Goal: Participate in discussion: Engage in conversation with other users on a specific topic

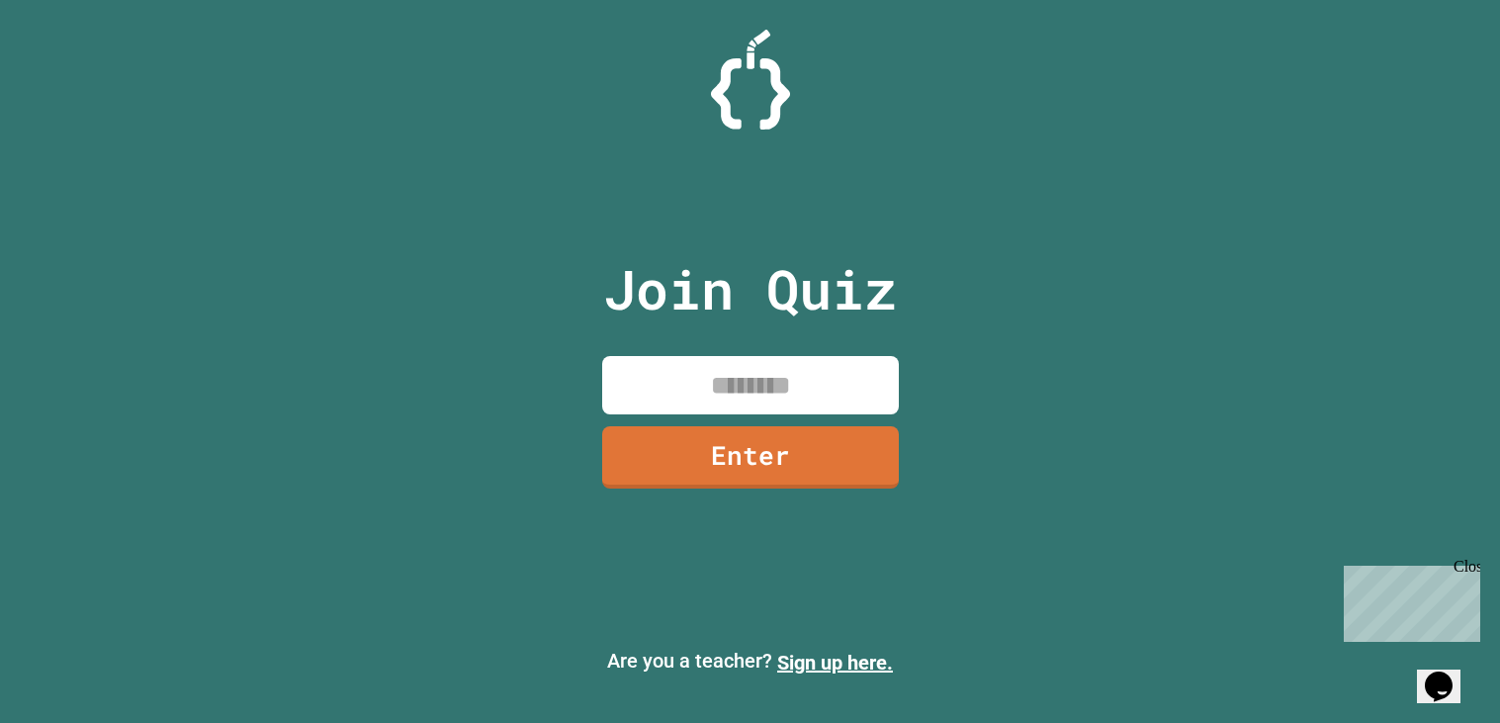
click at [769, 384] on input at bounding box center [750, 385] width 297 height 58
type input "********"
click at [722, 457] on link "Enter" at bounding box center [749, 455] width 301 height 65
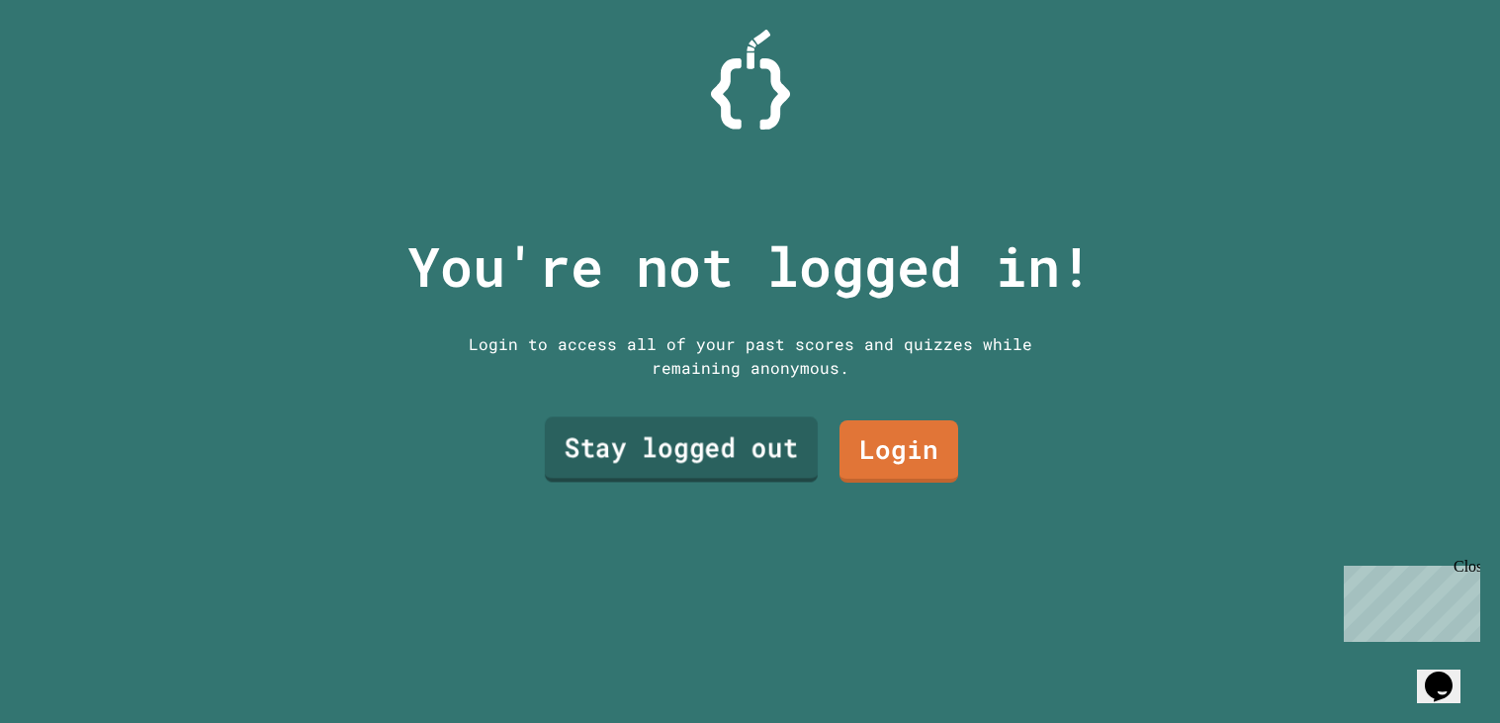
click at [757, 466] on link "Stay logged out" at bounding box center [680, 449] width 273 height 65
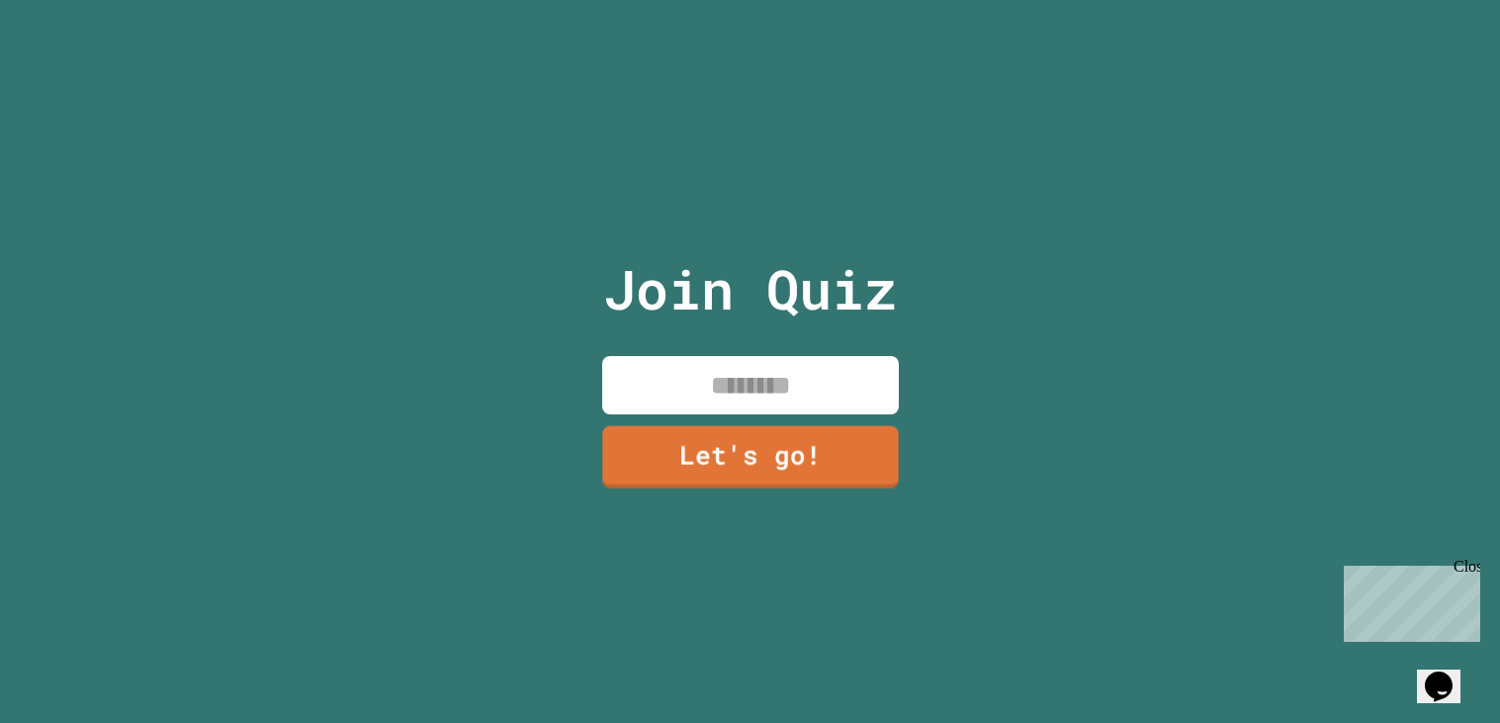
click at [770, 400] on input at bounding box center [750, 385] width 297 height 58
type input "********"
click at [810, 462] on link "Let's go!" at bounding box center [750, 454] width 288 height 65
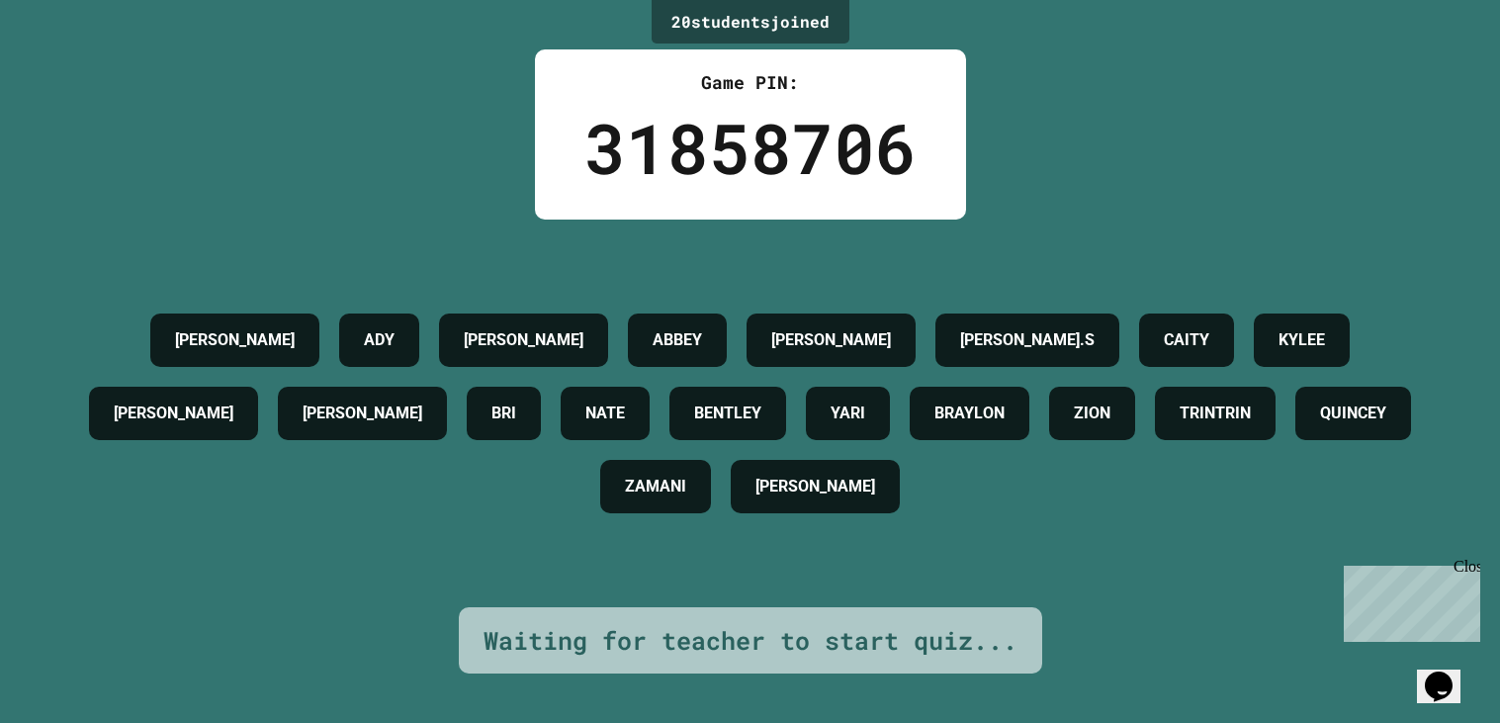
click at [1433, 693] on button "Opens Chat This icon Opens the chat window." at bounding box center [1439, 686] width 44 height 34
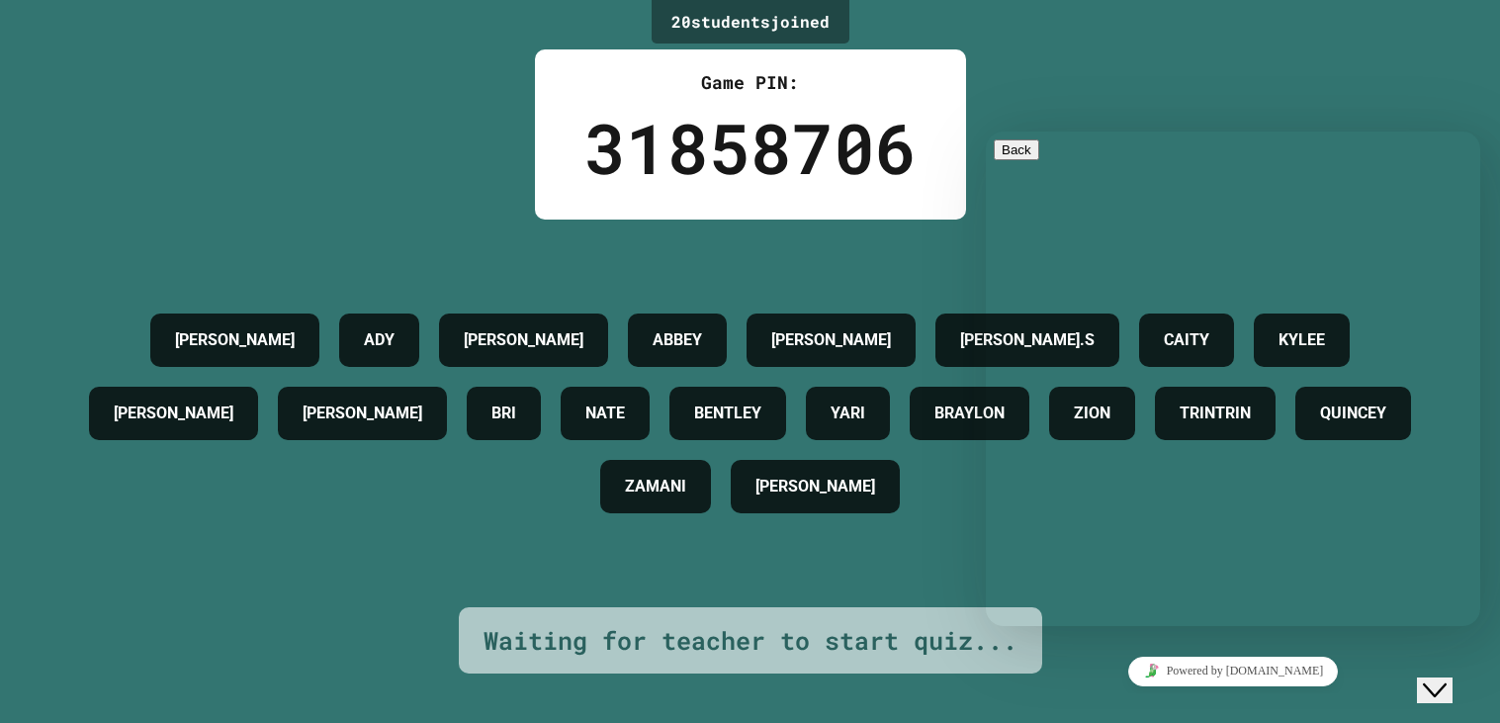
click at [1425, 687] on button "Close Chat This icon closes the chat window." at bounding box center [1435, 690] width 36 height 26
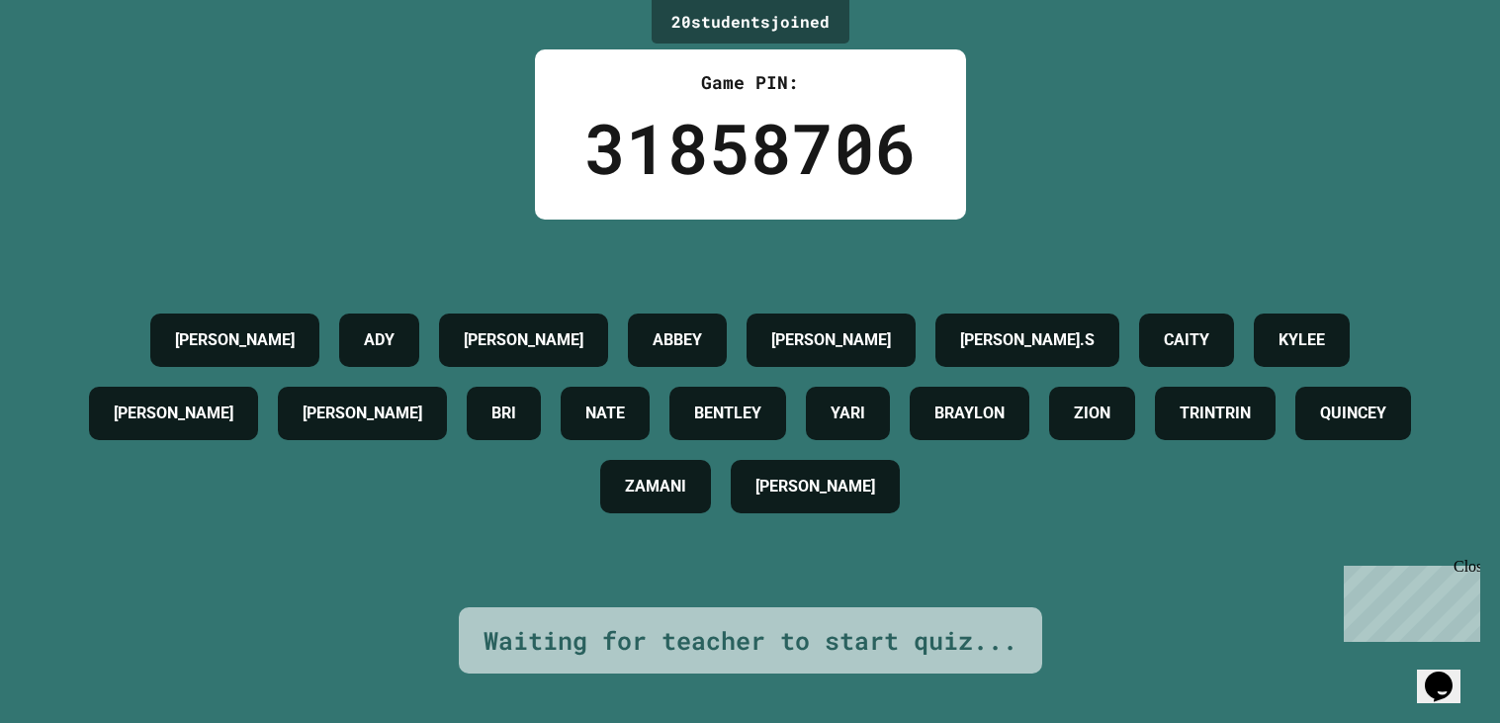
click at [1434, 680] on icon "Opens Chat This icon Opens the chat window." at bounding box center [1439, 686] width 32 height 32
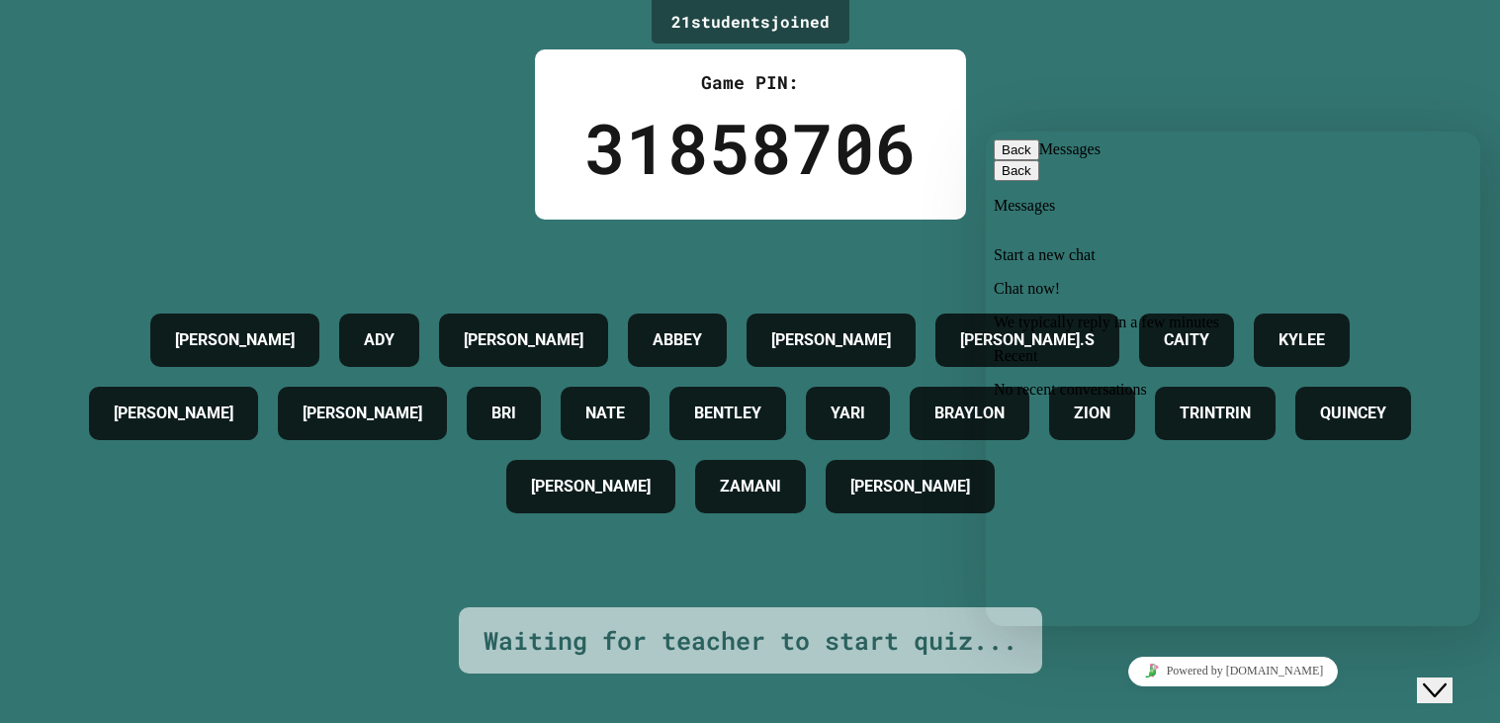
click at [1407, 313] on p "We typically reply in a few minutes" at bounding box center [1233, 322] width 479 height 18
click at [986, 132] on textarea at bounding box center [986, 132] width 0 height 0
click at [1427, 678] on div "Close Chat This icon closes the chat window." at bounding box center [1435, 690] width 24 height 24
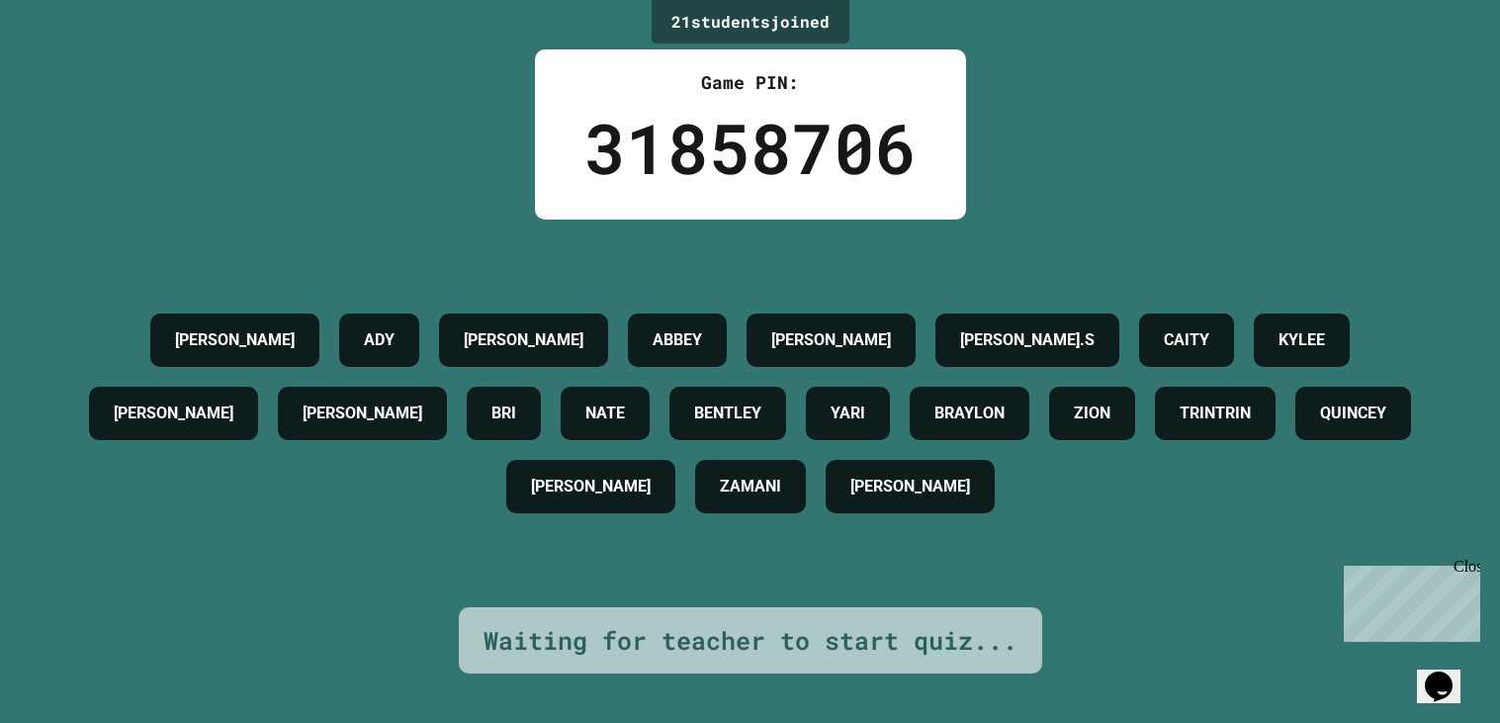
click at [1449, 682] on icon "Chat widget" at bounding box center [1439, 686] width 28 height 30
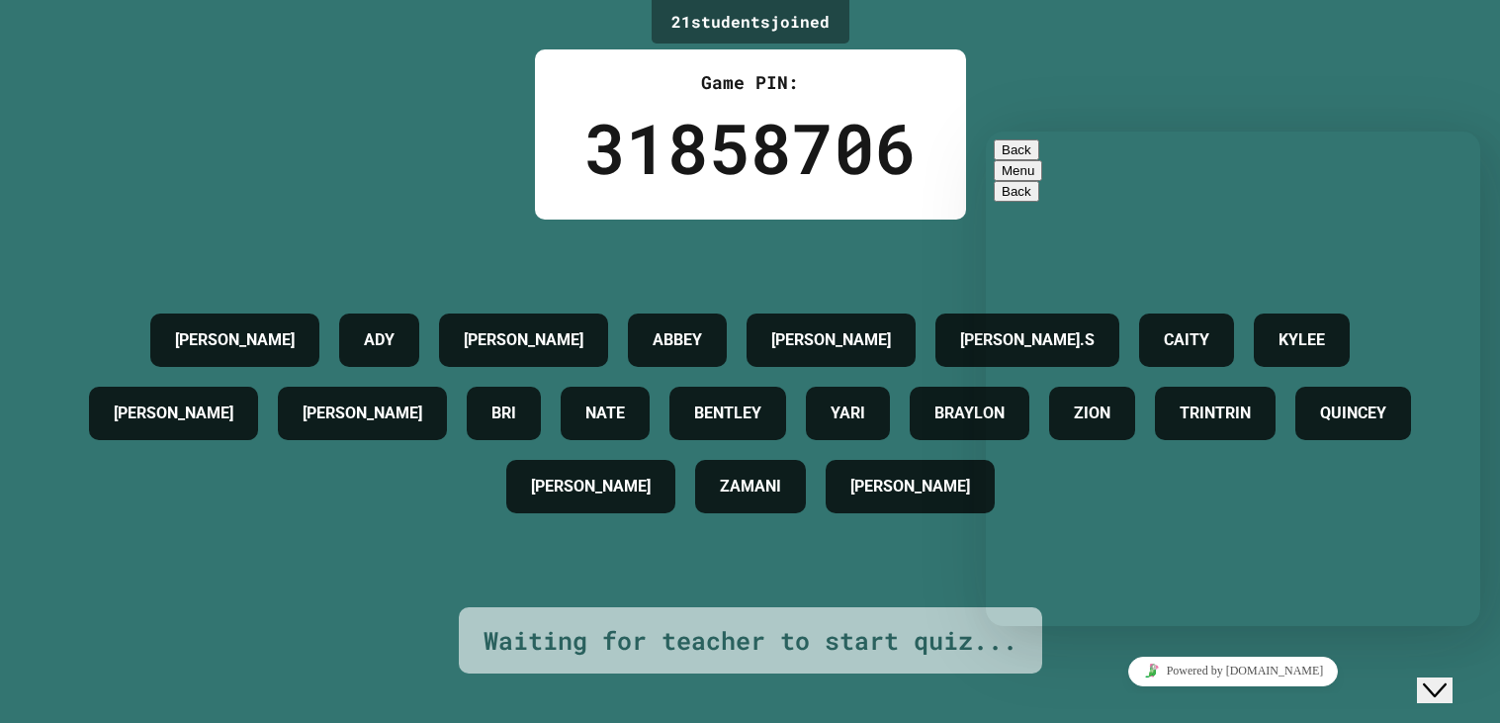
click at [986, 132] on textarea at bounding box center [986, 132] width 0 height 0
type textarea "**"
click at [1015, 160] on button "Back" at bounding box center [1016, 149] width 45 height 21
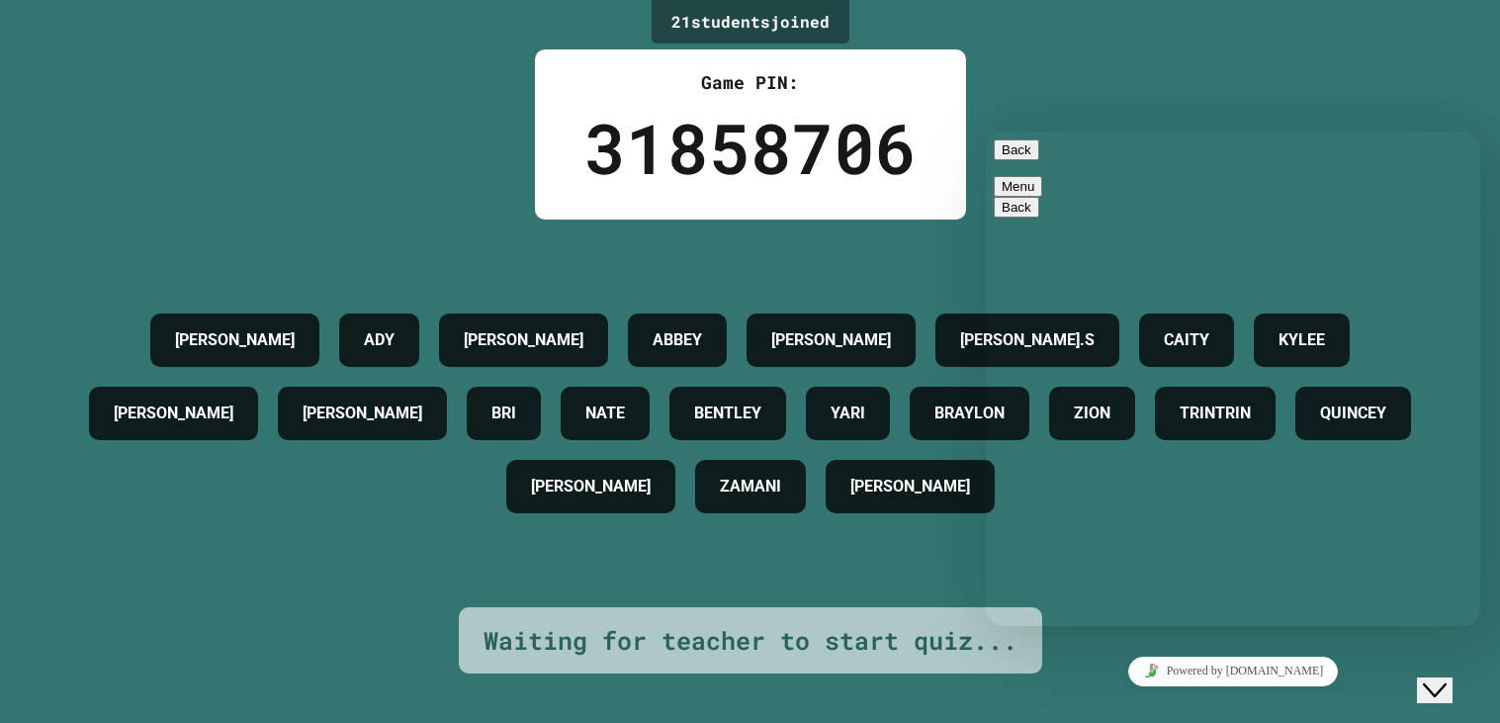
click at [1430, 652] on div "Close Chat This icon closes the chat window." at bounding box center [1448, 652] width 47 height 0
click at [986, 132] on icon "Rate this chat" at bounding box center [986, 132] width 0 height 0
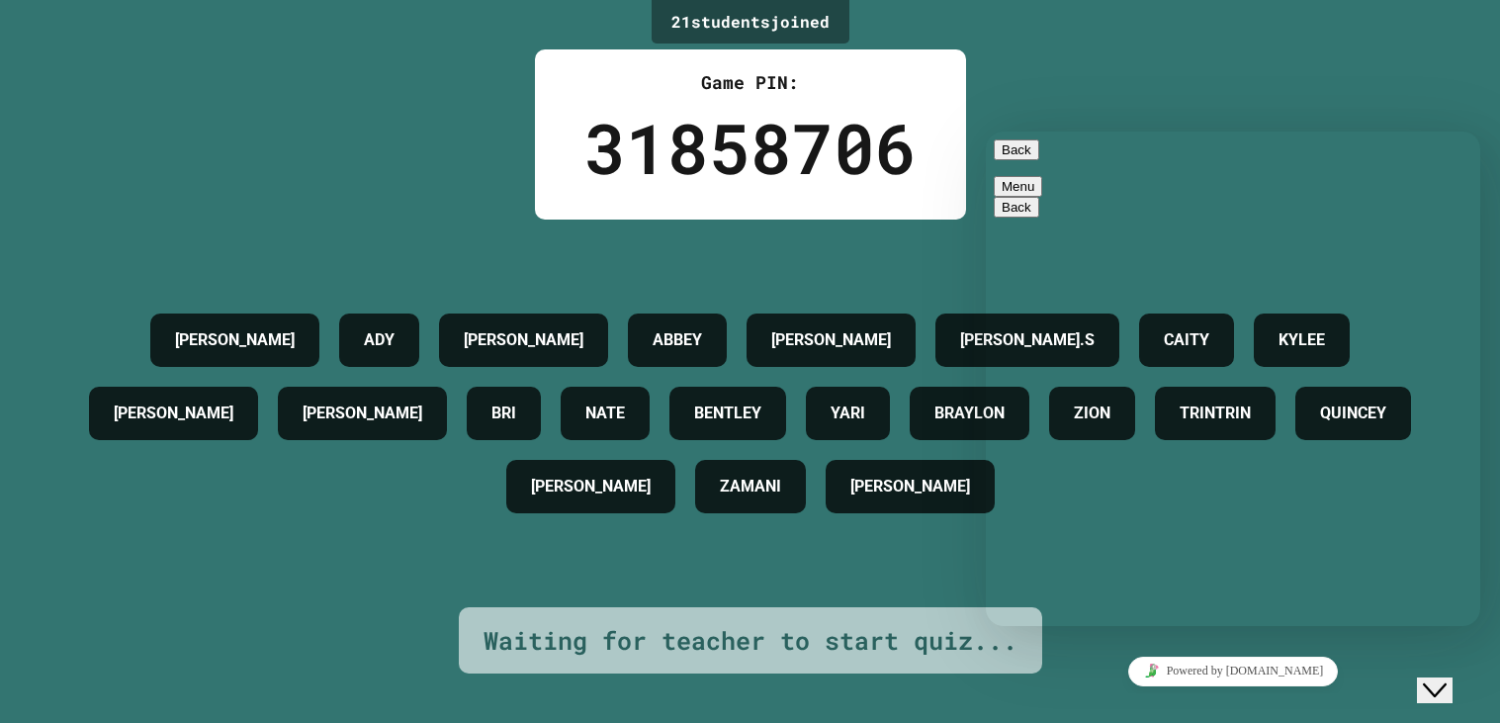
click at [986, 132] on div "Rate this chat" at bounding box center [986, 132] width 0 height 0
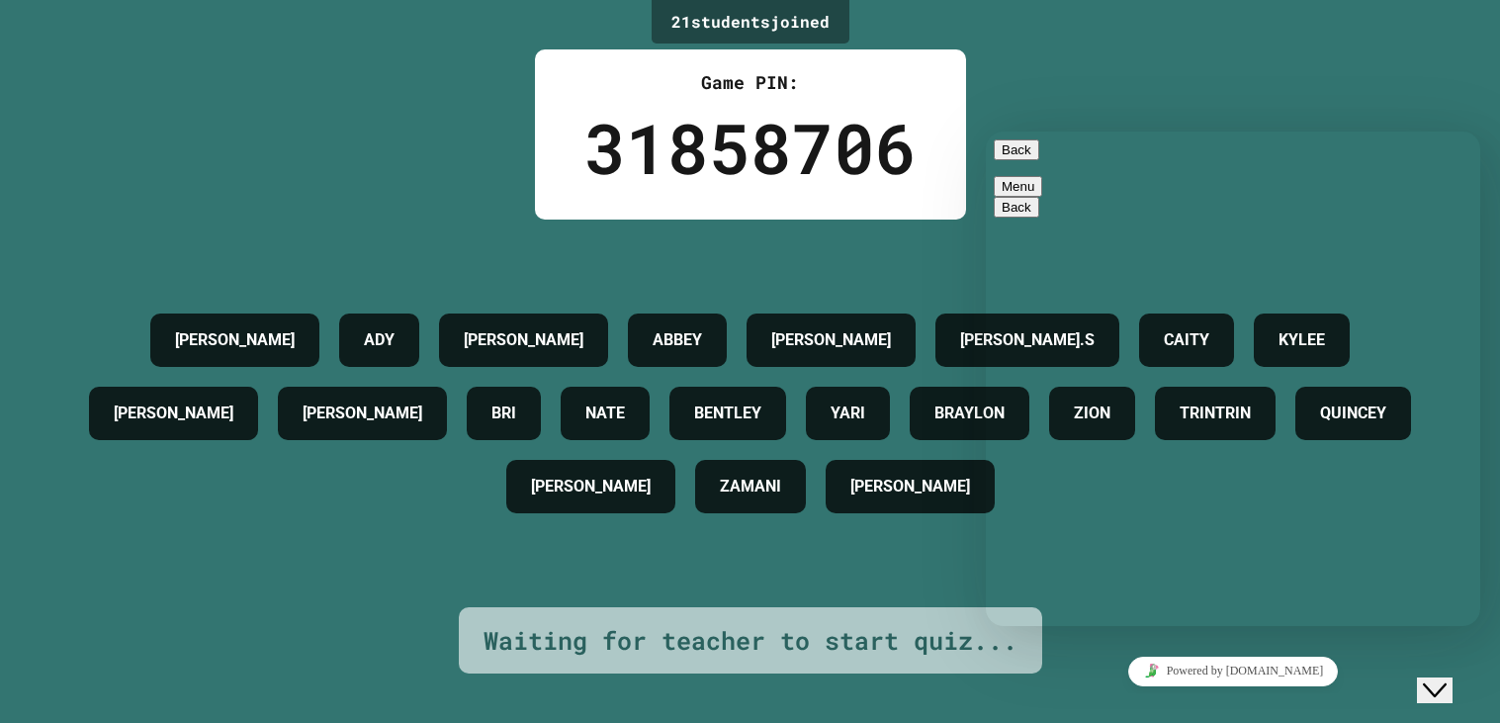
click at [986, 132] on div "Rate this chat" at bounding box center [986, 132] width 0 height 0
click at [986, 132] on icon "Rate this chat" at bounding box center [986, 132] width 0 height 0
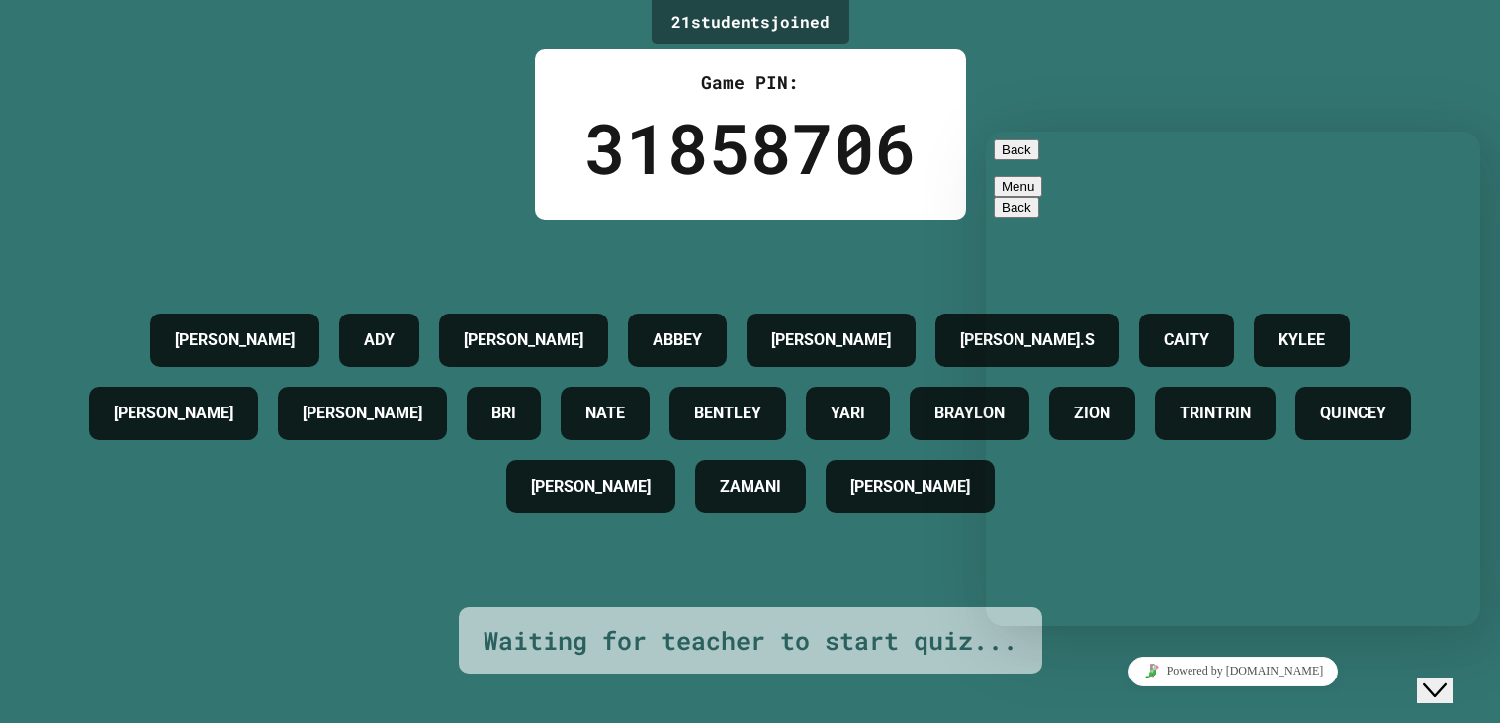
click at [986, 132] on icon "Rate this chat" at bounding box center [986, 132] width 0 height 0
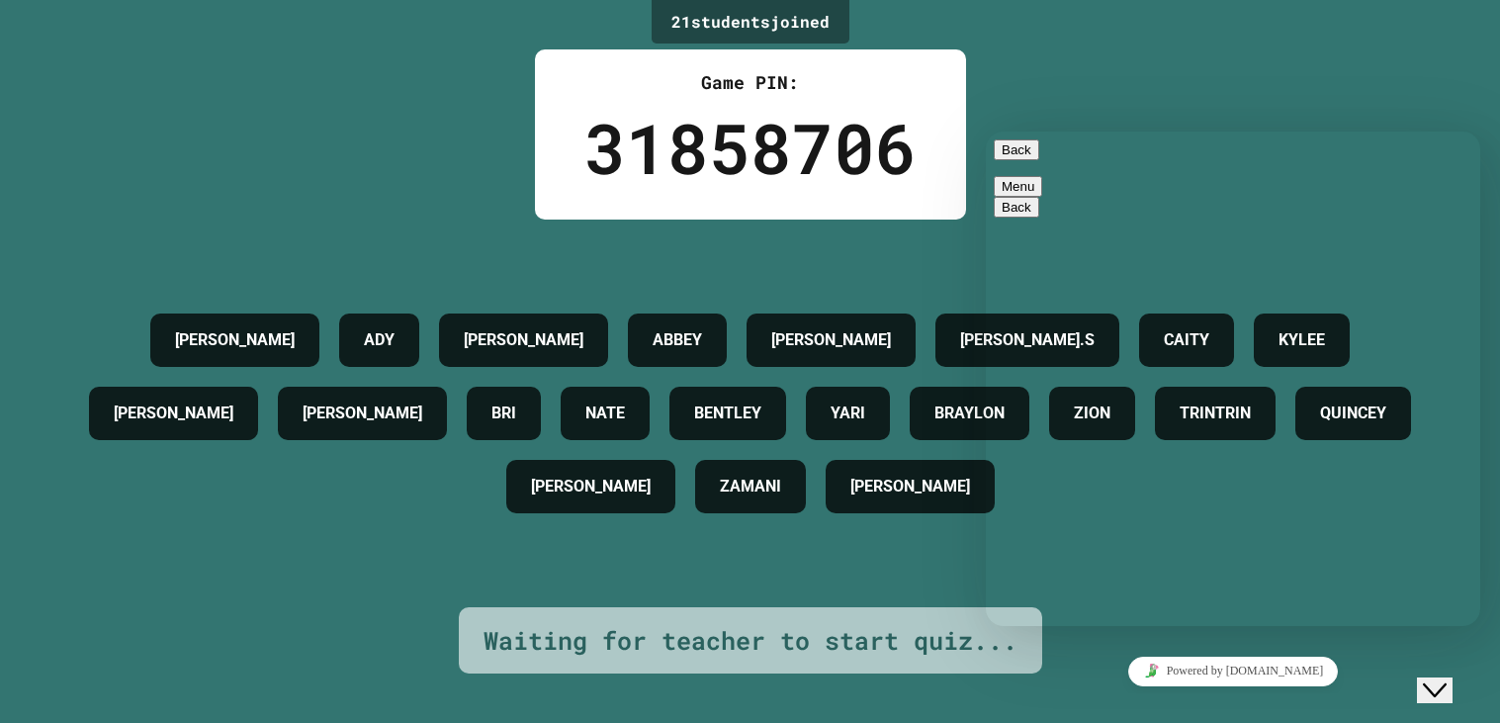
click at [986, 132] on icon "Rate this chat" at bounding box center [986, 132] width 0 height 0
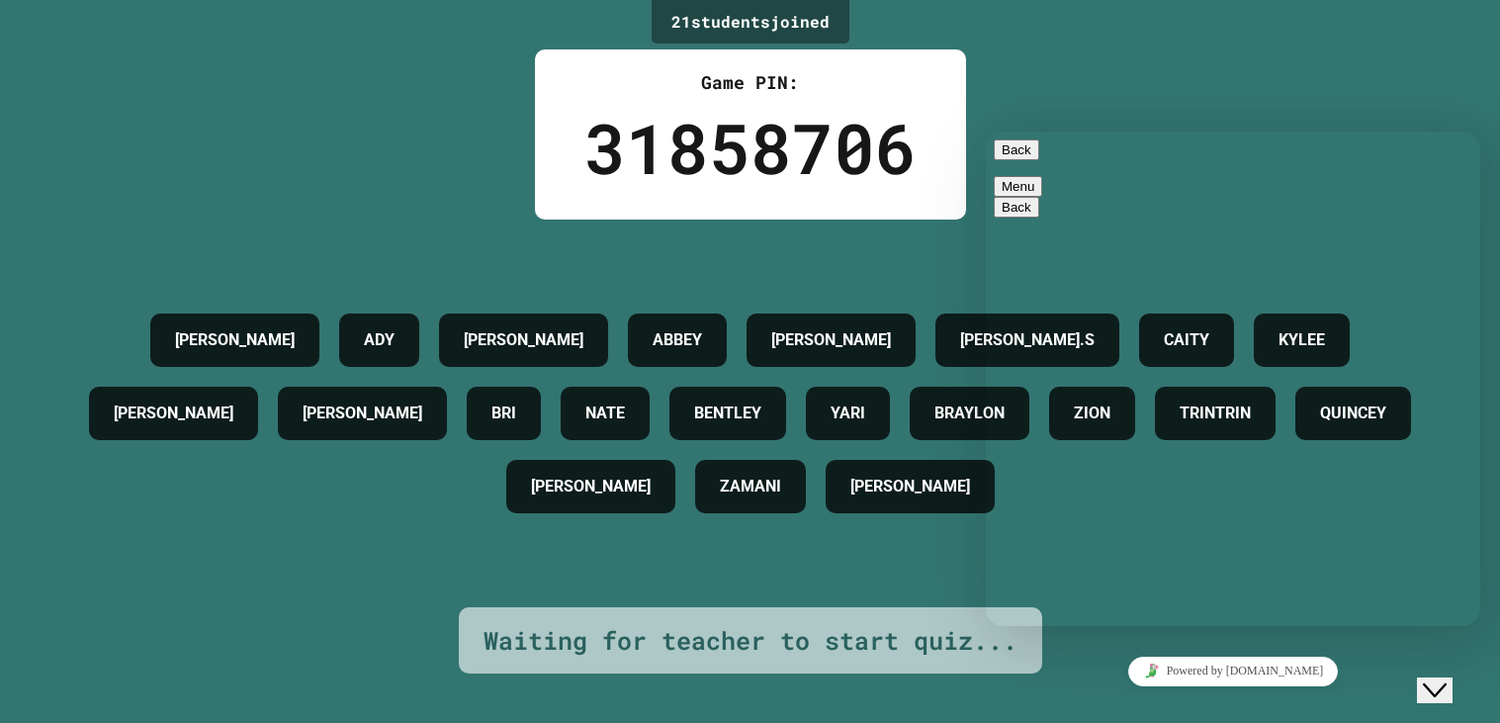
click at [986, 132] on icon "Rate this chat" at bounding box center [986, 132] width 0 height 0
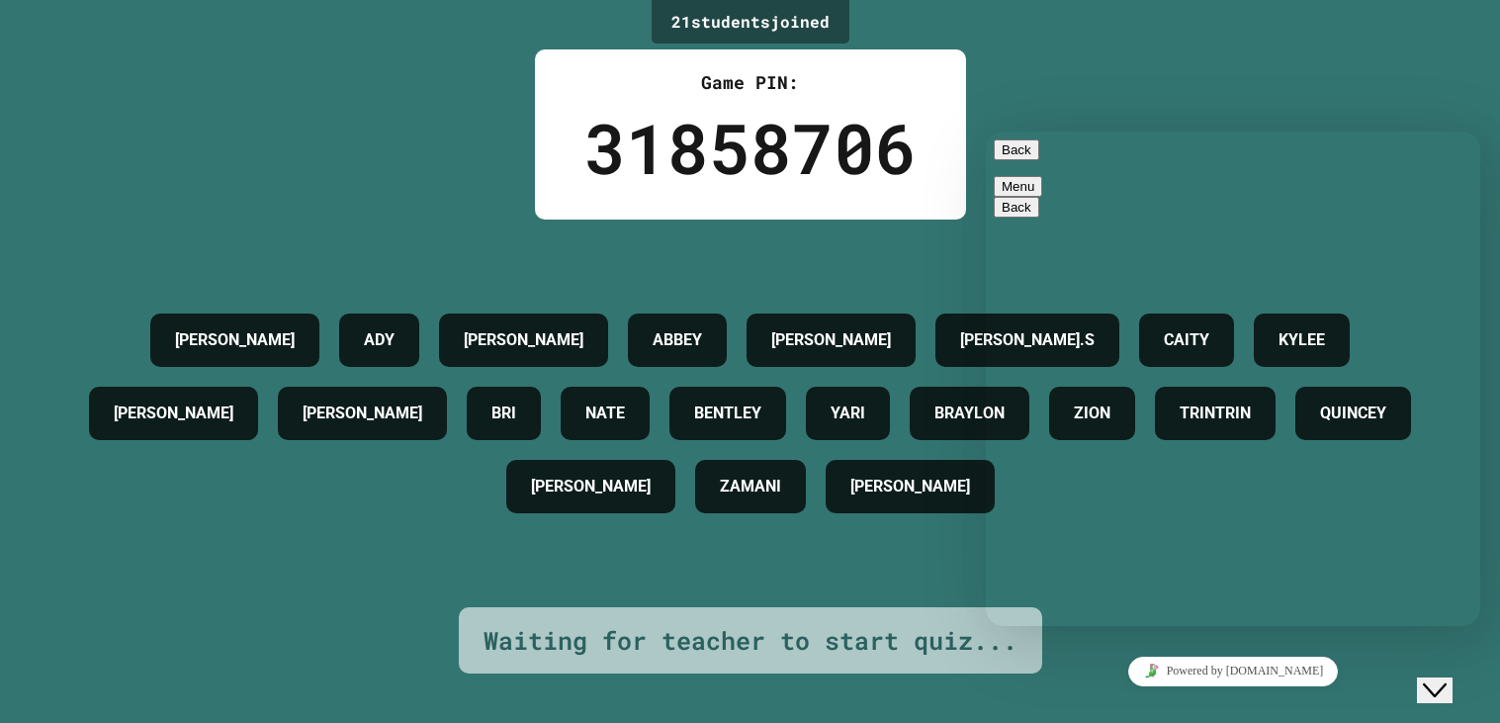
click at [986, 132] on icon "Rate this chat" at bounding box center [986, 132] width 0 height 0
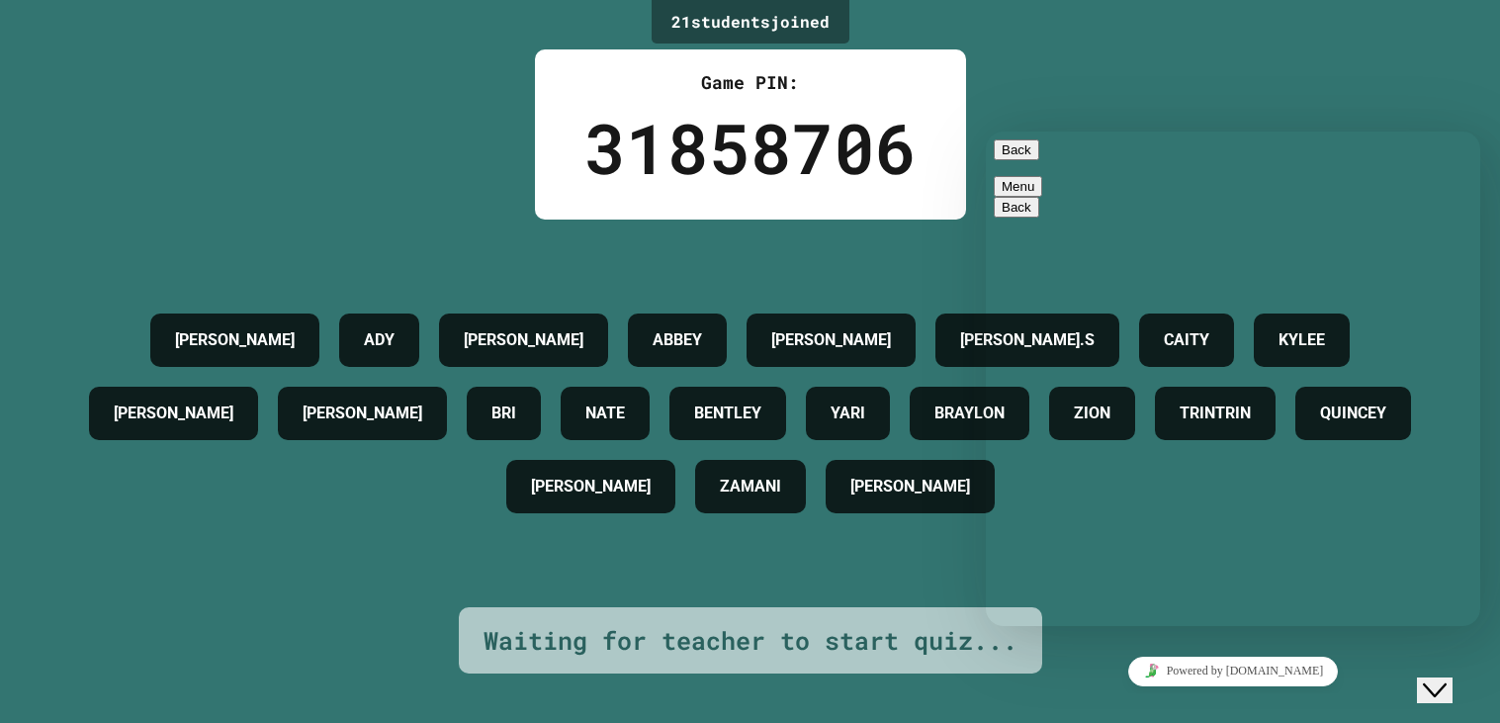
click at [986, 132] on icon "Rate this chat" at bounding box center [986, 132] width 0 height 0
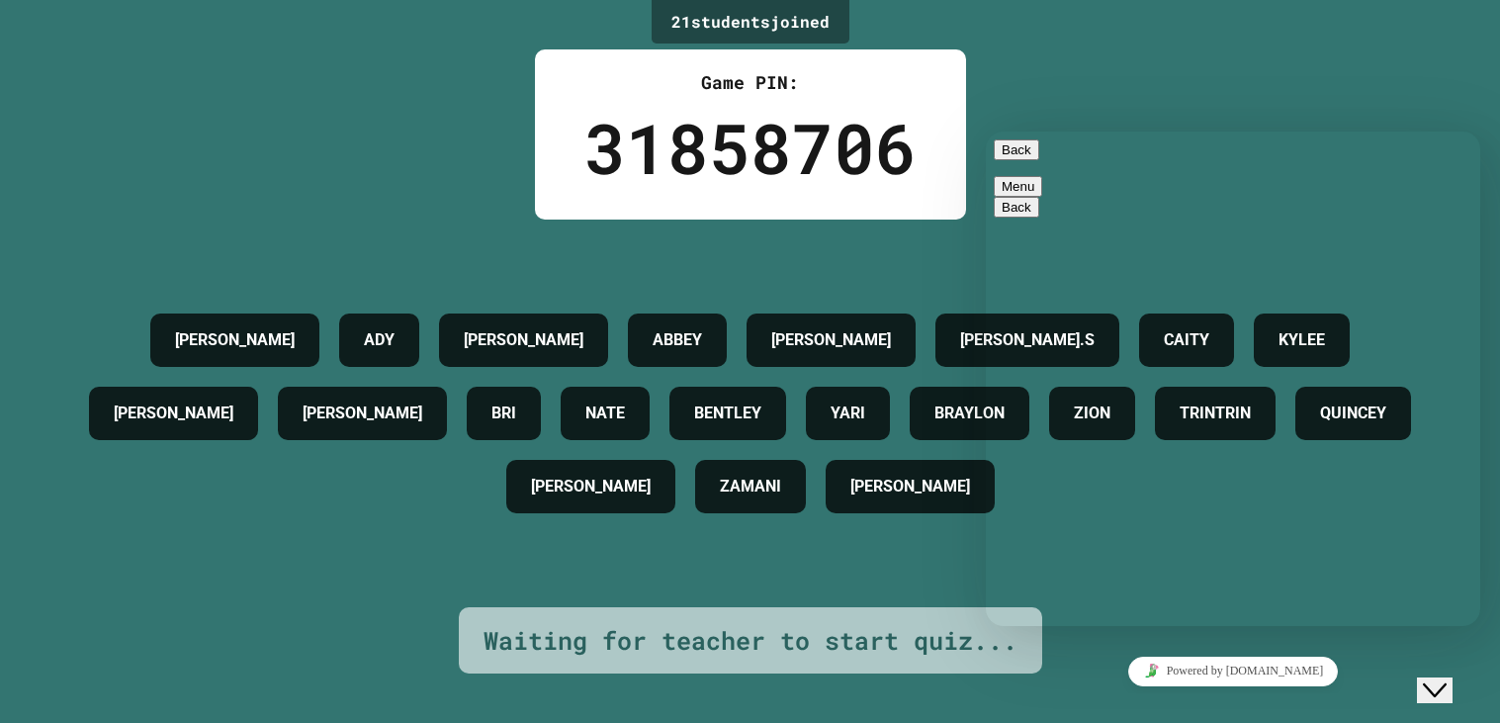
click at [986, 132] on icon "Rate this chat" at bounding box center [986, 132] width 0 height 0
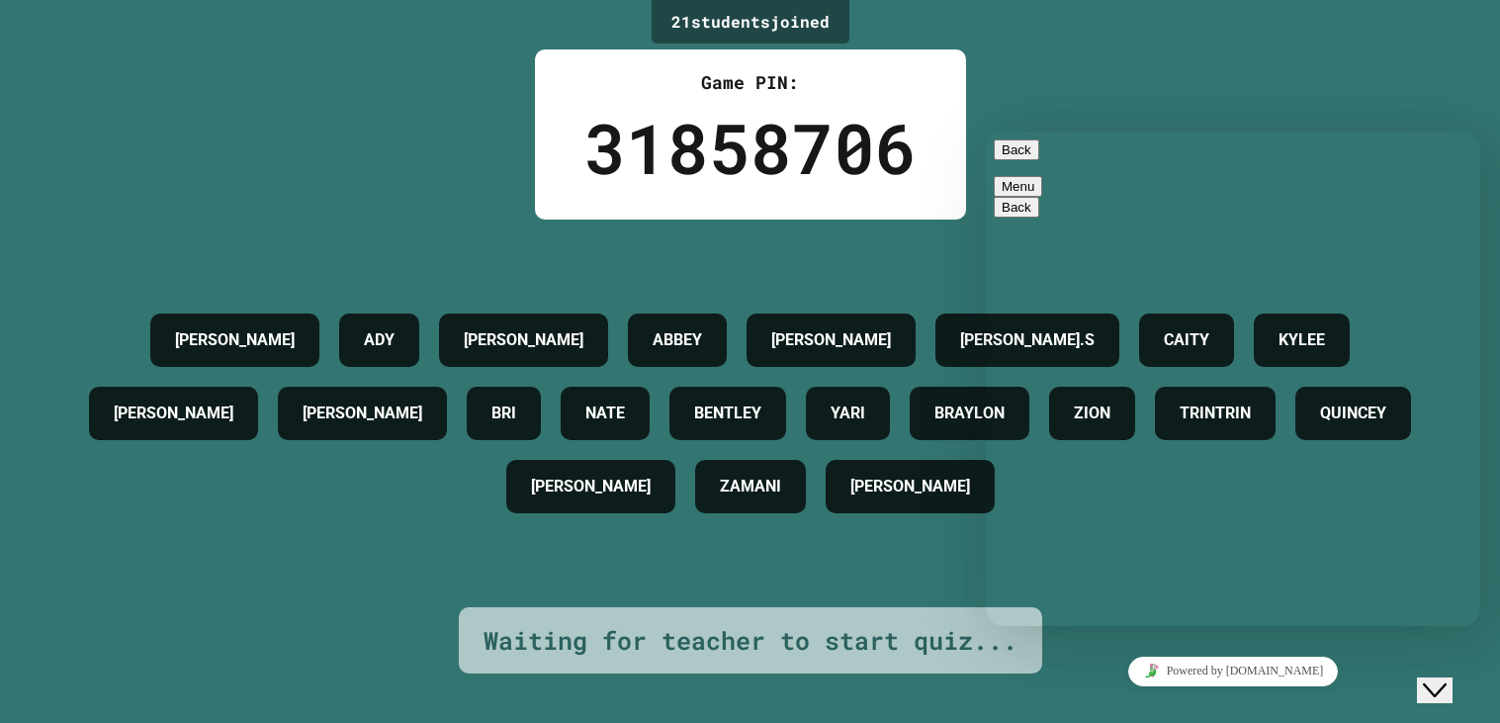
click at [986, 132] on icon "Rate this chat" at bounding box center [986, 132] width 0 height 0
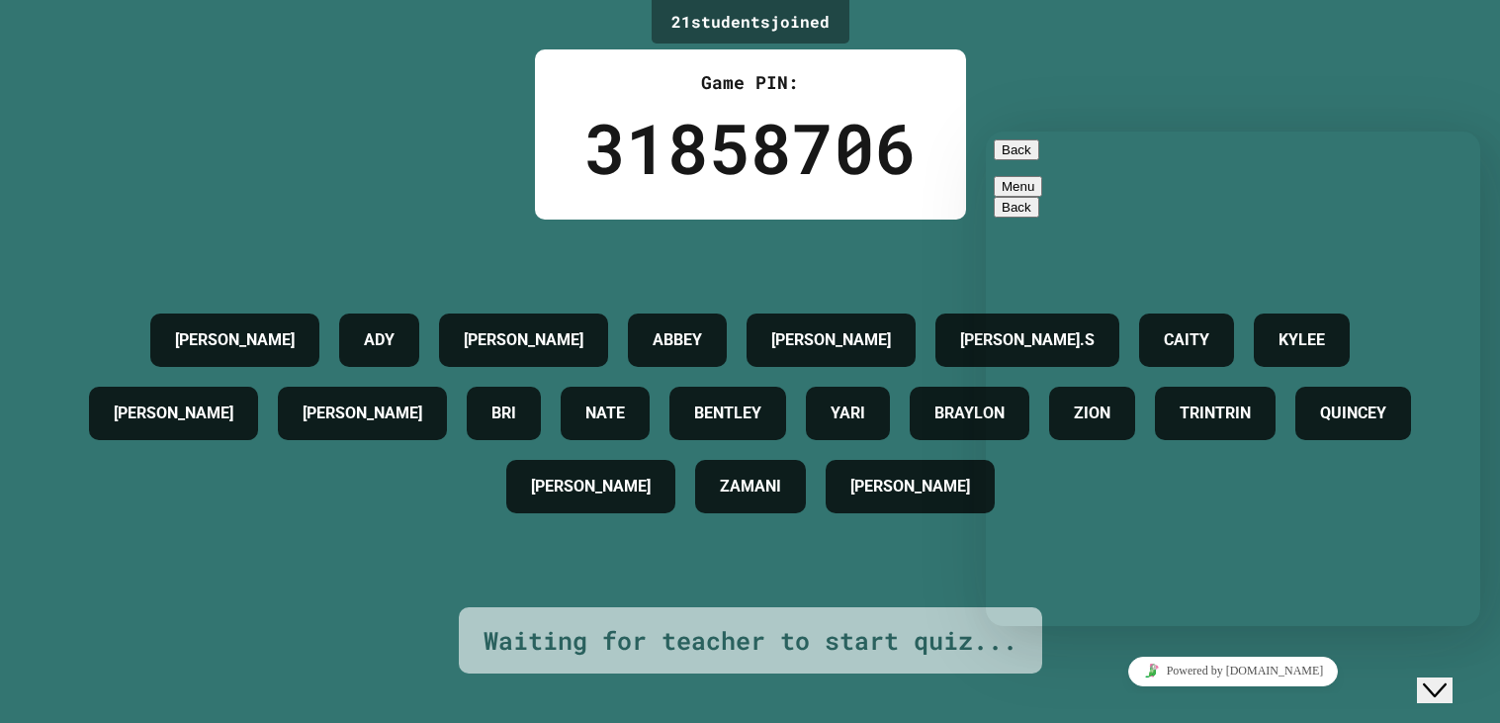
click at [986, 132] on icon "Rate this chat" at bounding box center [986, 132] width 0 height 0
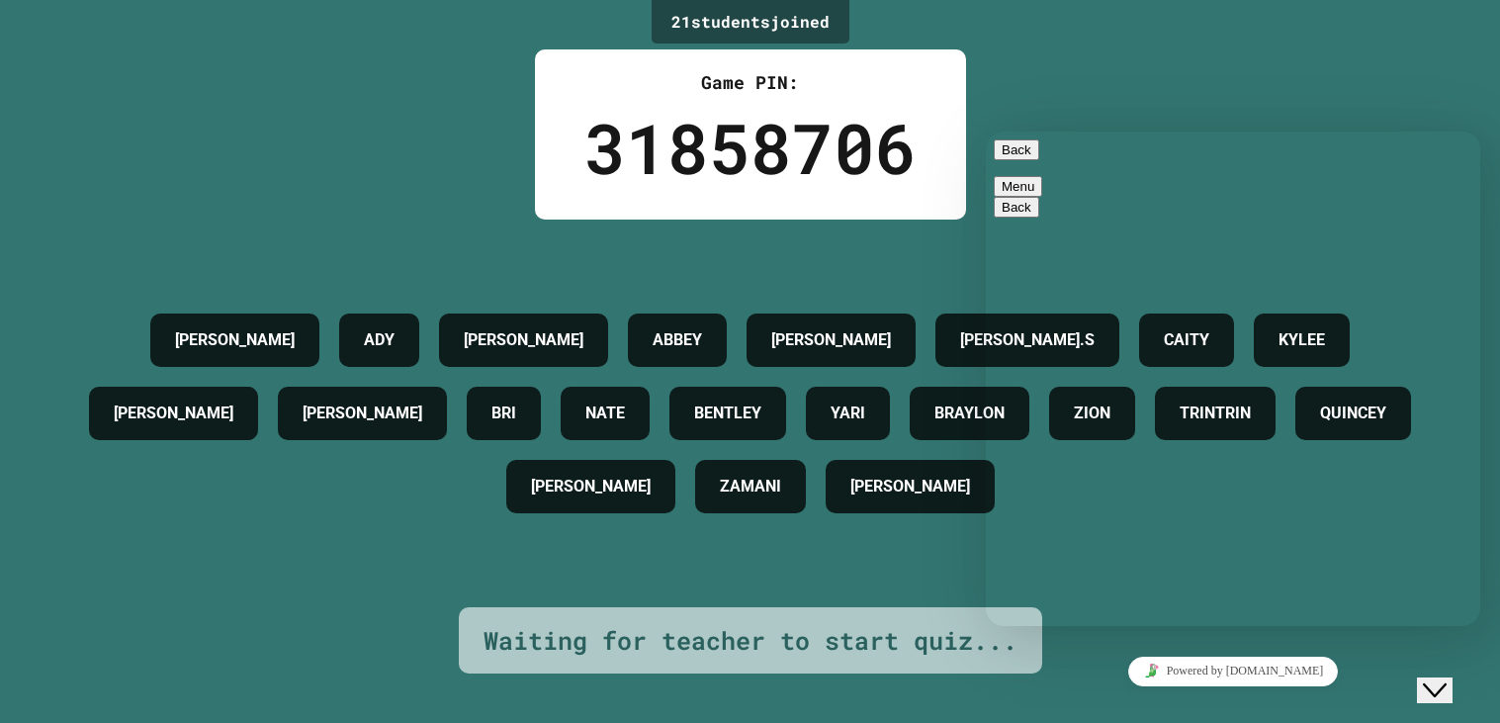
click at [986, 132] on icon "Rate this chat" at bounding box center [986, 132] width 0 height 0
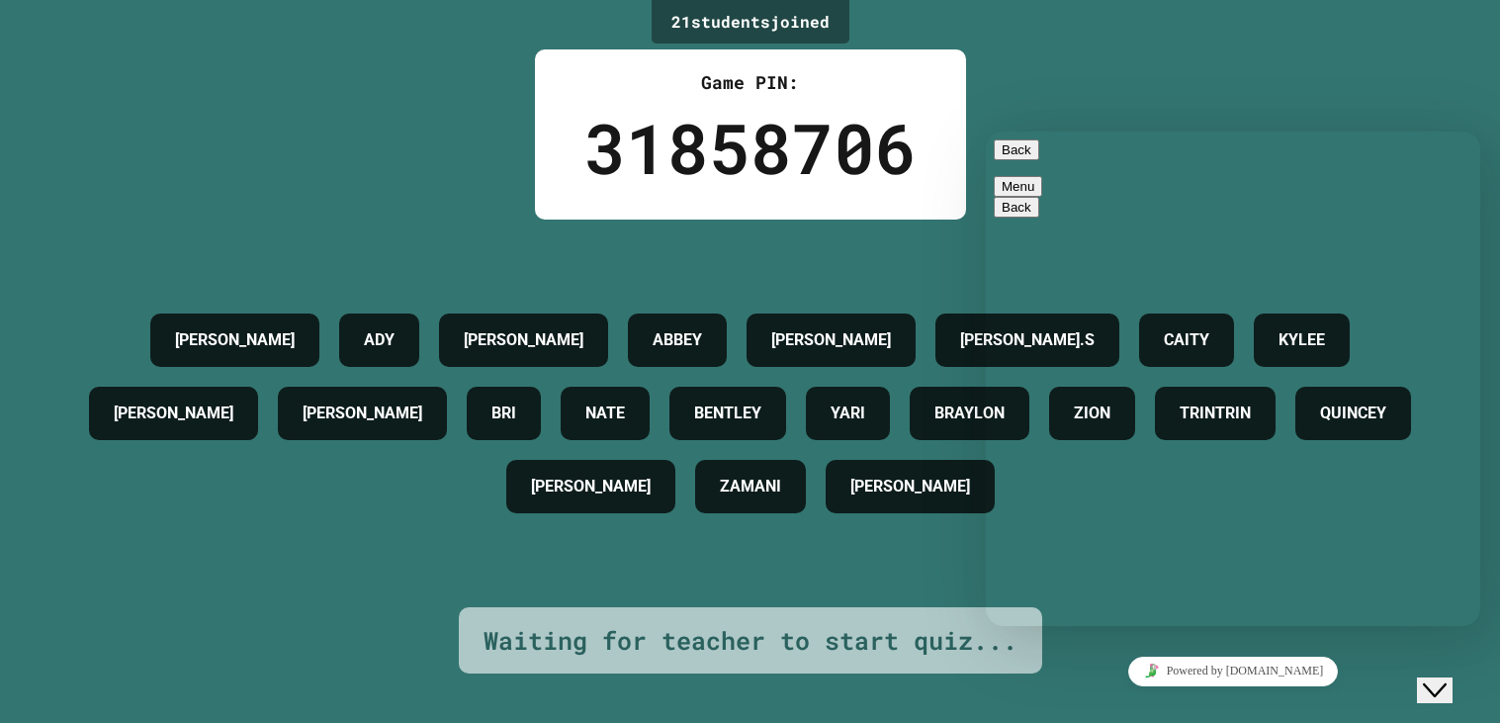
click at [986, 132] on icon "Rate this chat" at bounding box center [986, 132] width 0 height 0
click at [986, 132] on div "Rate this chat" at bounding box center [986, 132] width 0 height 0
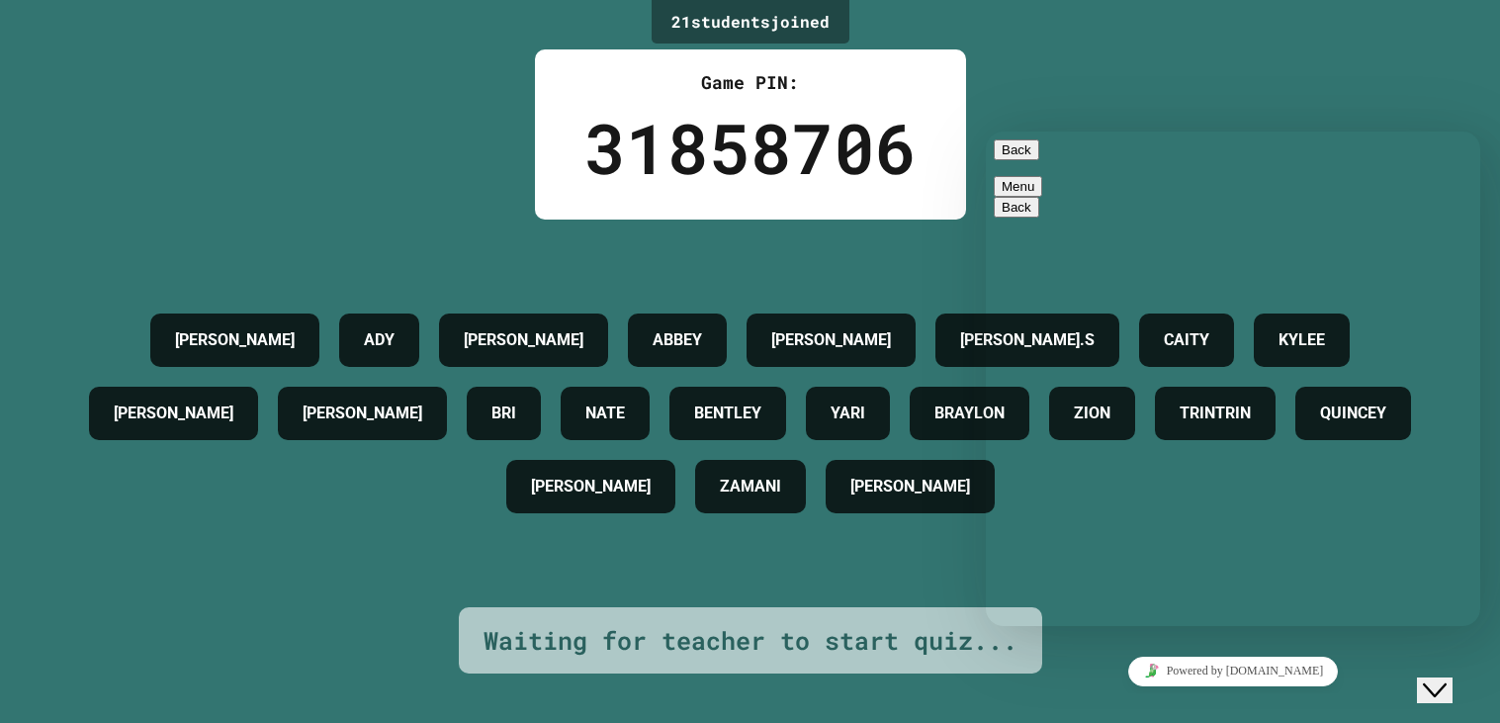
click at [986, 132] on icon "Rate this chat" at bounding box center [986, 132] width 0 height 0
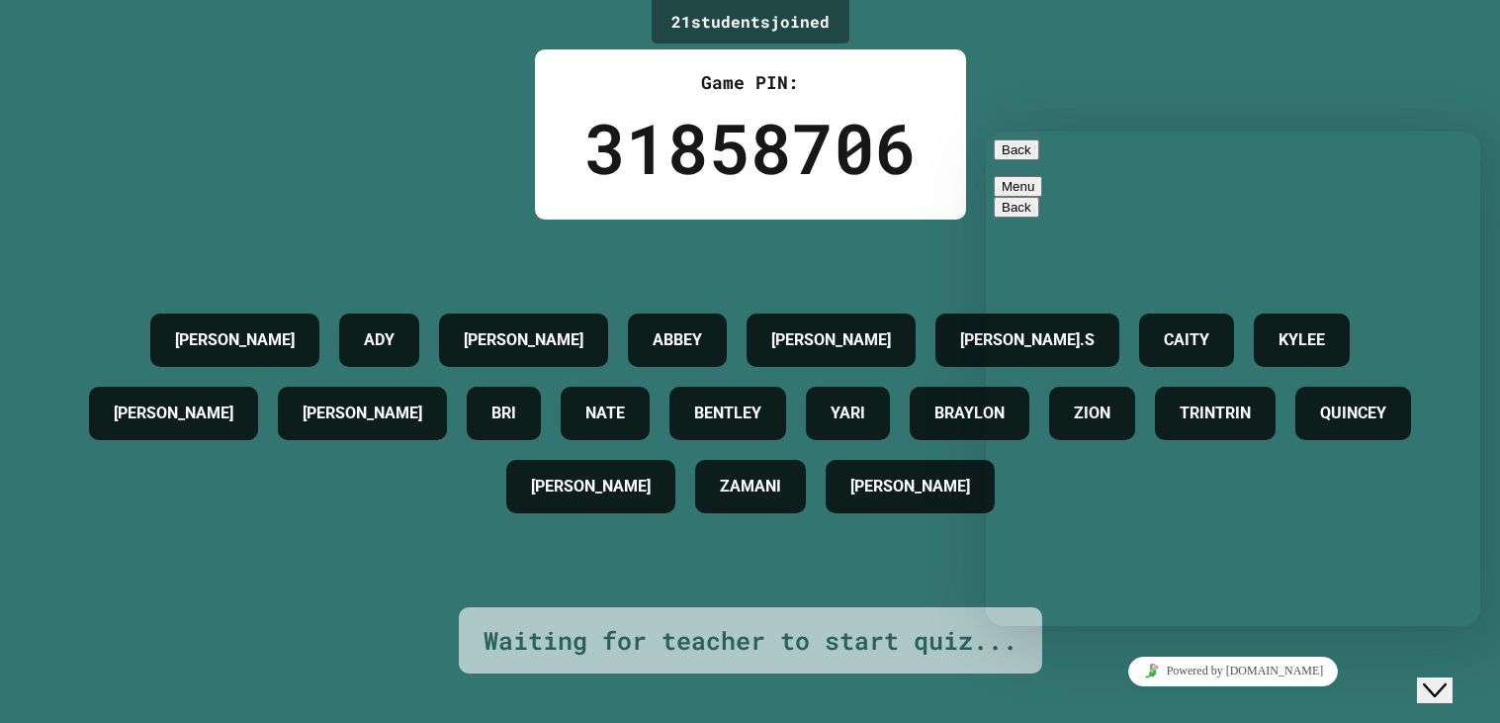
click at [986, 132] on icon "Rate this chat" at bounding box center [986, 132] width 0 height 0
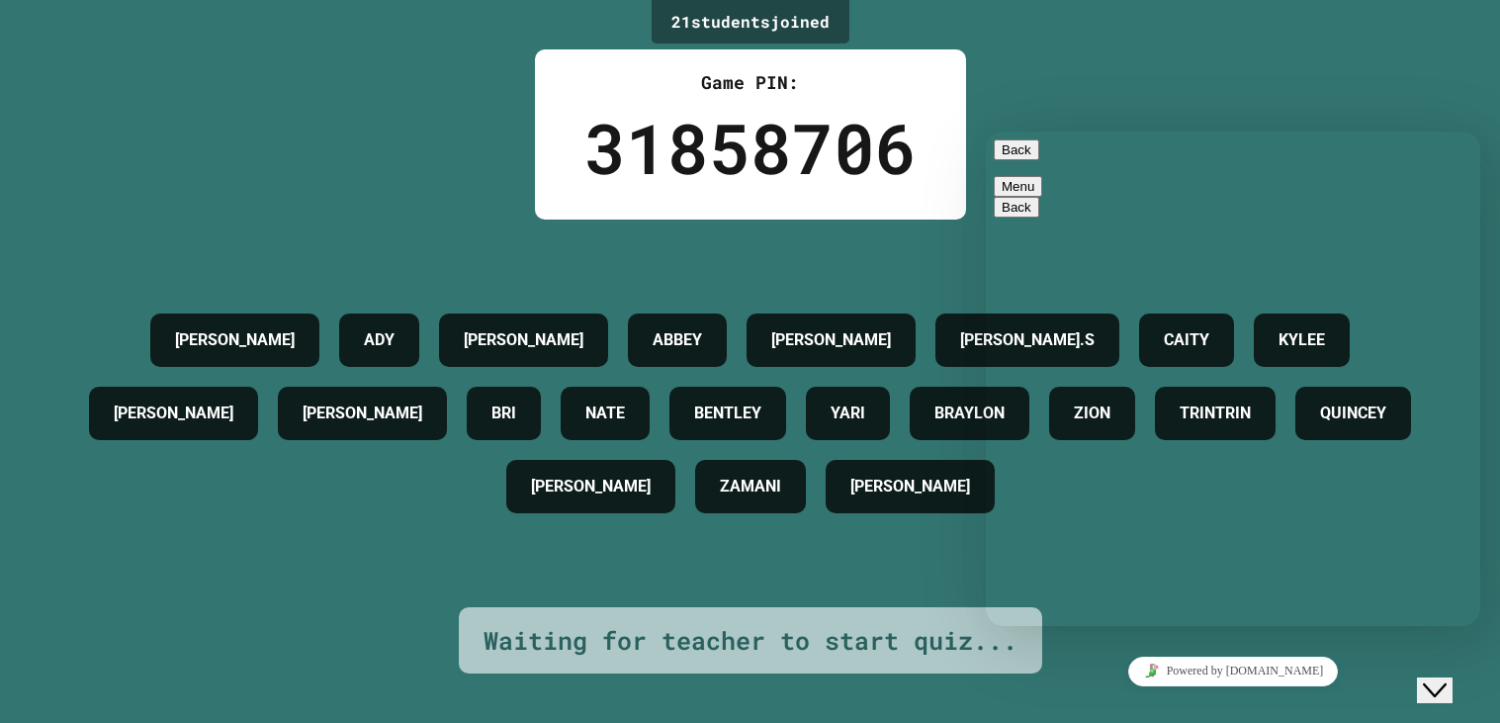
click at [986, 132] on div "Rate this chat" at bounding box center [986, 132] width 0 height 0
click at [986, 132] on icon "Rate this chat" at bounding box center [986, 132] width 0 height 0
click at [986, 132] on div "Rate this chat" at bounding box center [986, 132] width 0 height 0
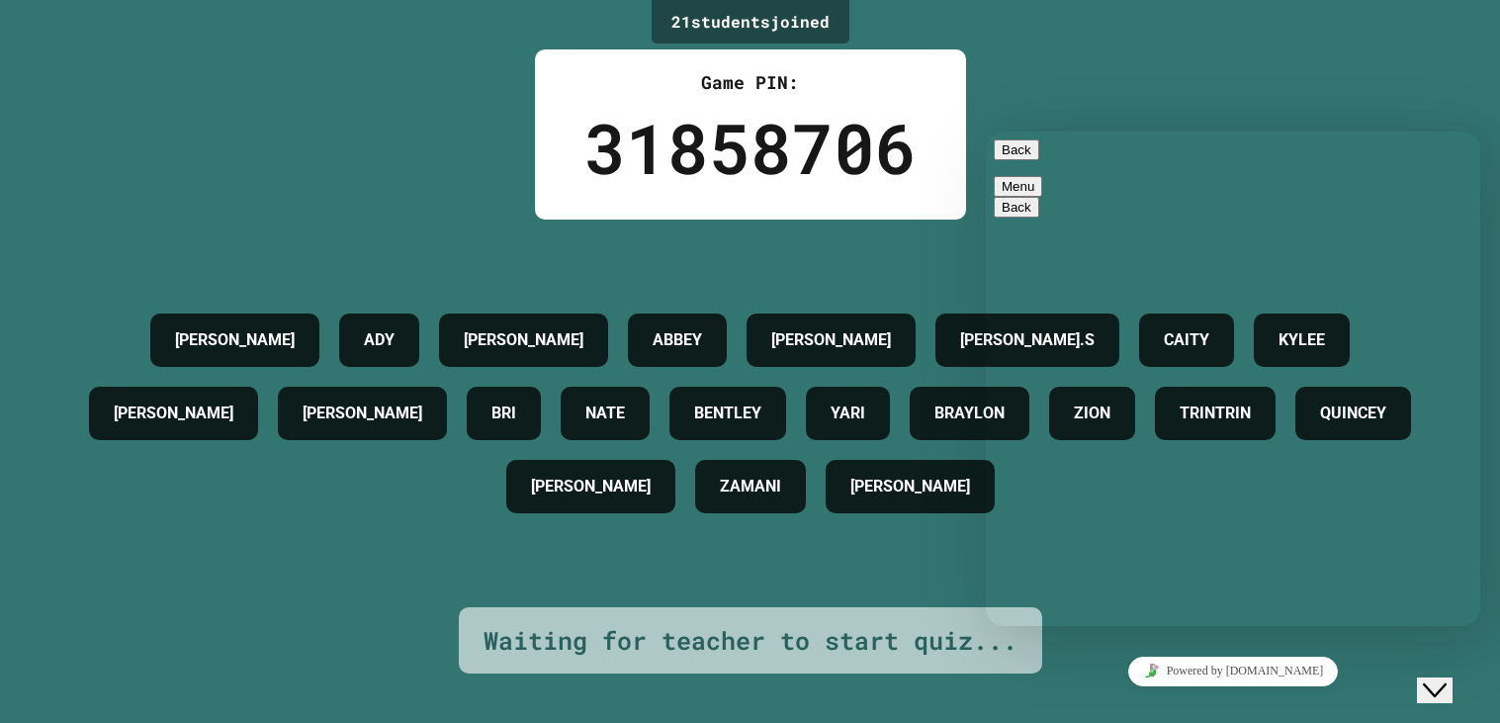
click at [986, 132] on icon "Rate this chat" at bounding box center [986, 132] width 0 height 0
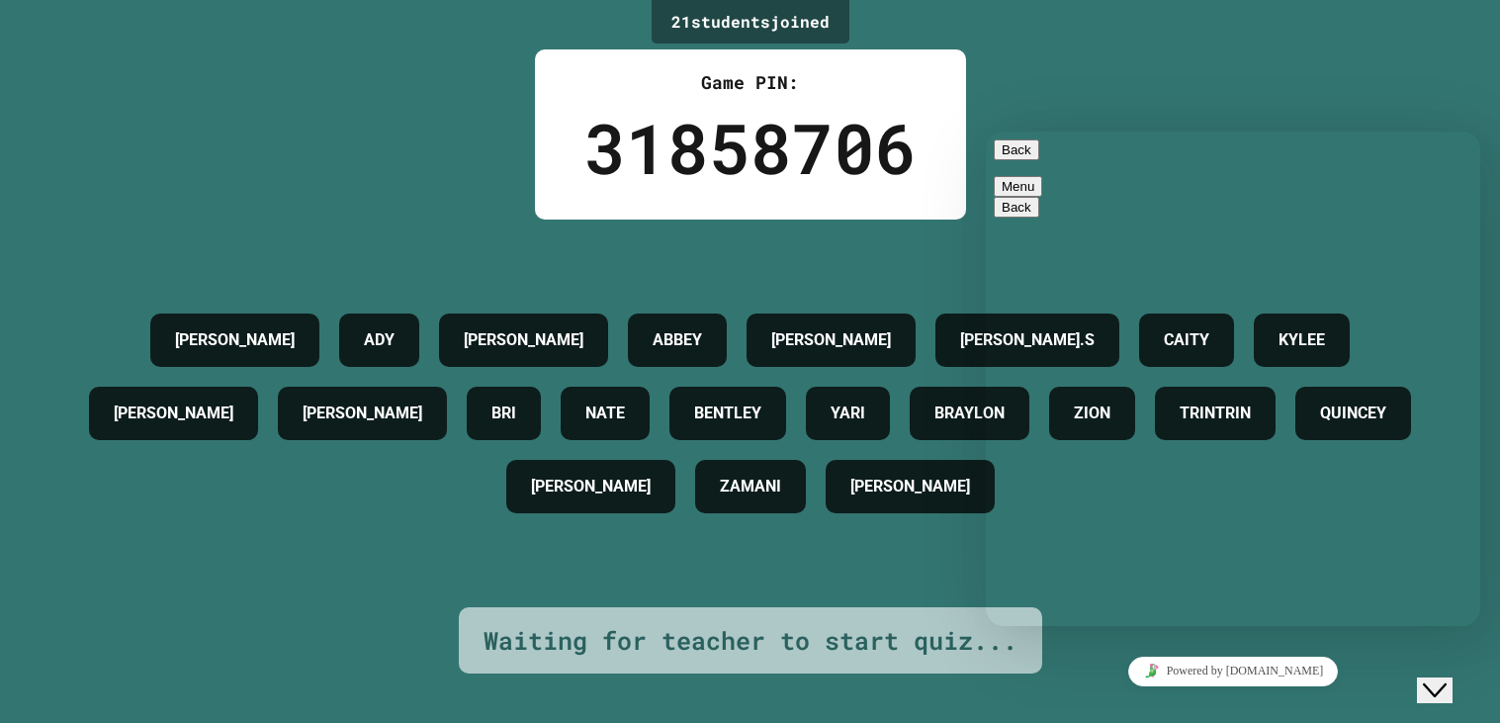
click at [986, 132] on icon "Rate this chat" at bounding box center [986, 132] width 0 height 0
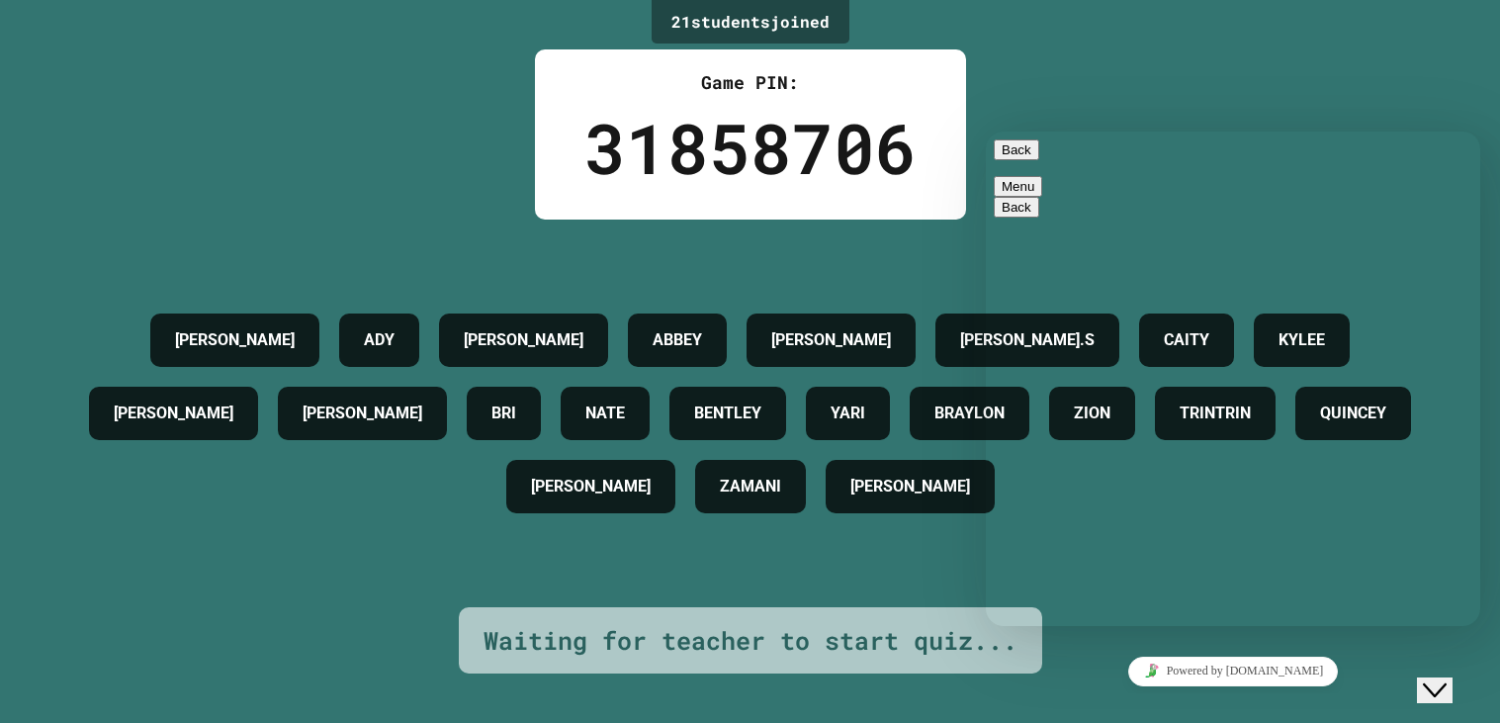
click at [986, 132] on icon "Rate this chat" at bounding box center [986, 132] width 0 height 0
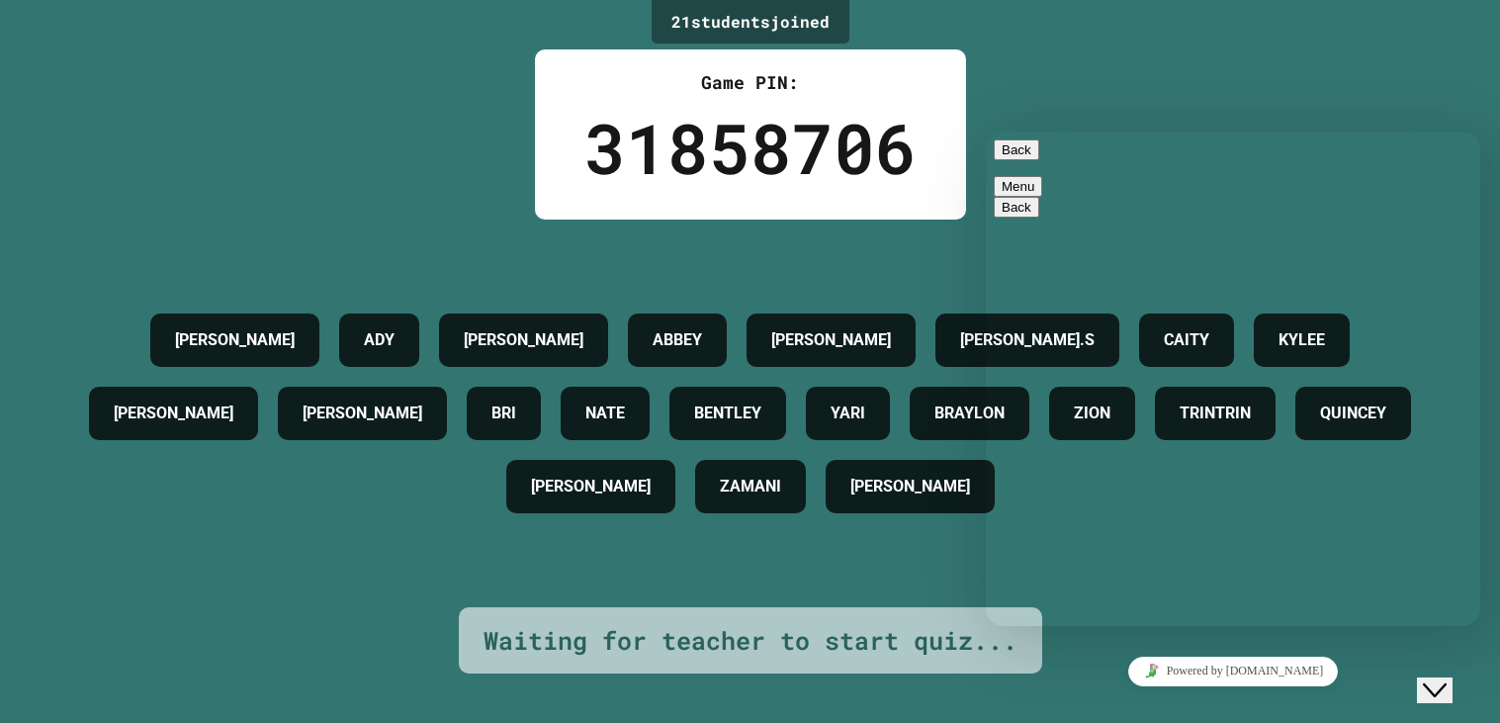
click at [986, 132] on icon "Rate this chat" at bounding box center [986, 132] width 0 height 0
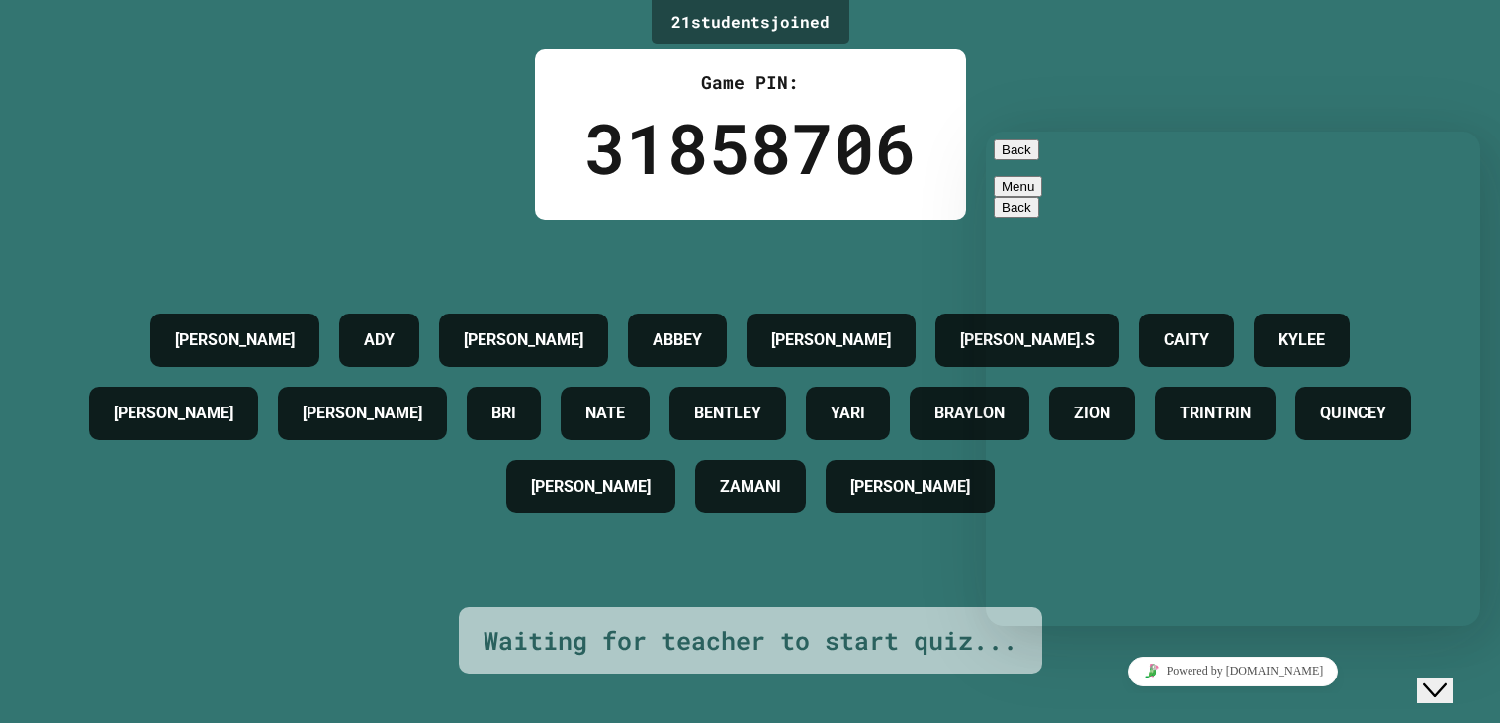
click at [986, 132] on div "Rate this chat" at bounding box center [986, 132] width 0 height 0
click at [986, 132] on icon "Rate this chat" at bounding box center [986, 132] width 0 height 0
click at [986, 132] on div "Rate this chat" at bounding box center [986, 132] width 0 height 0
click at [986, 132] on icon "Rate this chat" at bounding box center [986, 132] width 0 height 0
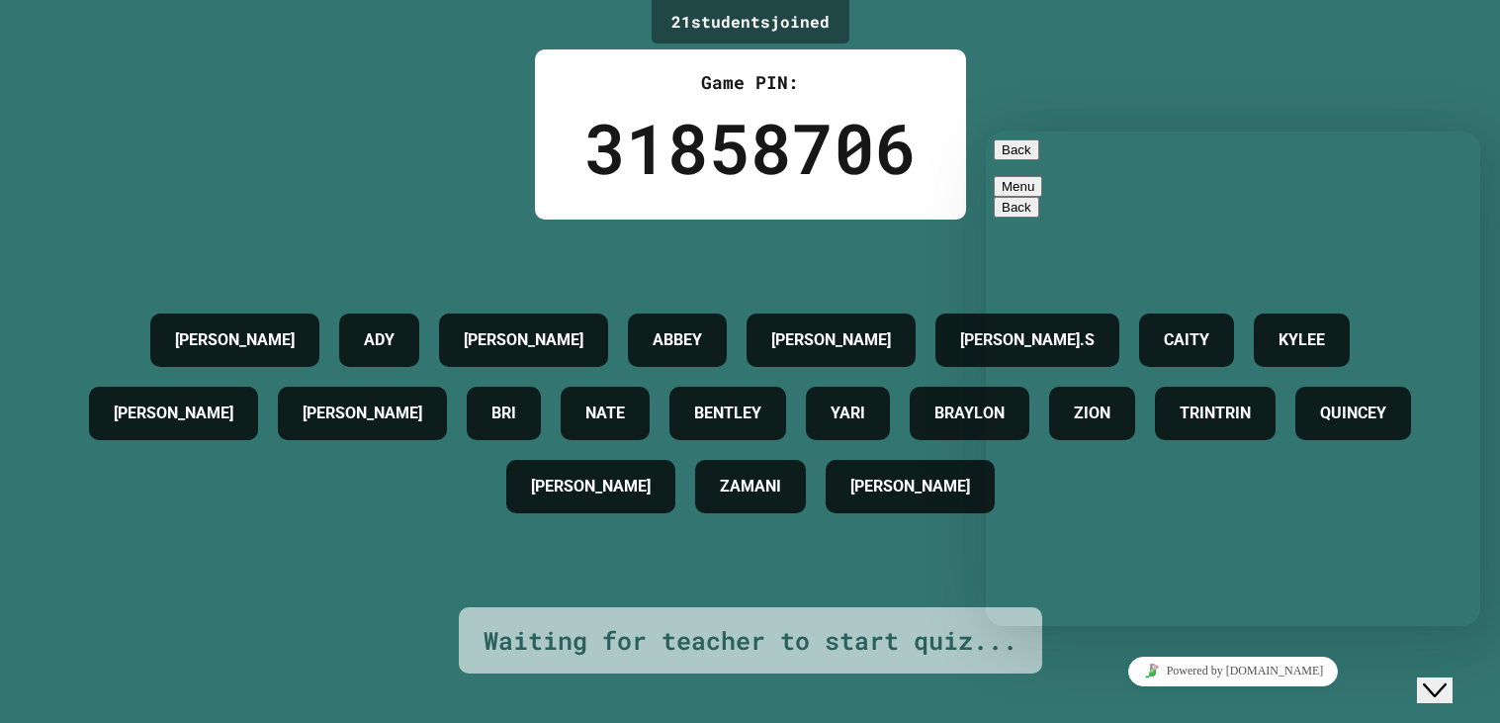
click at [986, 132] on icon "Rate this chat" at bounding box center [986, 132] width 0 height 0
click at [986, 132] on button "Rate this chat" at bounding box center [986, 132] width 0 height 0
click at [986, 132] on icon "Rate this chat" at bounding box center [986, 132] width 0 height 0
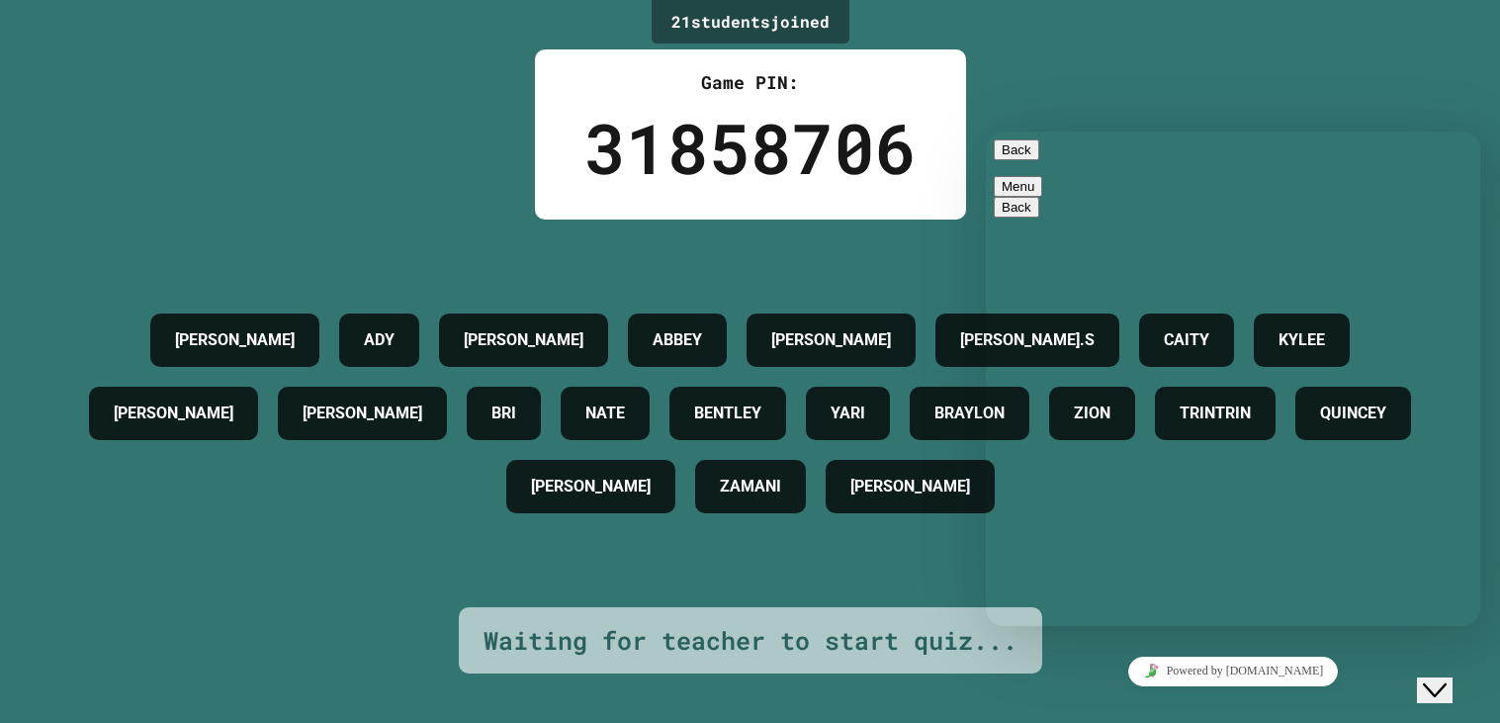
click at [986, 132] on icon "Rate this chat" at bounding box center [986, 132] width 0 height 0
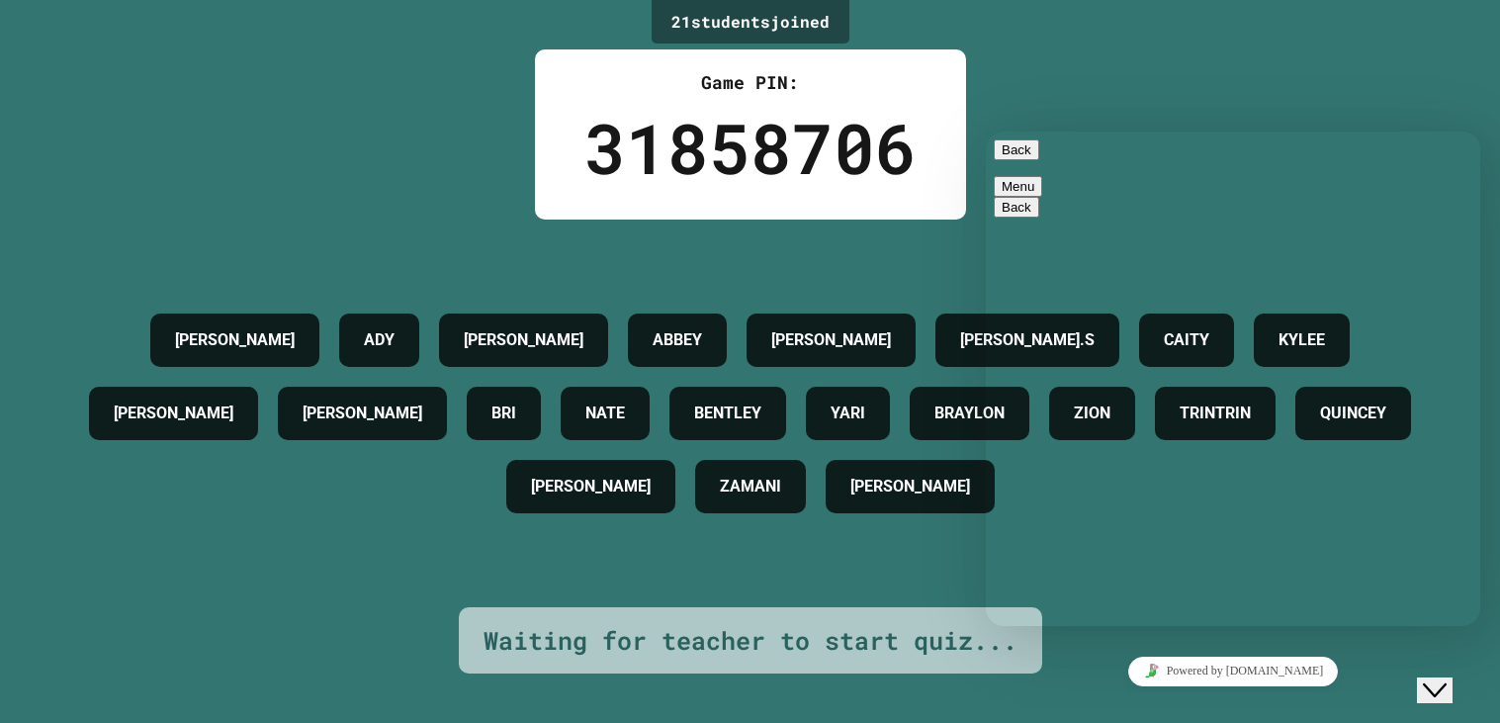
click at [986, 132] on icon "Rate this chat" at bounding box center [986, 132] width 0 height 0
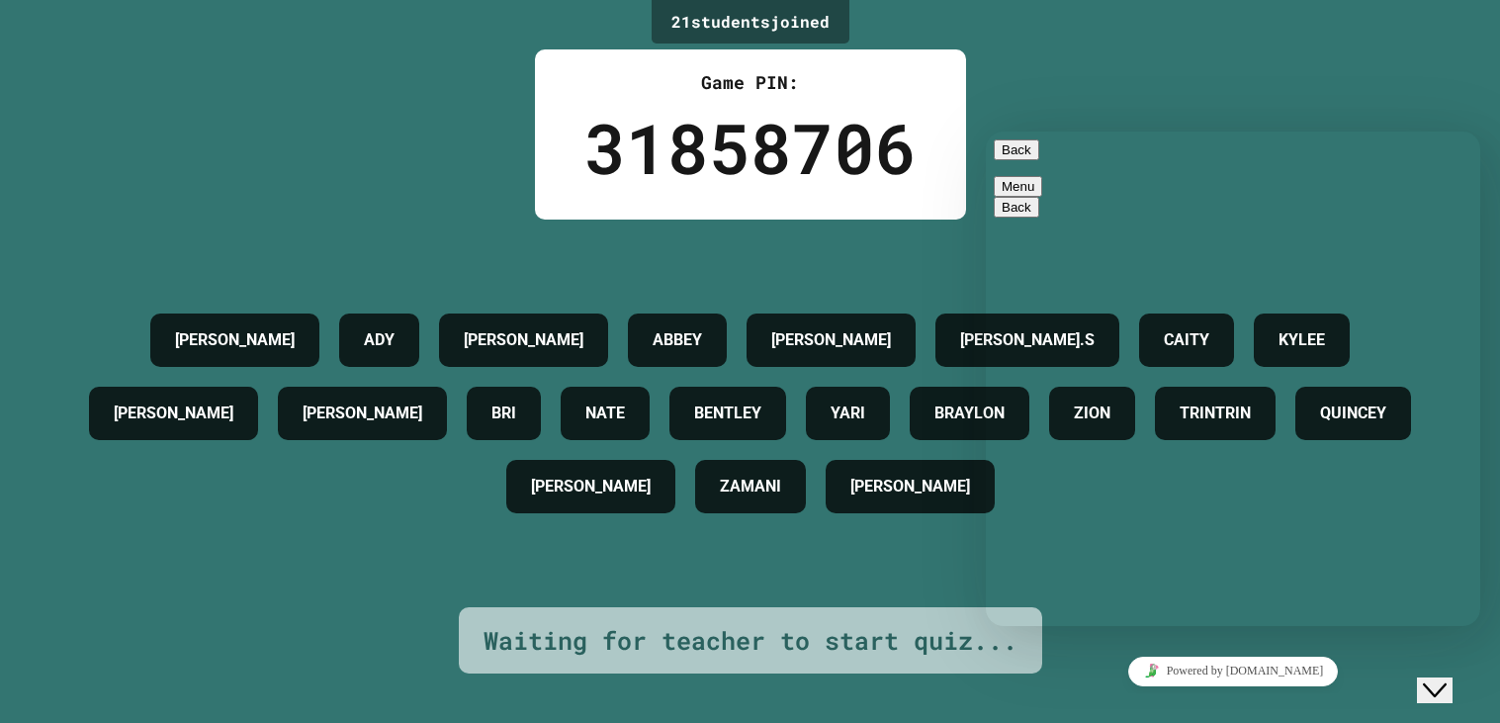
click at [986, 132] on icon "Rate this chat" at bounding box center [986, 132] width 0 height 0
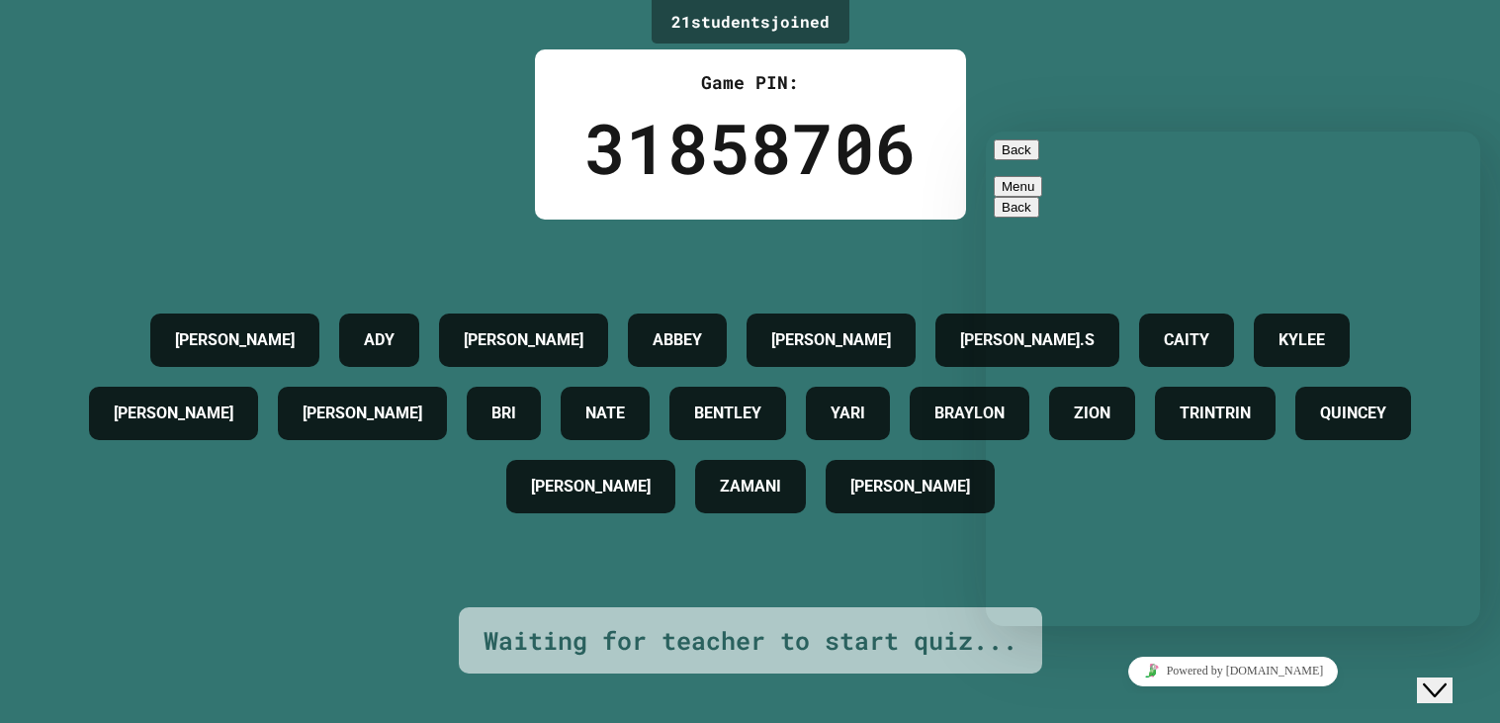
click at [986, 132] on icon "Rate this chat" at bounding box center [986, 132] width 0 height 0
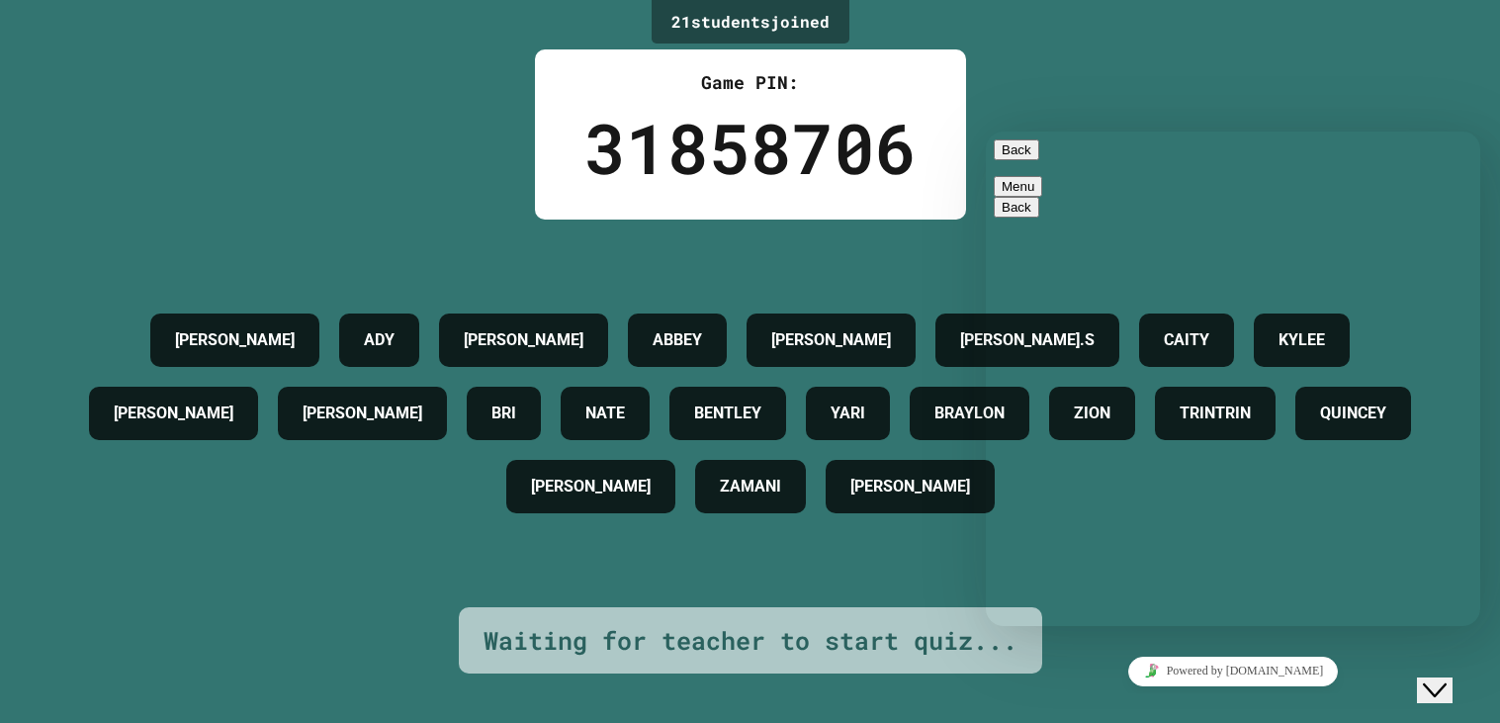
click at [986, 132] on div "Rate this chat" at bounding box center [986, 132] width 0 height 0
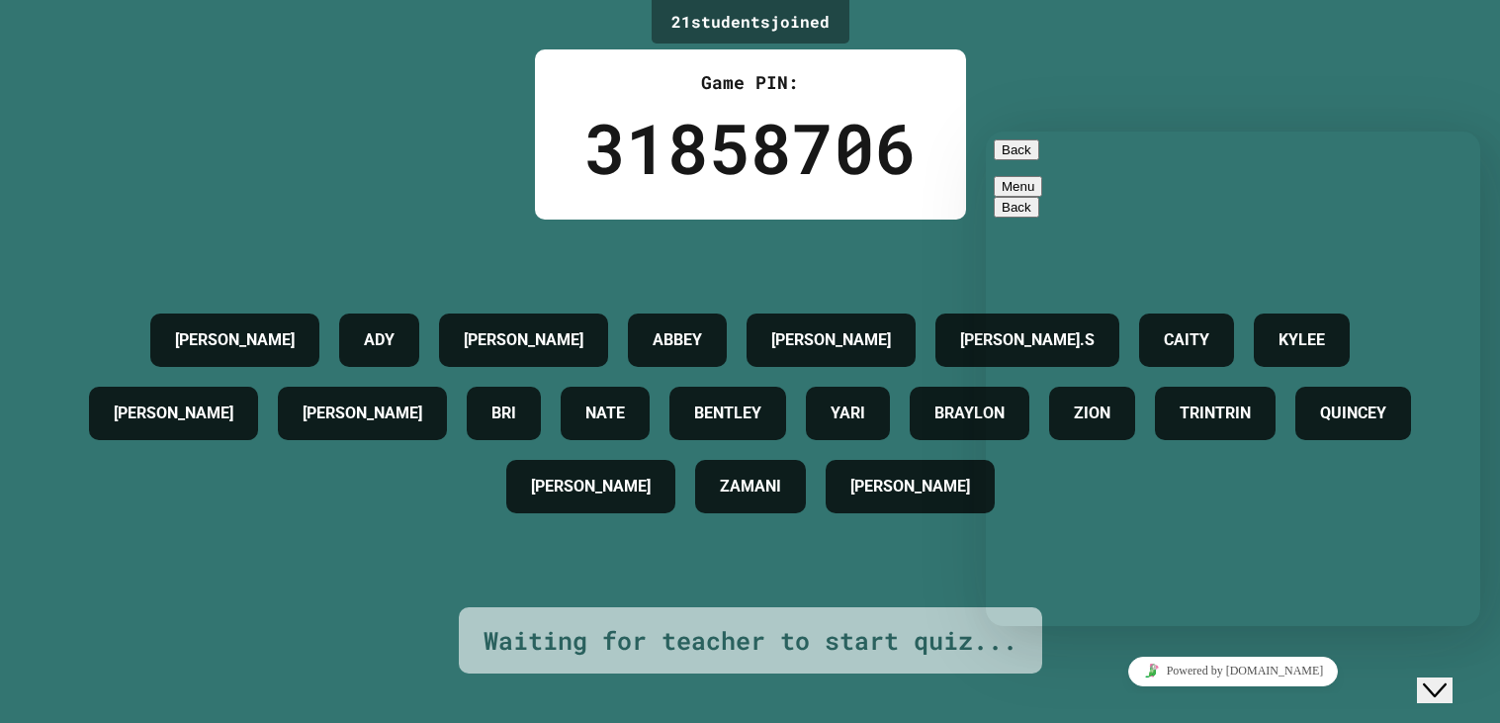
click at [986, 132] on icon "Rate this chat" at bounding box center [986, 132] width 0 height 0
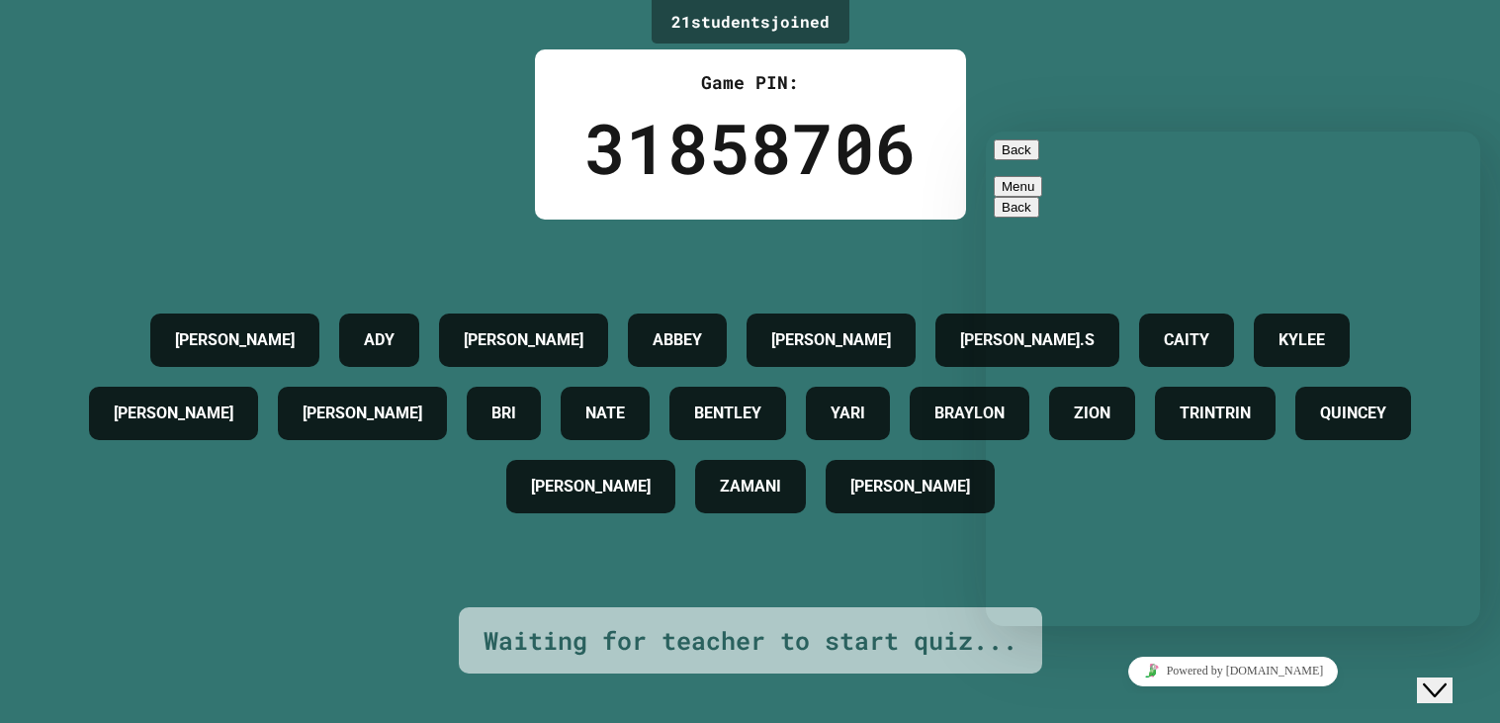
click at [986, 132] on icon "Rate this chat" at bounding box center [986, 132] width 0 height 0
click at [986, 132] on div "Rate this chat" at bounding box center [986, 132] width 0 height 0
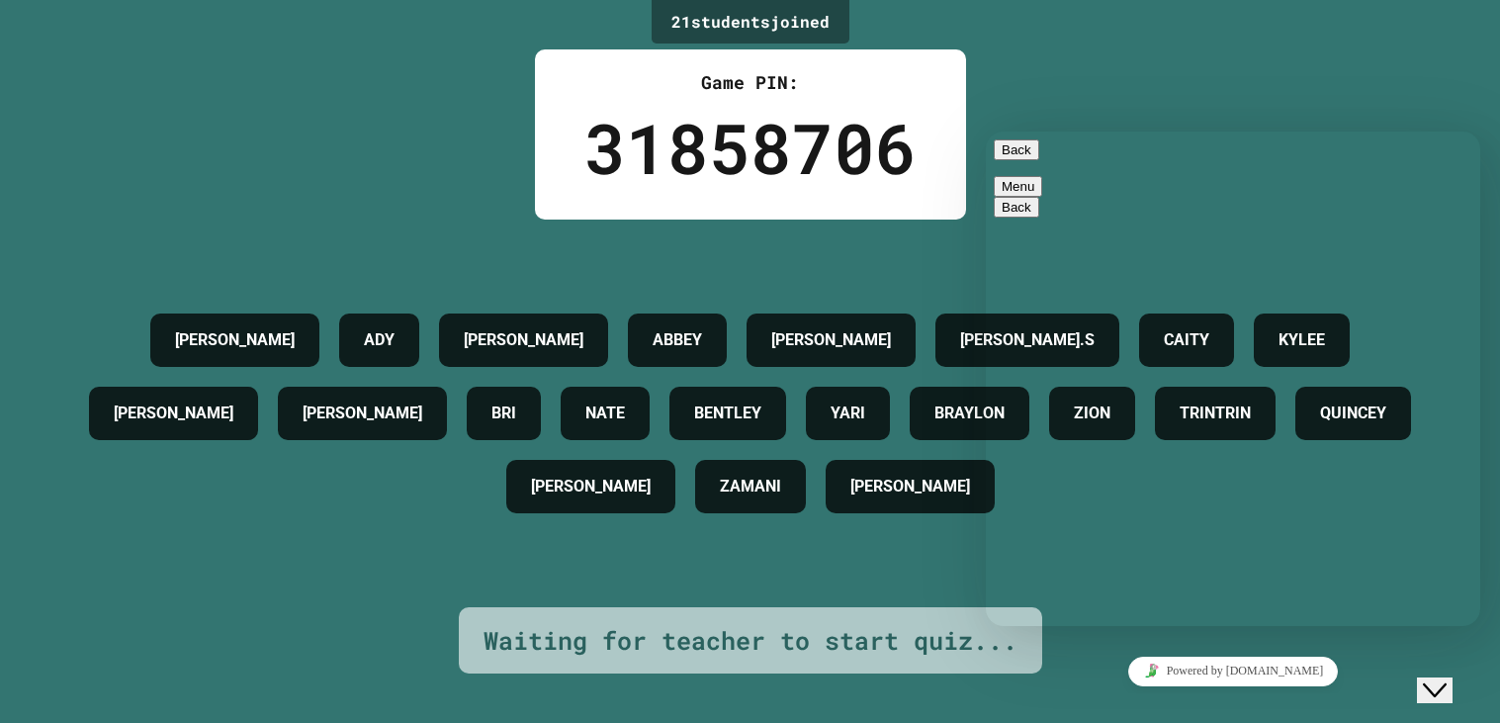
click at [986, 132] on icon "Rate this chat" at bounding box center [986, 132] width 0 height 0
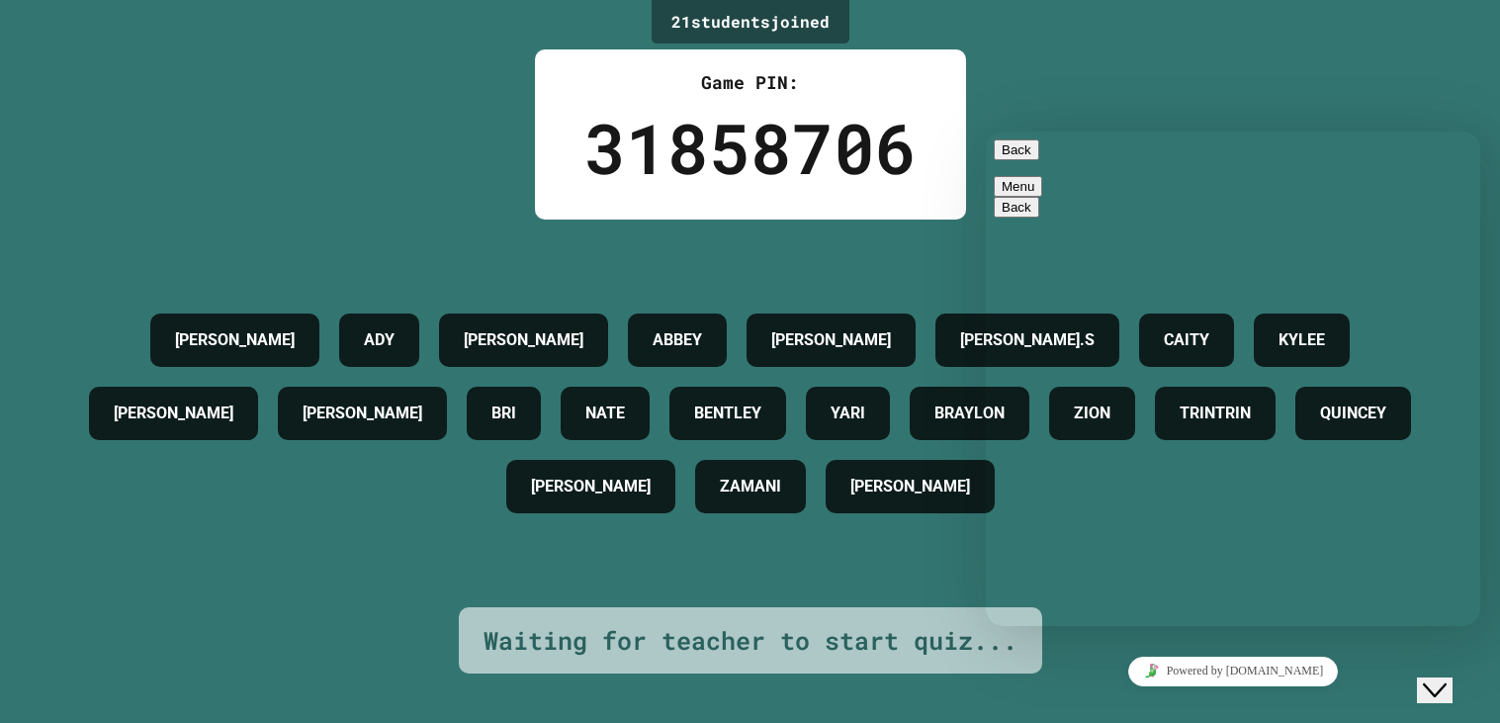
click at [986, 132] on icon "Rate this chat" at bounding box center [986, 132] width 0 height 0
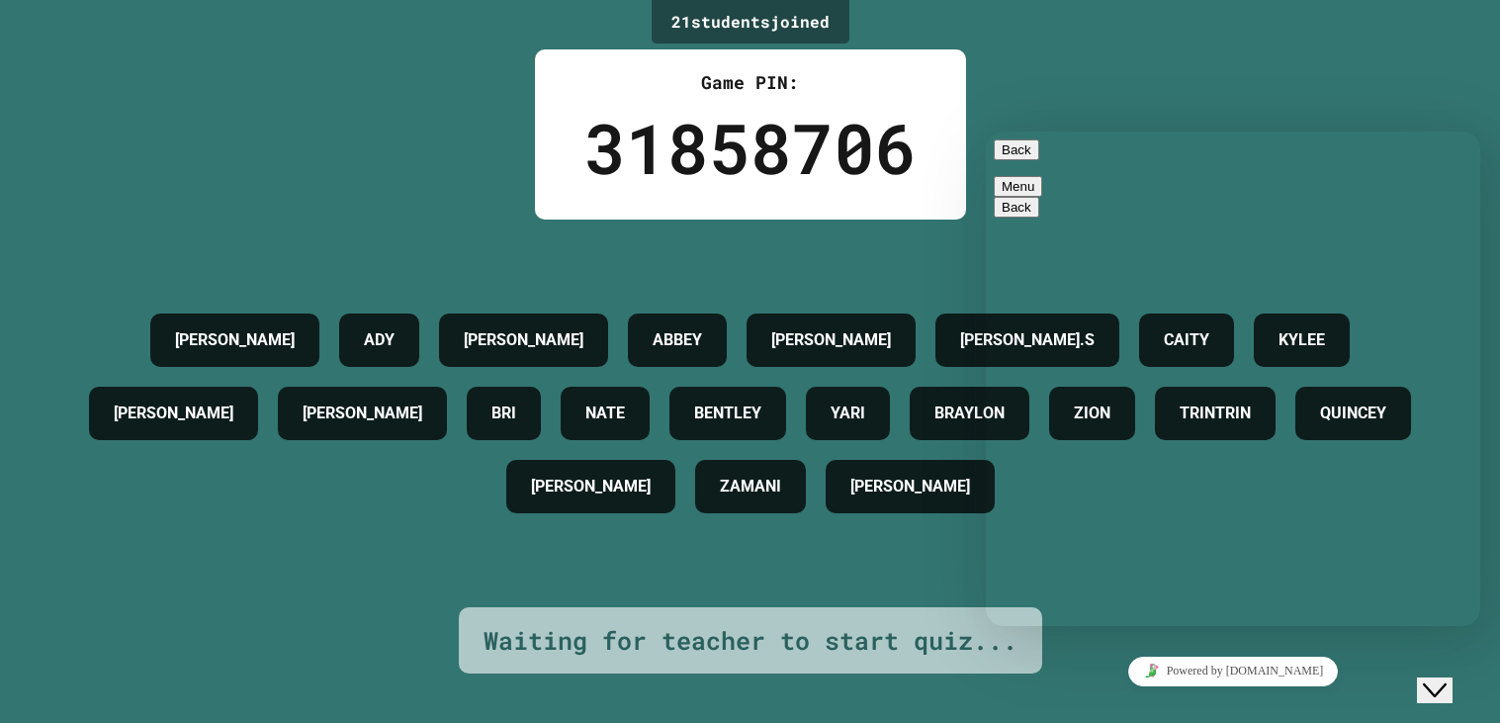
click at [986, 132] on icon "Rate this chat" at bounding box center [986, 132] width 0 height 0
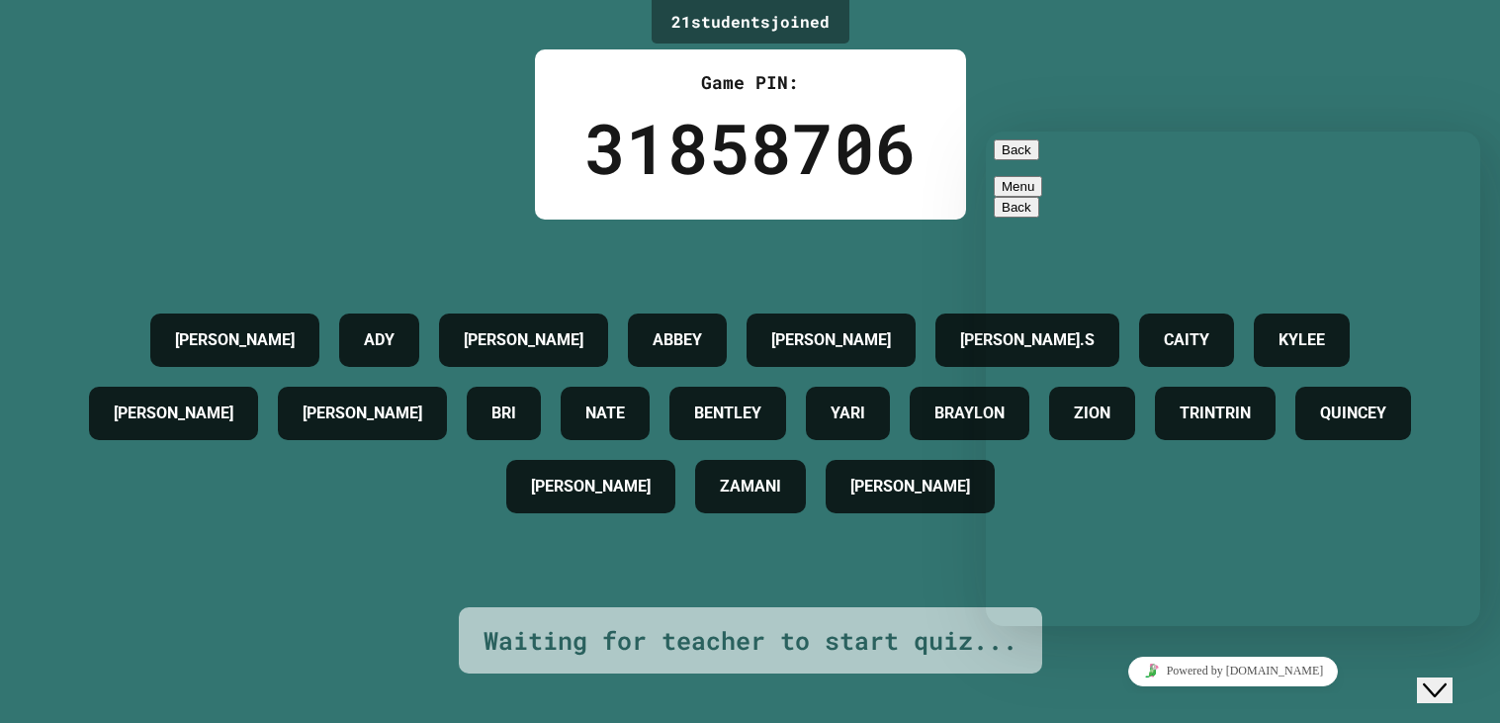
click at [986, 132] on icon "Rate this chat" at bounding box center [986, 132] width 0 height 0
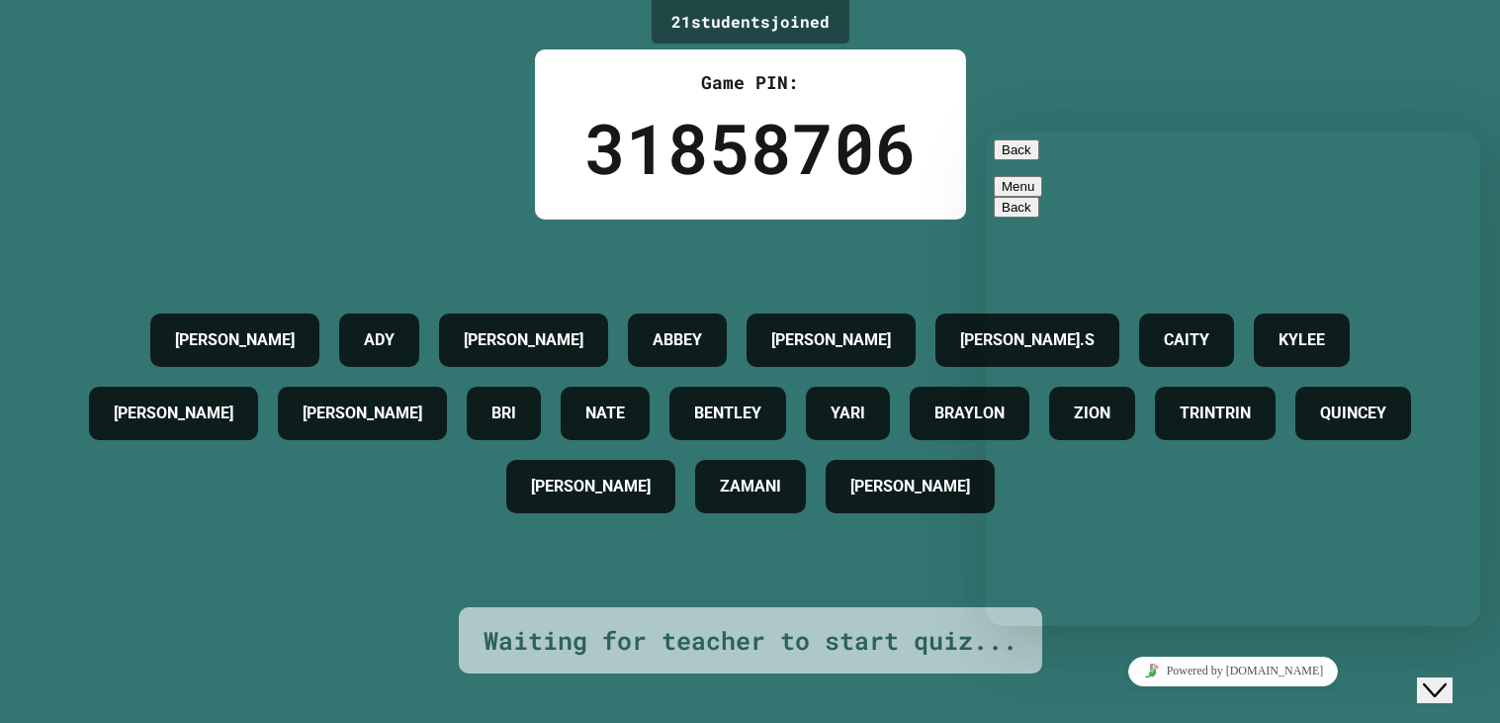
click at [986, 132] on icon "Rate this chat" at bounding box center [986, 132] width 0 height 0
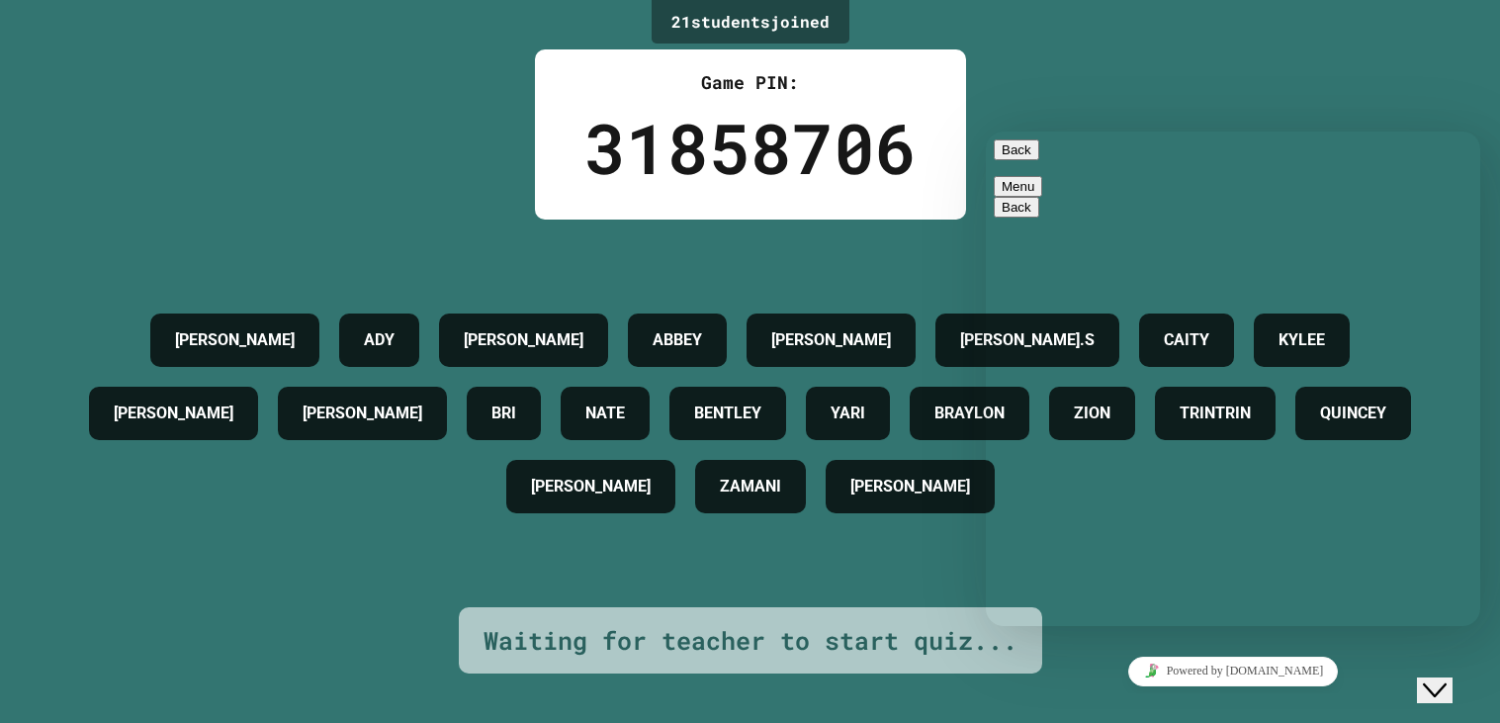
click at [986, 132] on icon "Rate this chat" at bounding box center [986, 132] width 0 height 0
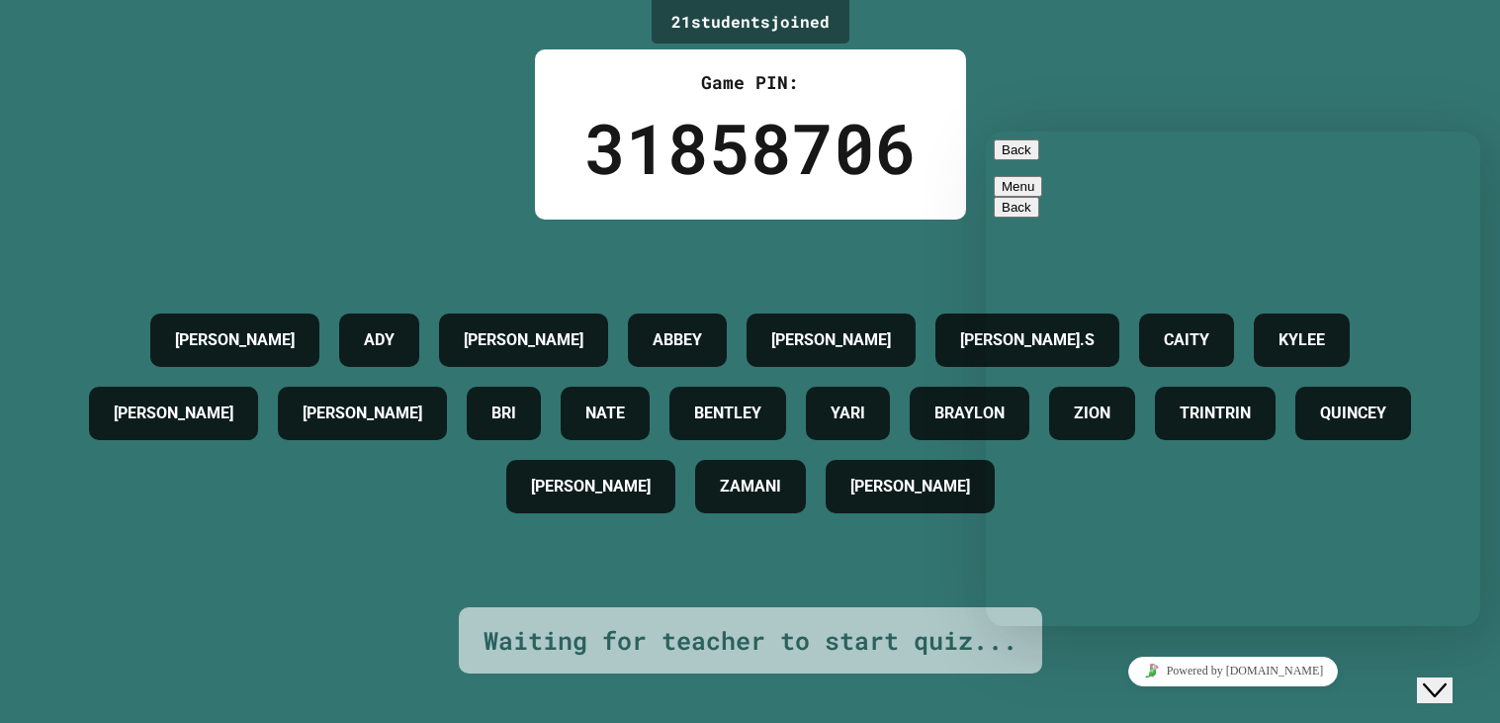
click at [986, 132] on div "Rate this chat" at bounding box center [986, 132] width 0 height 0
click at [986, 132] on icon "Rate this chat" at bounding box center [986, 132] width 0 height 0
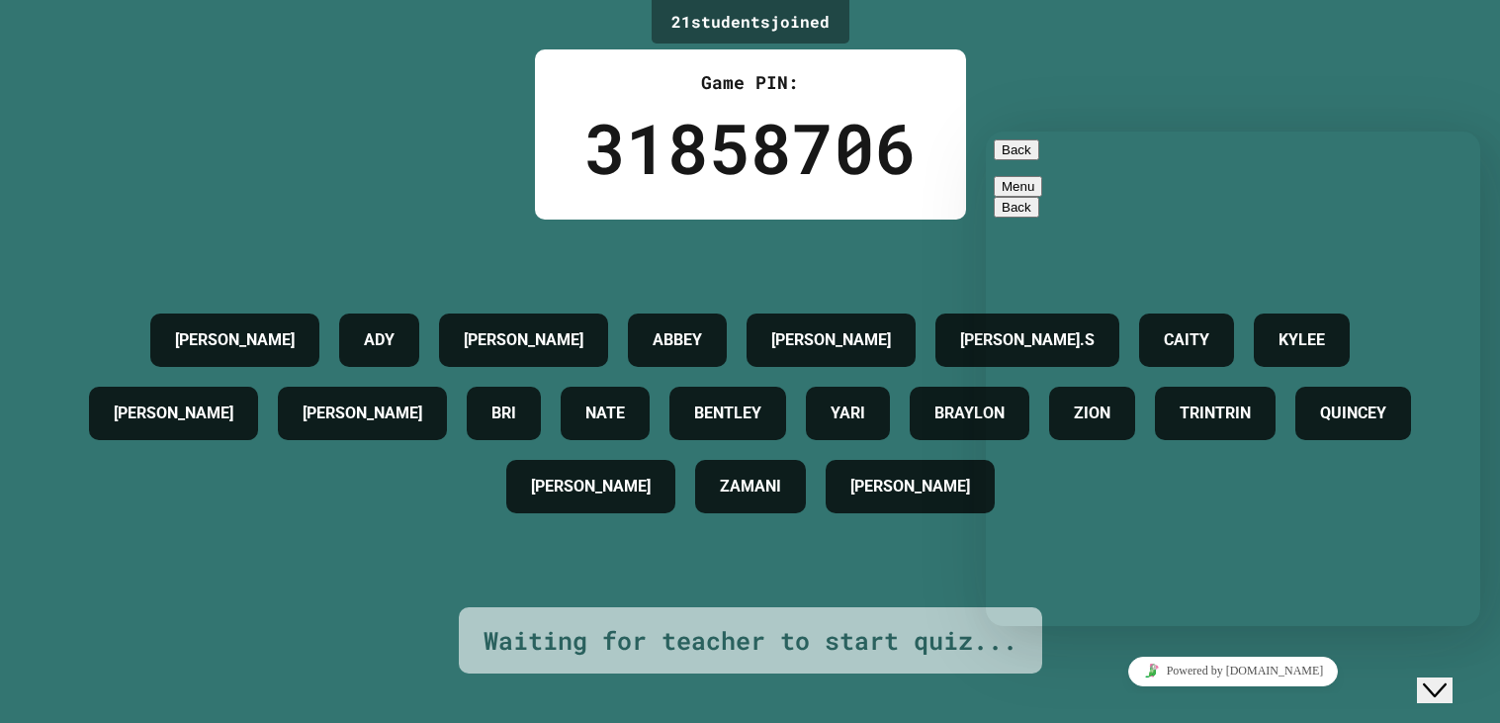
click at [986, 132] on icon "Rate this chat" at bounding box center [986, 132] width 0 height 0
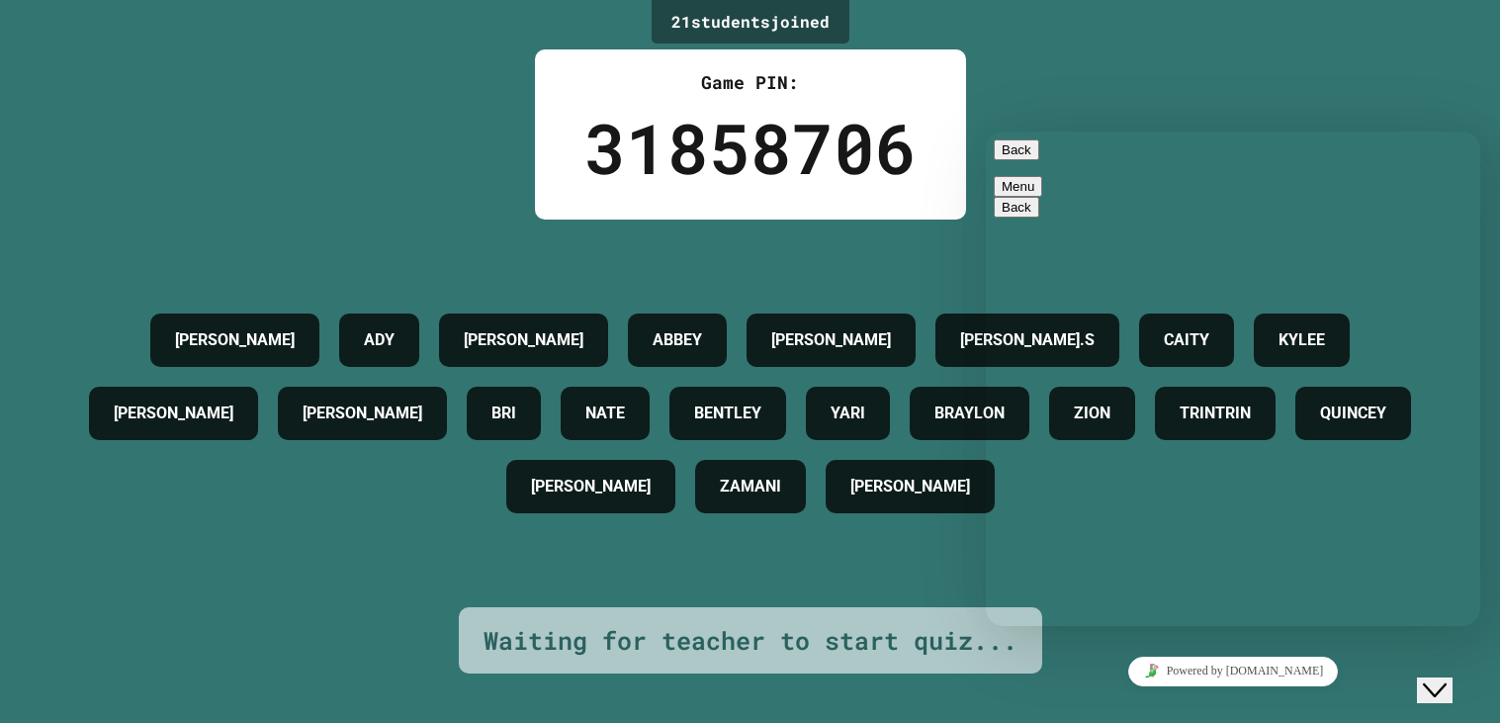
click at [986, 132] on icon "Rate this chat" at bounding box center [986, 132] width 0 height 0
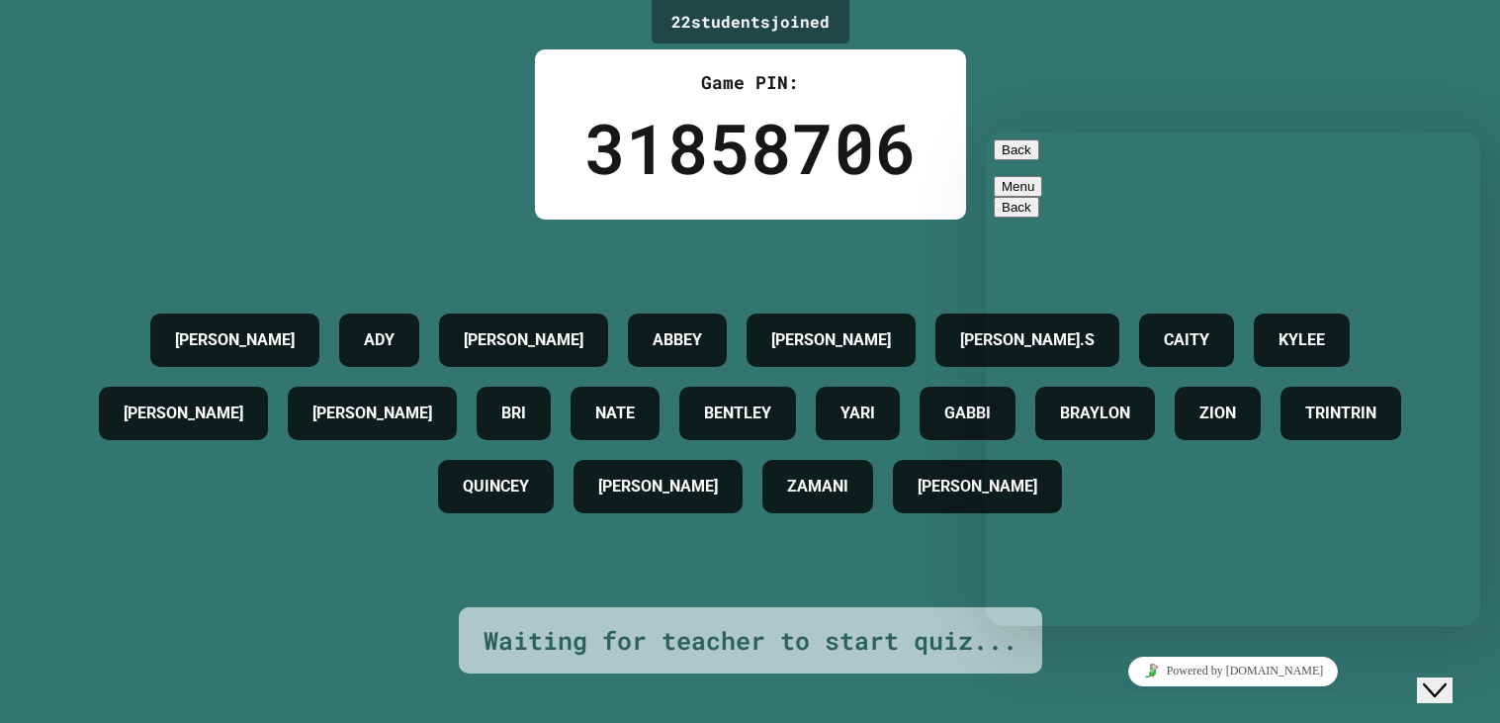
click at [986, 132] on icon "Rate this chat" at bounding box center [986, 132] width 0 height 0
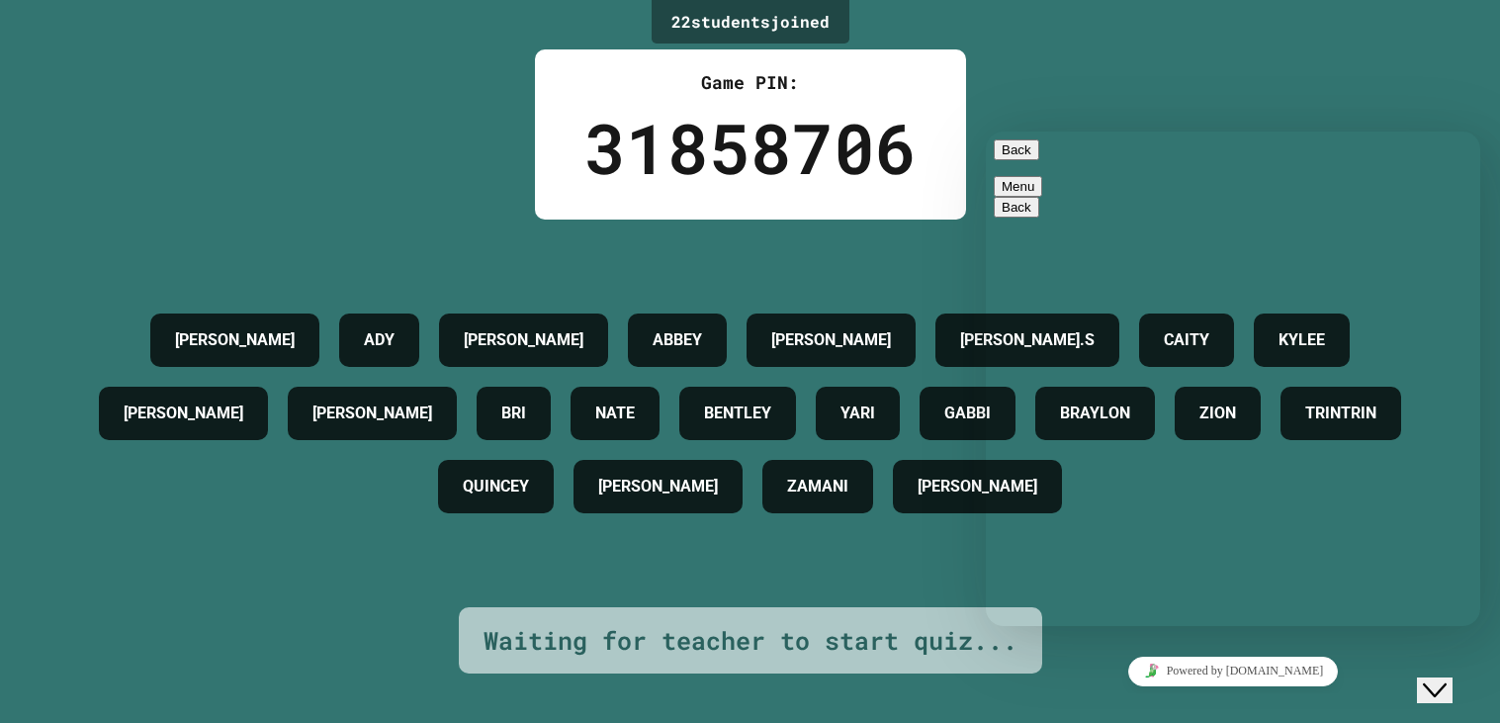
click at [986, 132] on icon "Rate this chat" at bounding box center [986, 132] width 0 height 0
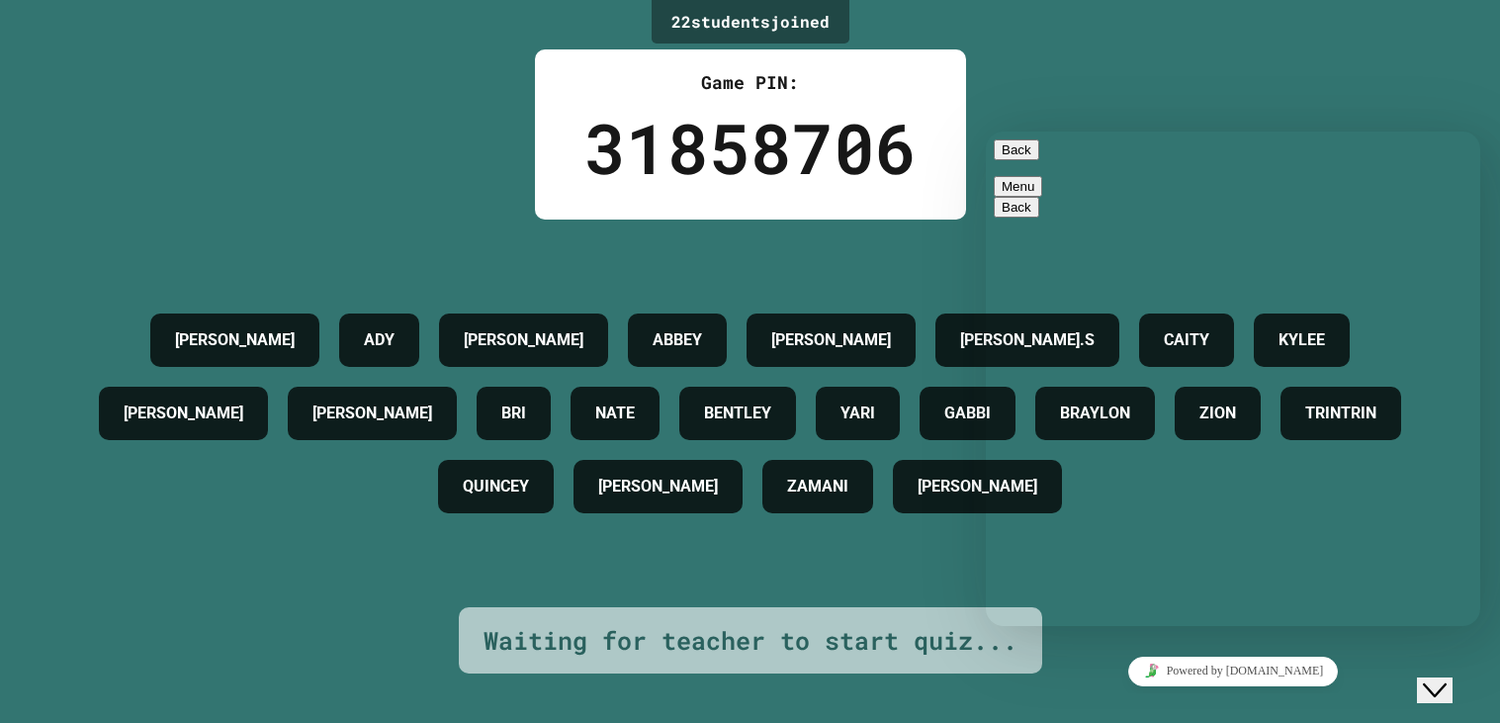
click at [986, 132] on icon "Rate this chat" at bounding box center [986, 132] width 0 height 0
click at [986, 132] on button "Rate this chat" at bounding box center [986, 132] width 0 height 0
click at [986, 132] on icon "Rate this chat" at bounding box center [986, 132] width 0 height 0
click at [986, 132] on button "Rate this chat" at bounding box center [986, 132] width 0 height 0
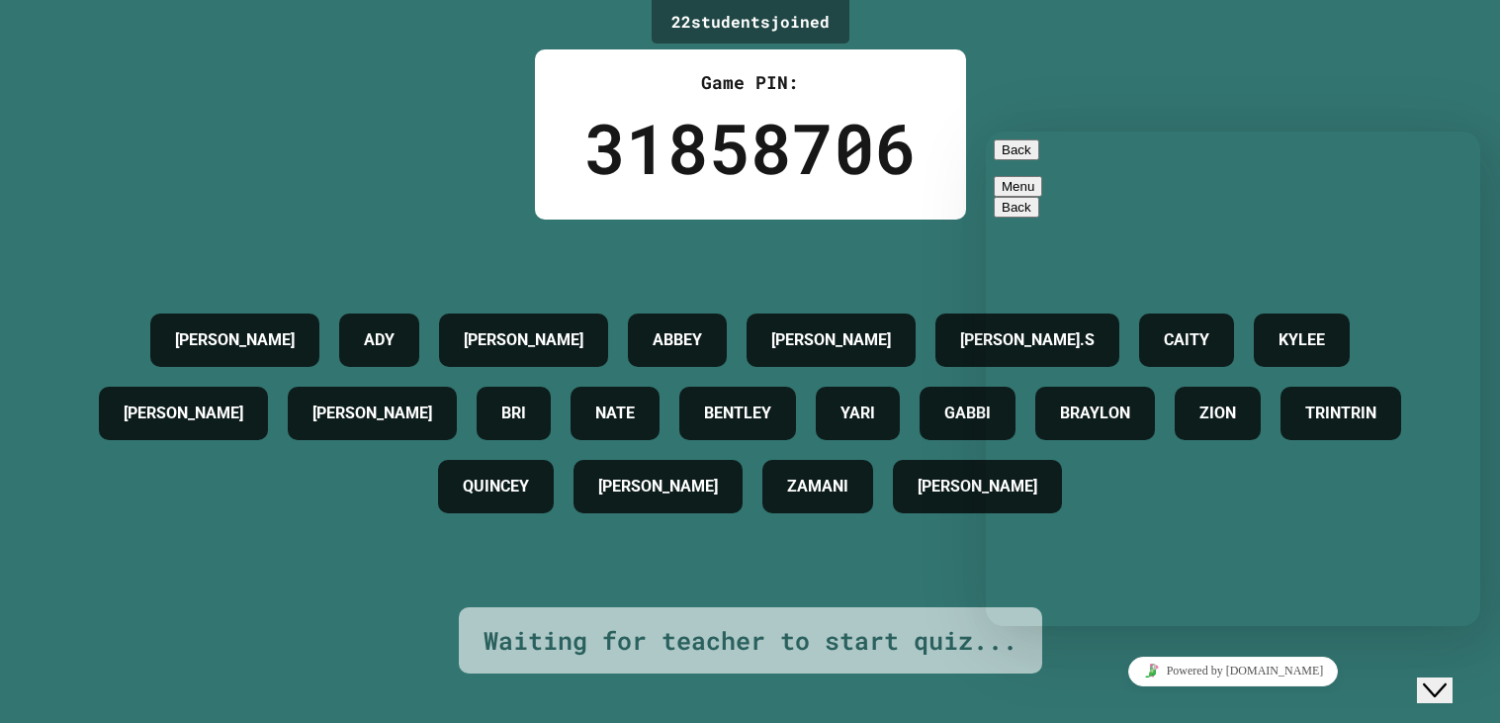
click at [986, 132] on icon "Rate this chat" at bounding box center [986, 132] width 0 height 0
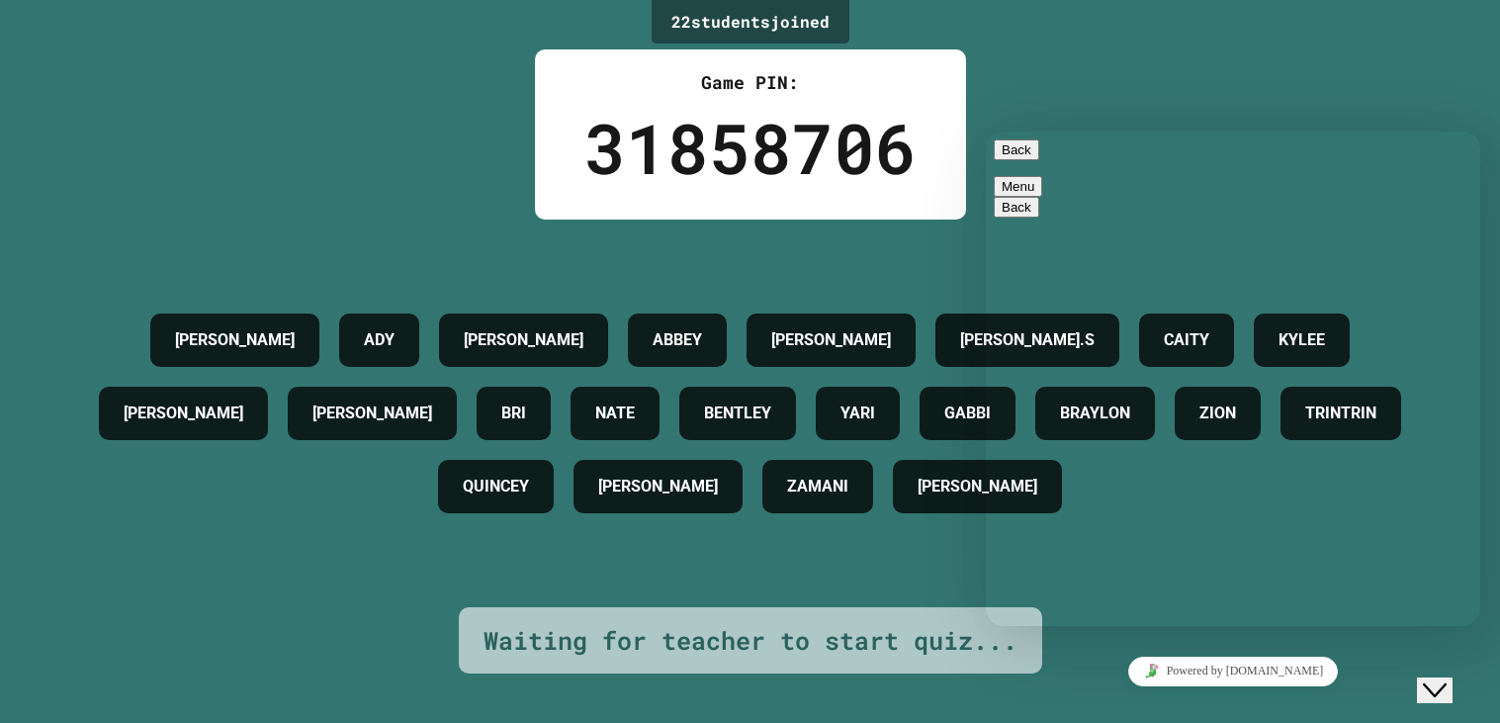
click at [986, 132] on icon "Rate this chat" at bounding box center [986, 132] width 0 height 0
click at [986, 132] on button "Rate this chat" at bounding box center [986, 132] width 0 height 0
click at [986, 132] on icon "Rate this chat" at bounding box center [986, 132] width 0 height 0
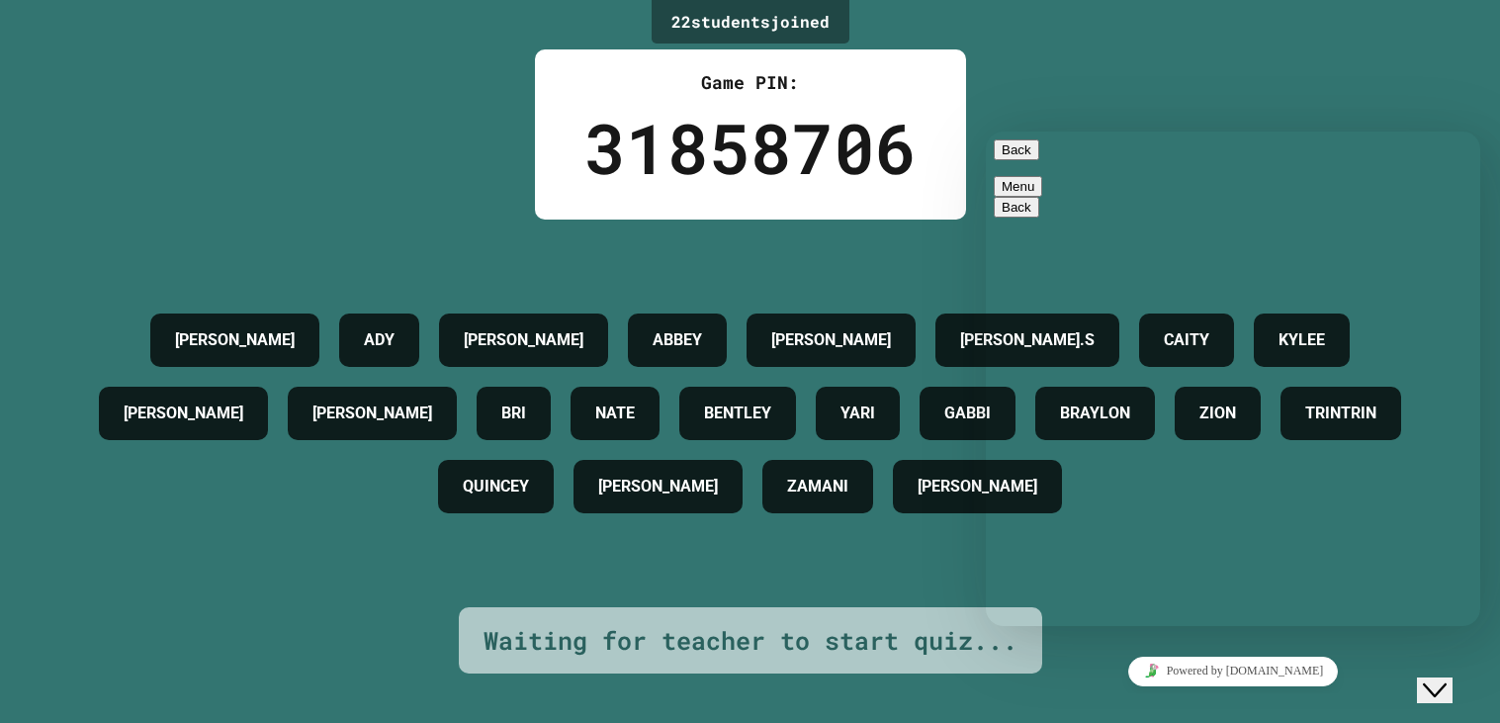
click at [986, 132] on icon "Rate this chat" at bounding box center [986, 132] width 0 height 0
drag, startPoint x: 1386, startPoint y: 601, endPoint x: 1363, endPoint y: 662, distance: 64.8
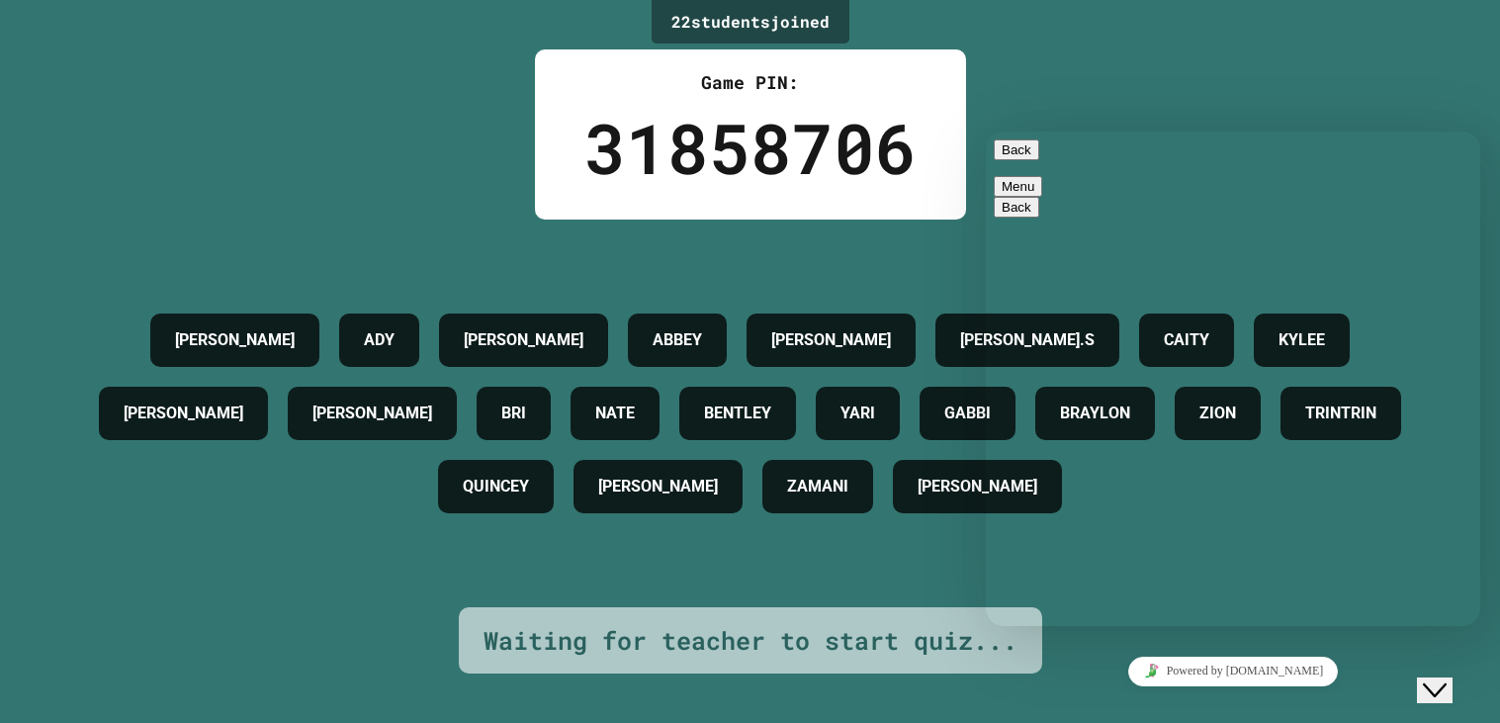
click html "Back Menu Back Rate this chat Upload File Insert emoji Estimated wait time is 1…"
click at [1363, 662] on div "Powered by [DOMAIN_NAME]" at bounding box center [1233, 671] width 479 height 29
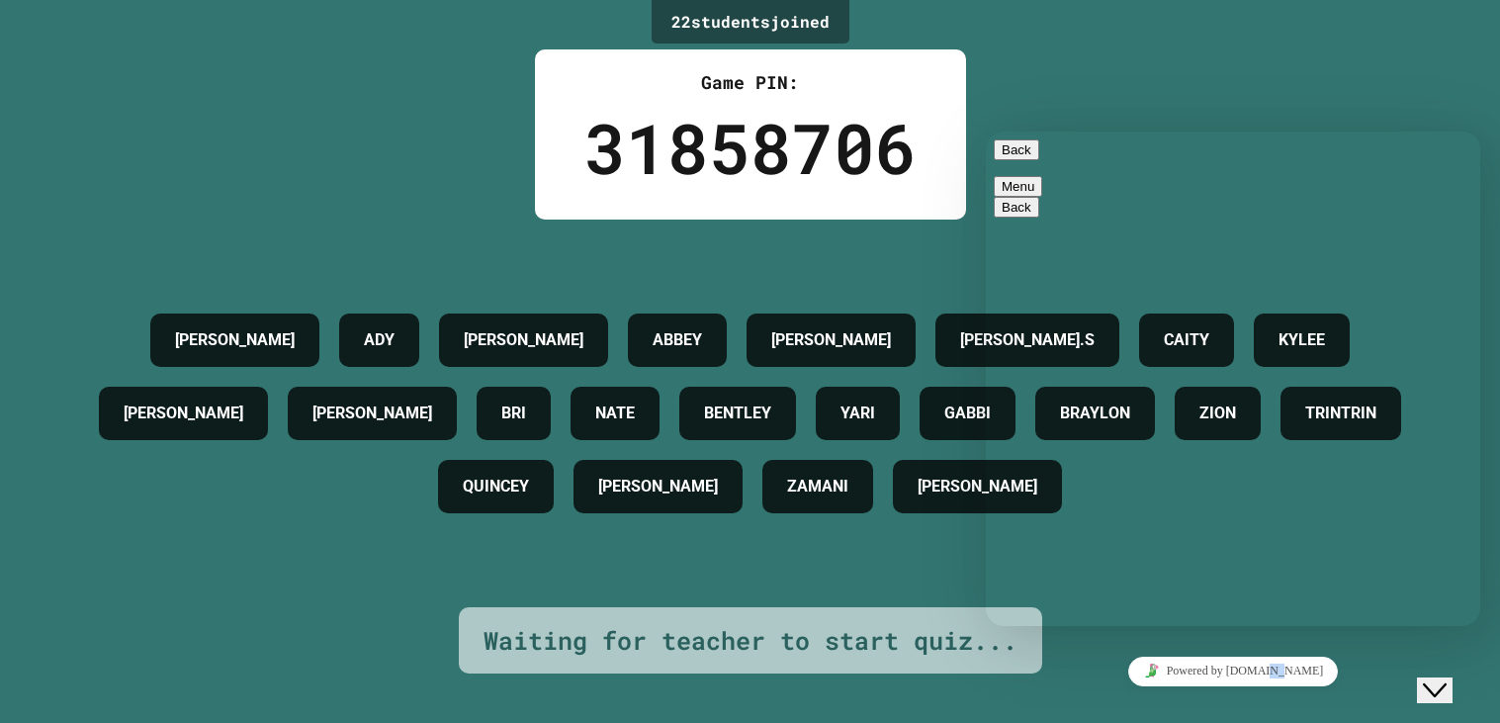
drag, startPoint x: 1363, startPoint y: 1179, endPoint x: 1391, endPoint y: 604, distance: 575.2
click html "Powered by [DOMAIN_NAME]"
click at [986, 132] on icon "Rate this chat" at bounding box center [986, 132] width 0 height 0
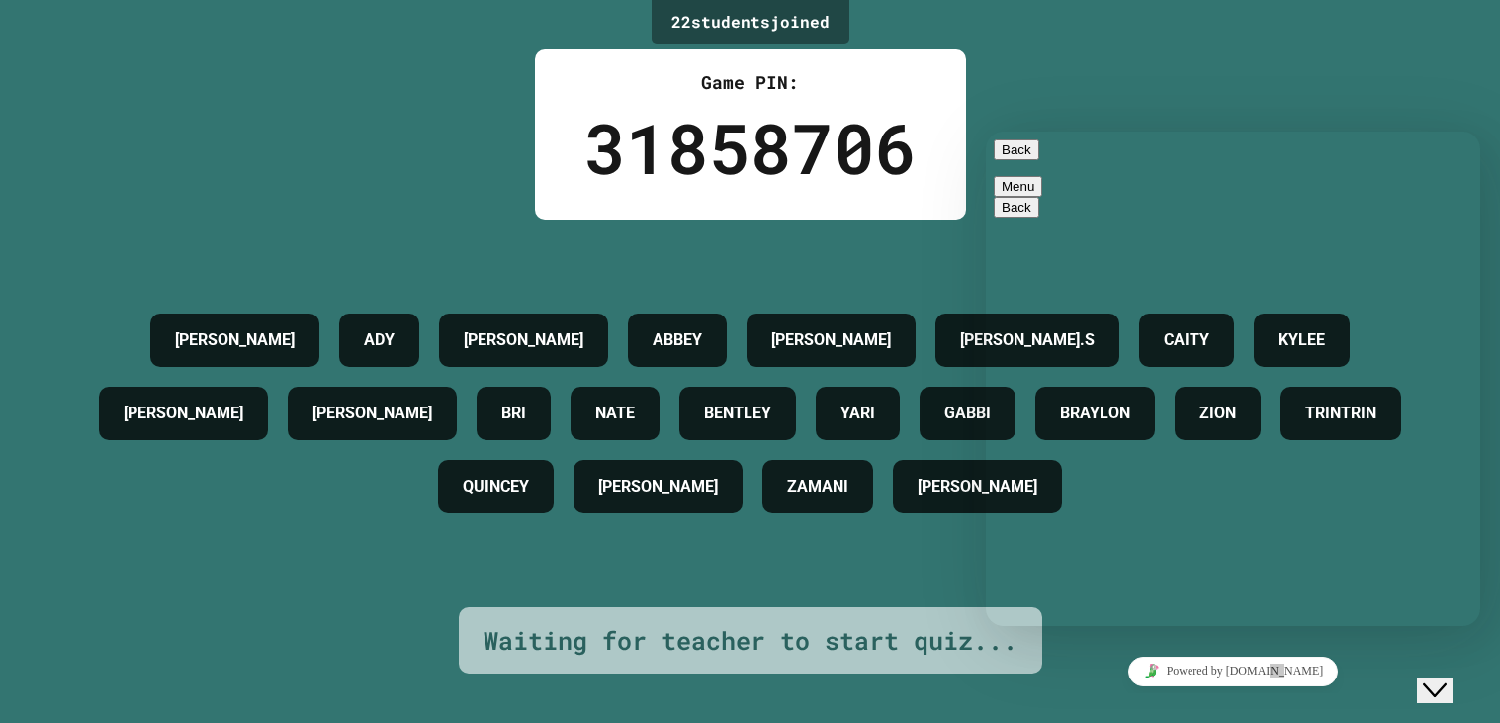
click at [986, 132] on icon "Rate this chat" at bounding box center [986, 132] width 0 height 0
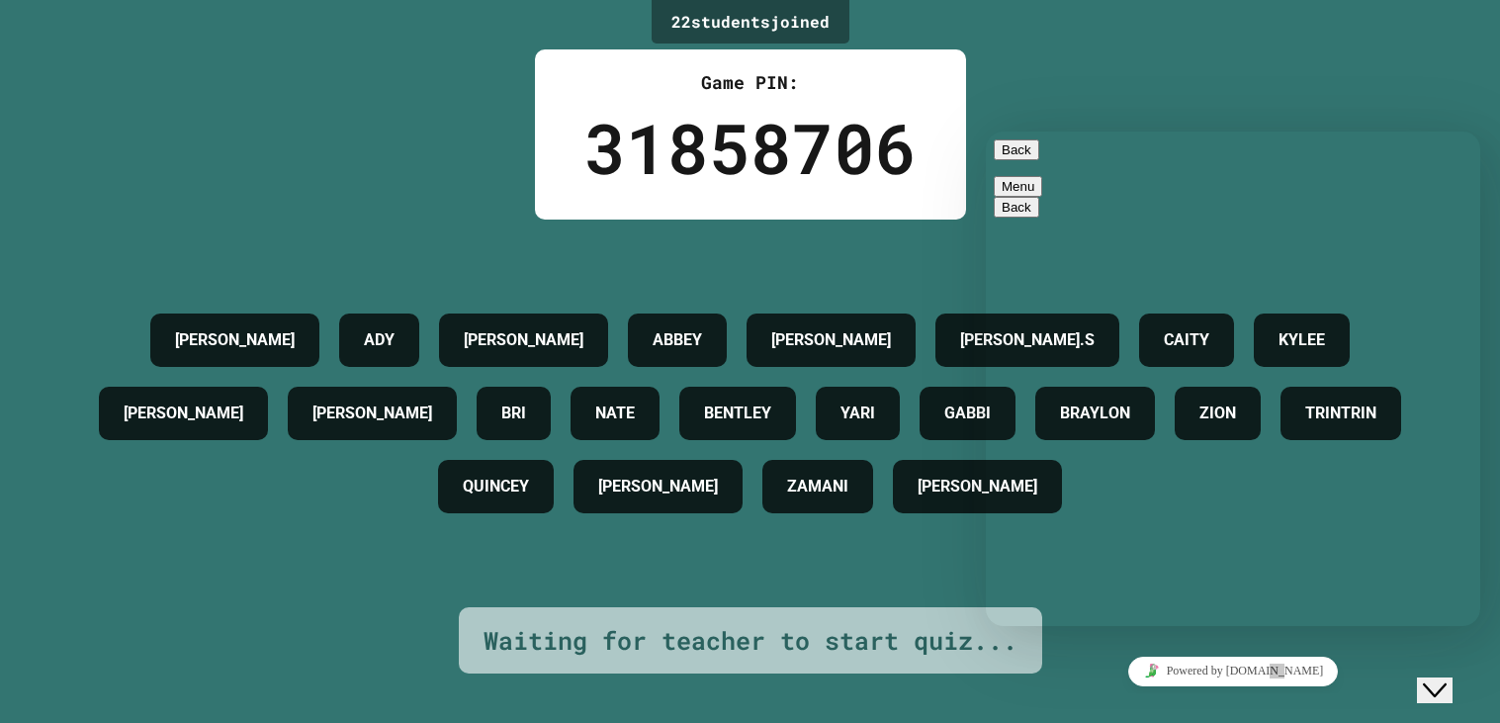
click at [986, 132] on icon "Rate this chat" at bounding box center [986, 132] width 0 height 0
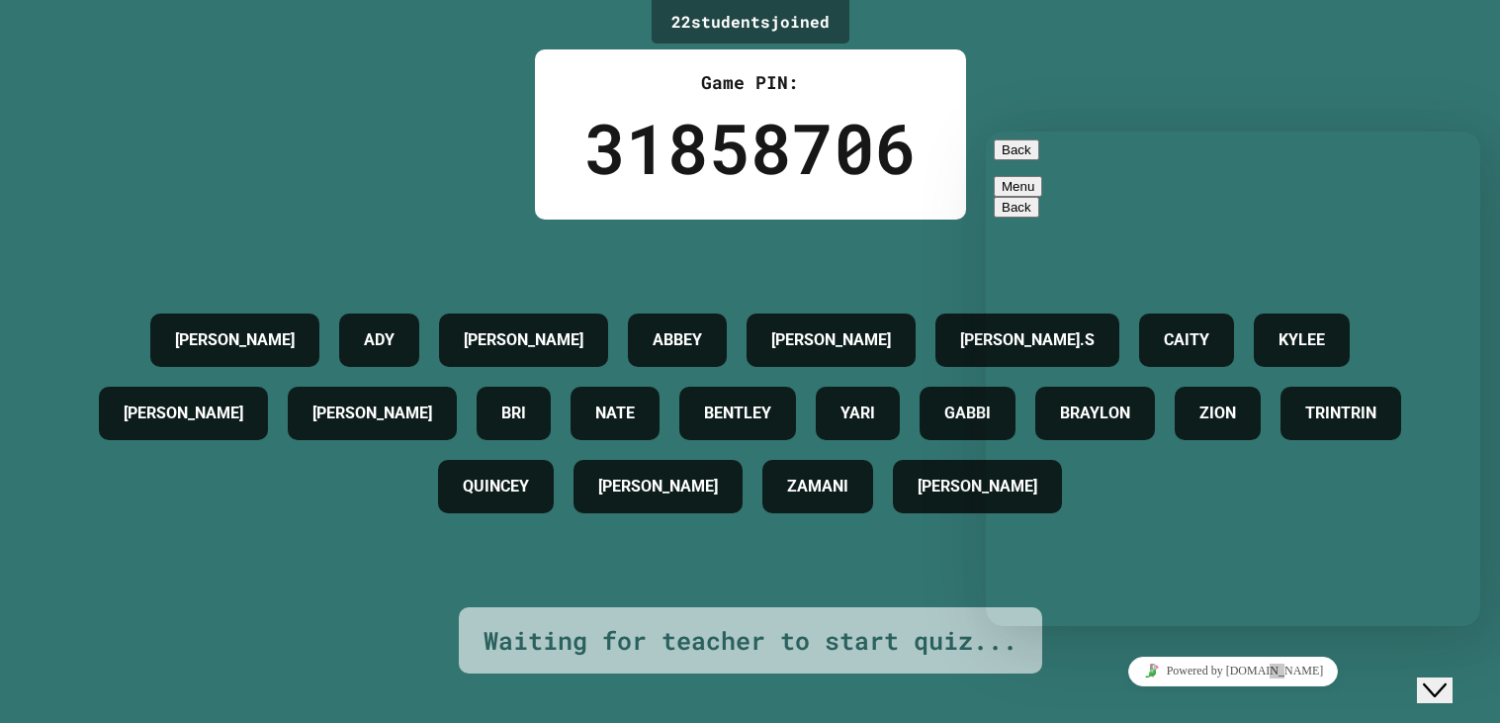
click at [986, 132] on icon "Rate this chat" at bounding box center [986, 132] width 0 height 0
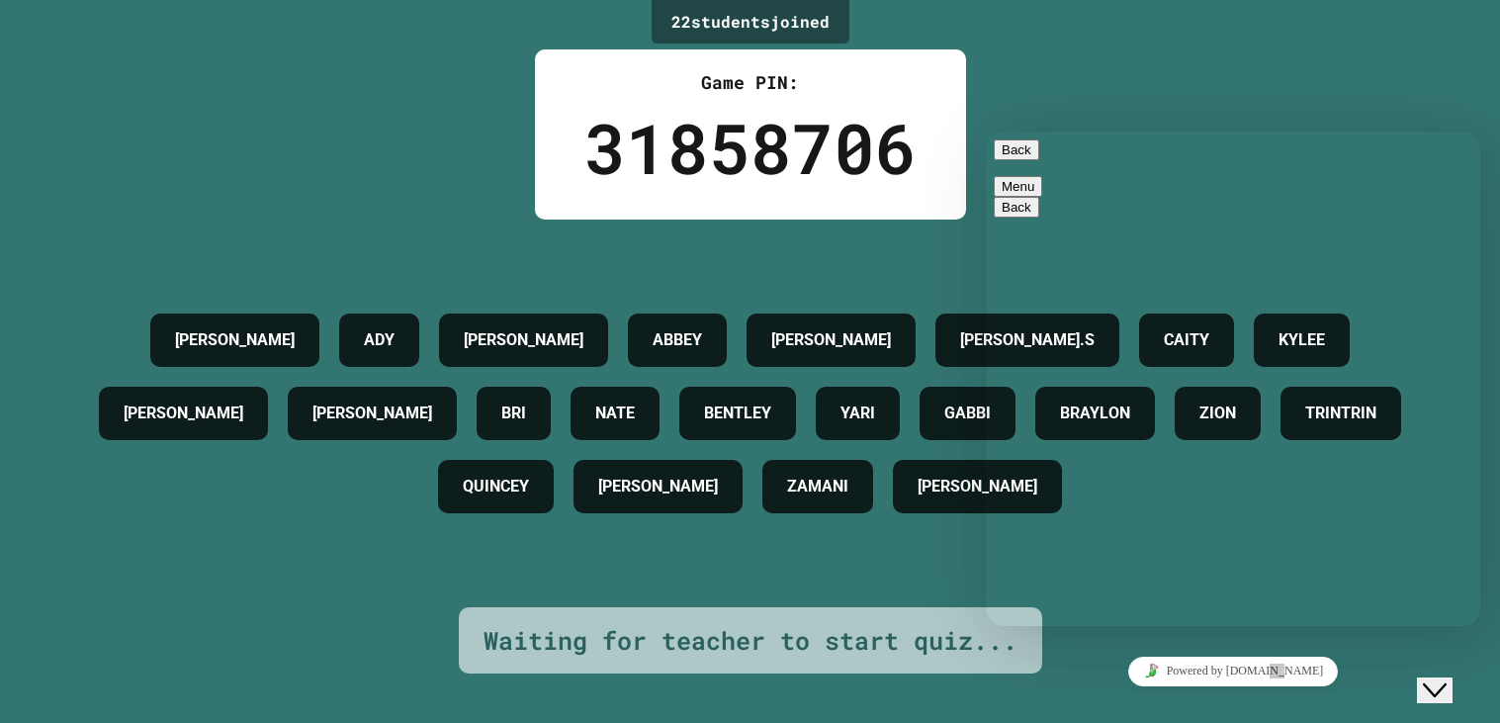
click at [986, 132] on icon "Rate this chat" at bounding box center [986, 132] width 0 height 0
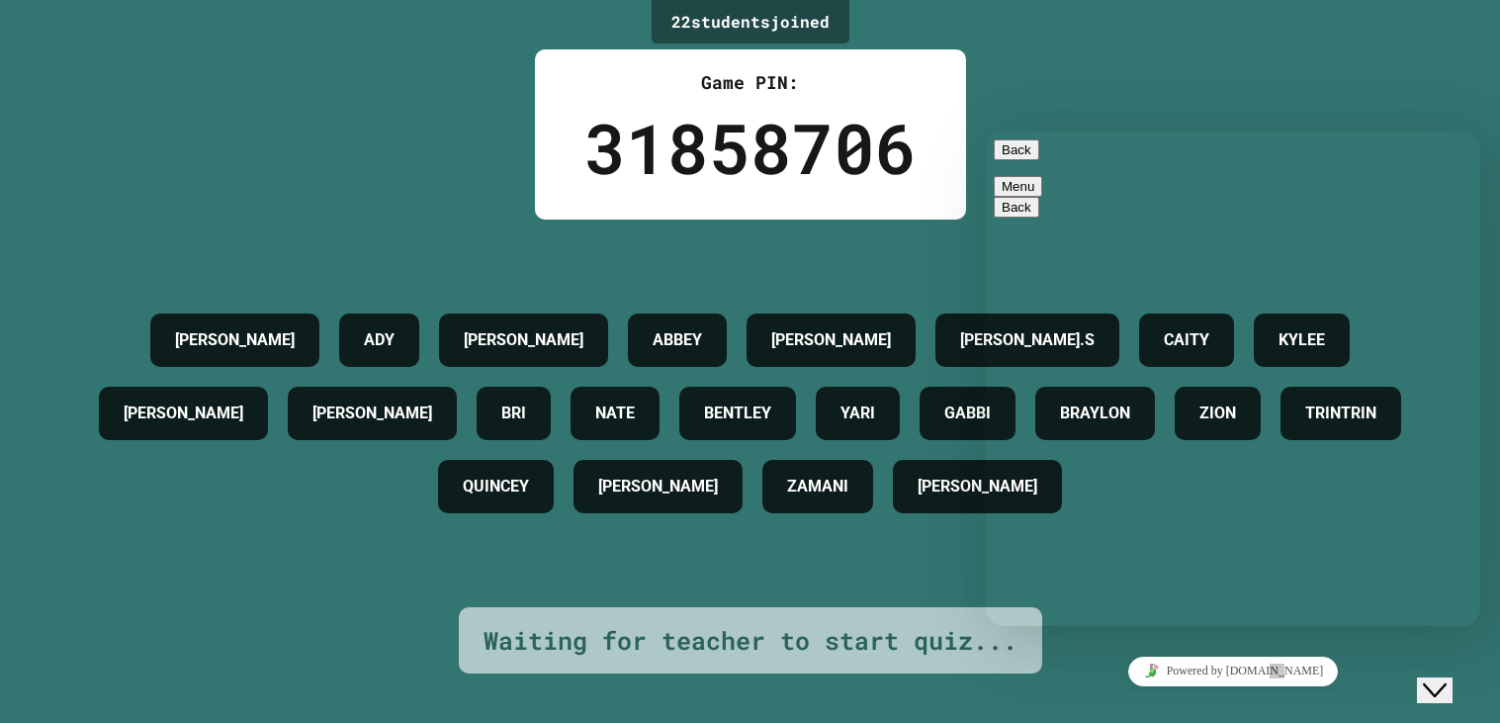
click at [986, 132] on icon "Rate this chat" at bounding box center [986, 132] width 0 height 0
drag, startPoint x: 1391, startPoint y: 87, endPoint x: 1399, endPoint y: 686, distance: 599.3
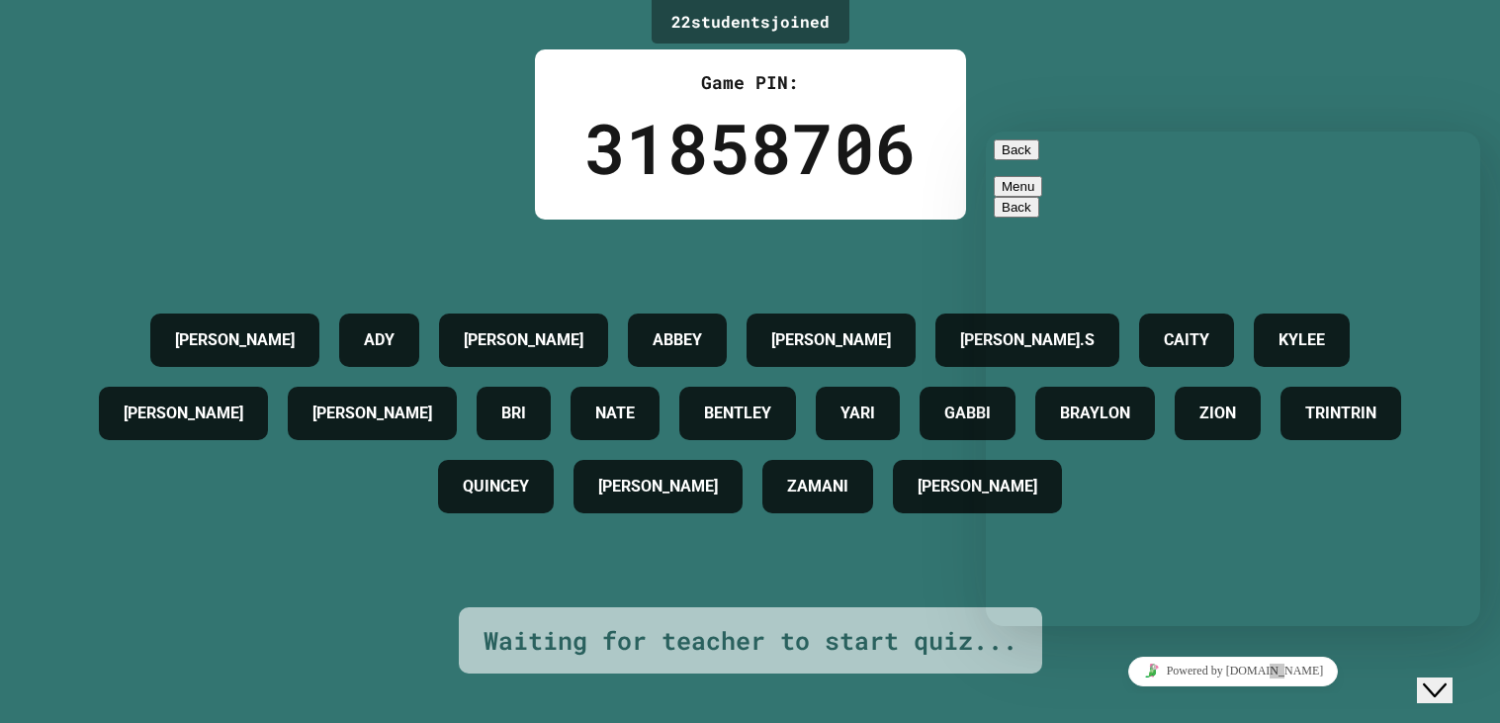
click html "Back Menu Back Rate this chat Upload File Insert emoji Estimated wait time is 1…"
click at [986, 132] on icon "Rate this chat" at bounding box center [986, 132] width 0 height 0
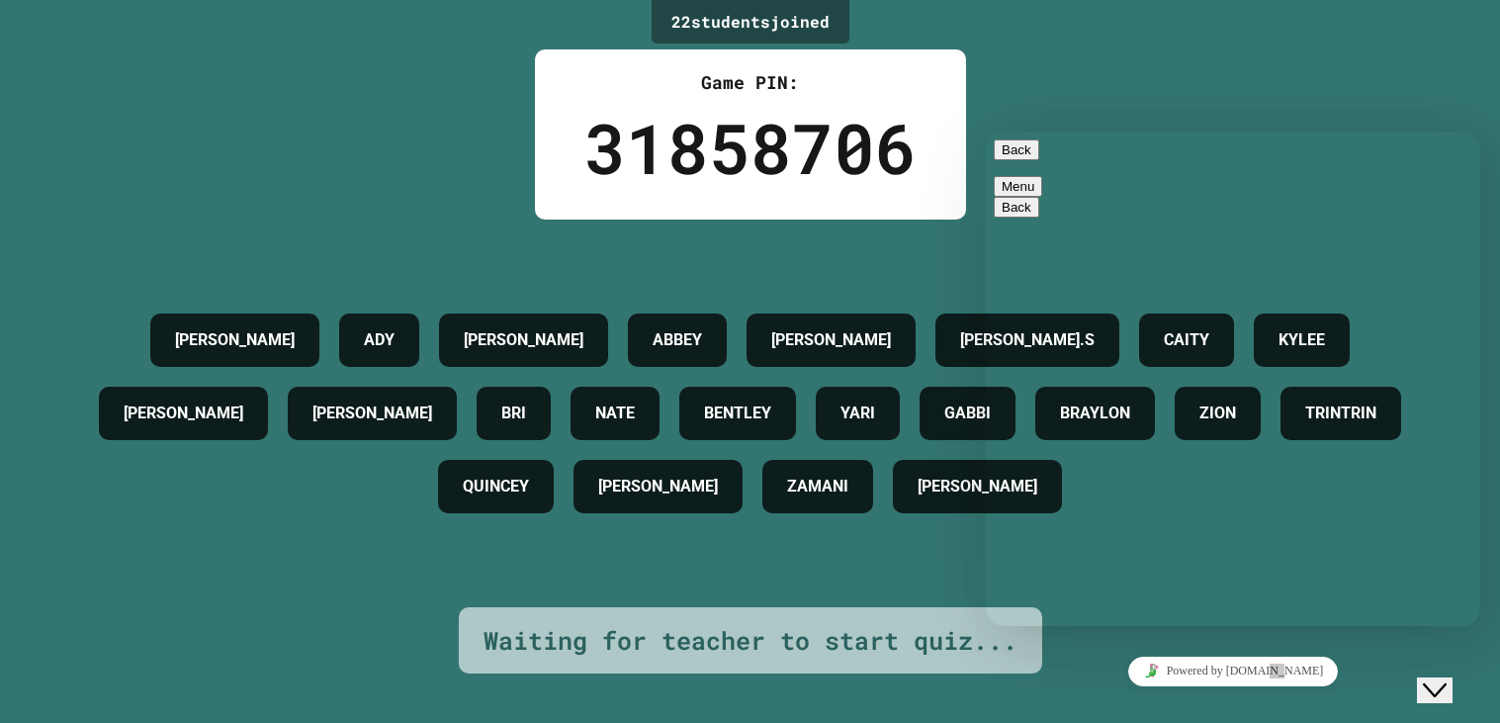
click at [986, 132] on icon "Rate this chat" at bounding box center [986, 132] width 0 height 0
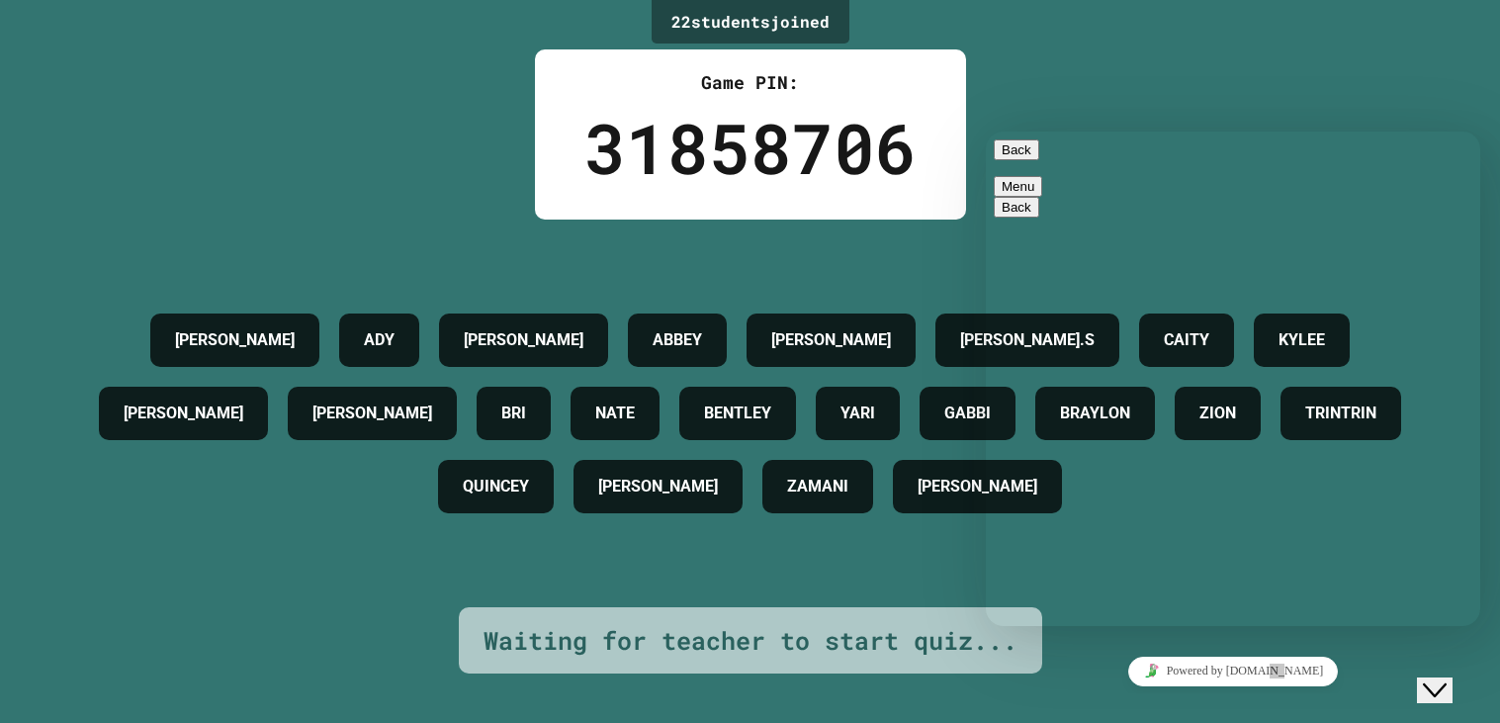
click at [986, 132] on icon "Rate this chat" at bounding box center [986, 132] width 0 height 0
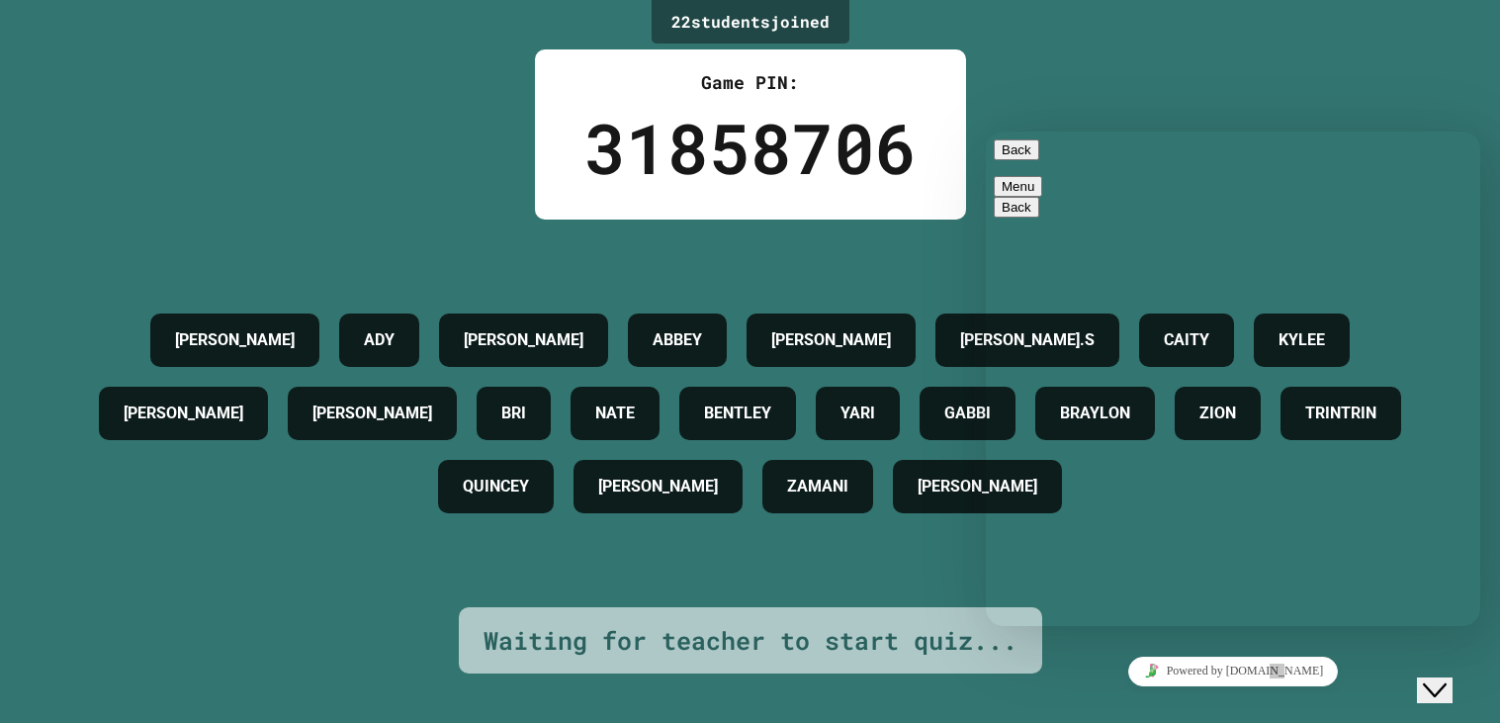
click at [986, 132] on button "Rate this chat" at bounding box center [986, 132] width 0 height 0
click at [986, 132] on icon "Rate this chat" at bounding box center [986, 132] width 0 height 0
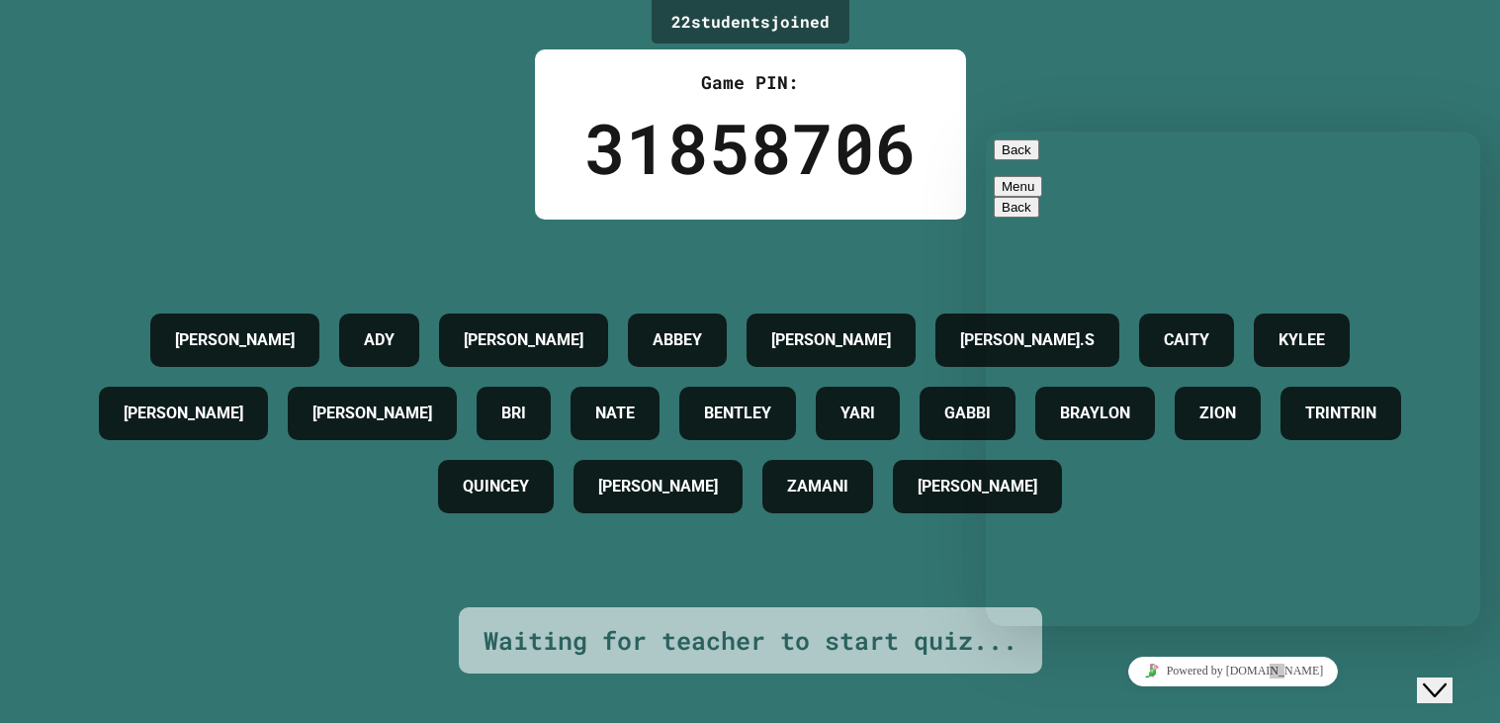
click at [986, 132] on icon "Rate this chat" at bounding box center [986, 132] width 0 height 0
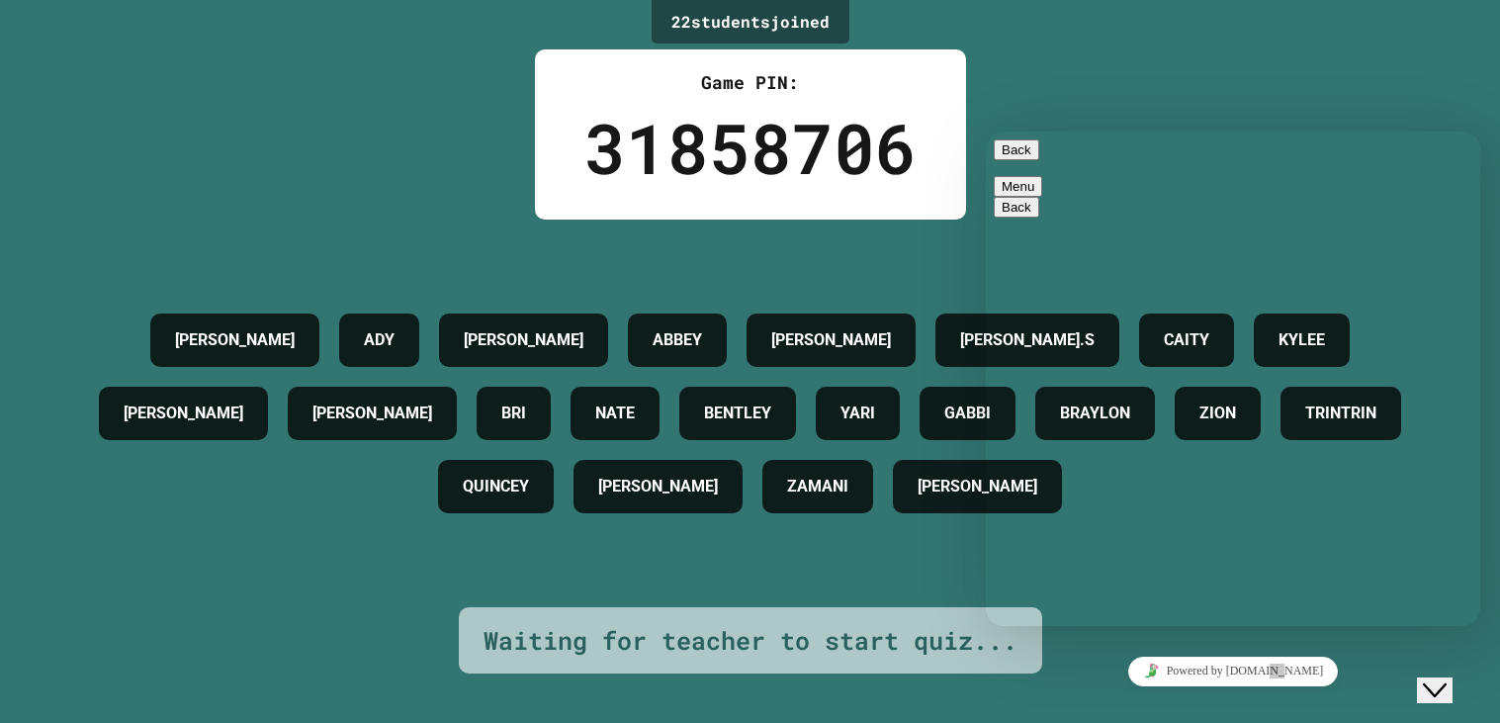
click at [986, 132] on icon "Rate this chat" at bounding box center [986, 132] width 0 height 0
click at [986, 132] on div "Rate this chat" at bounding box center [986, 132] width 0 height 0
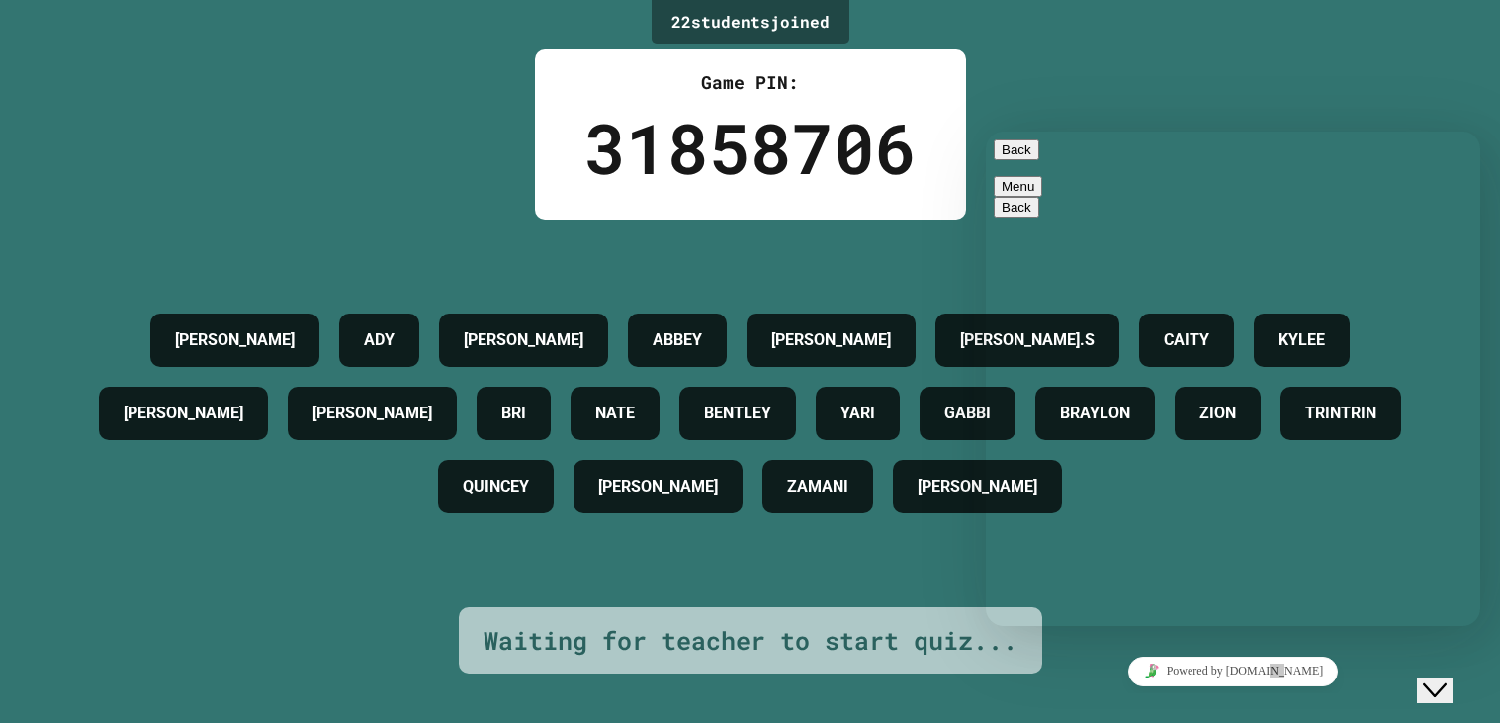
click at [986, 132] on icon "Rate this chat" at bounding box center [986, 132] width 0 height 0
click at [1341, 638] on div "22 student s joined Game PIN: 31858706 [PERSON_NAME] [PERSON_NAME] ABBEY [PERSO…" at bounding box center [750, 361] width 1500 height 723
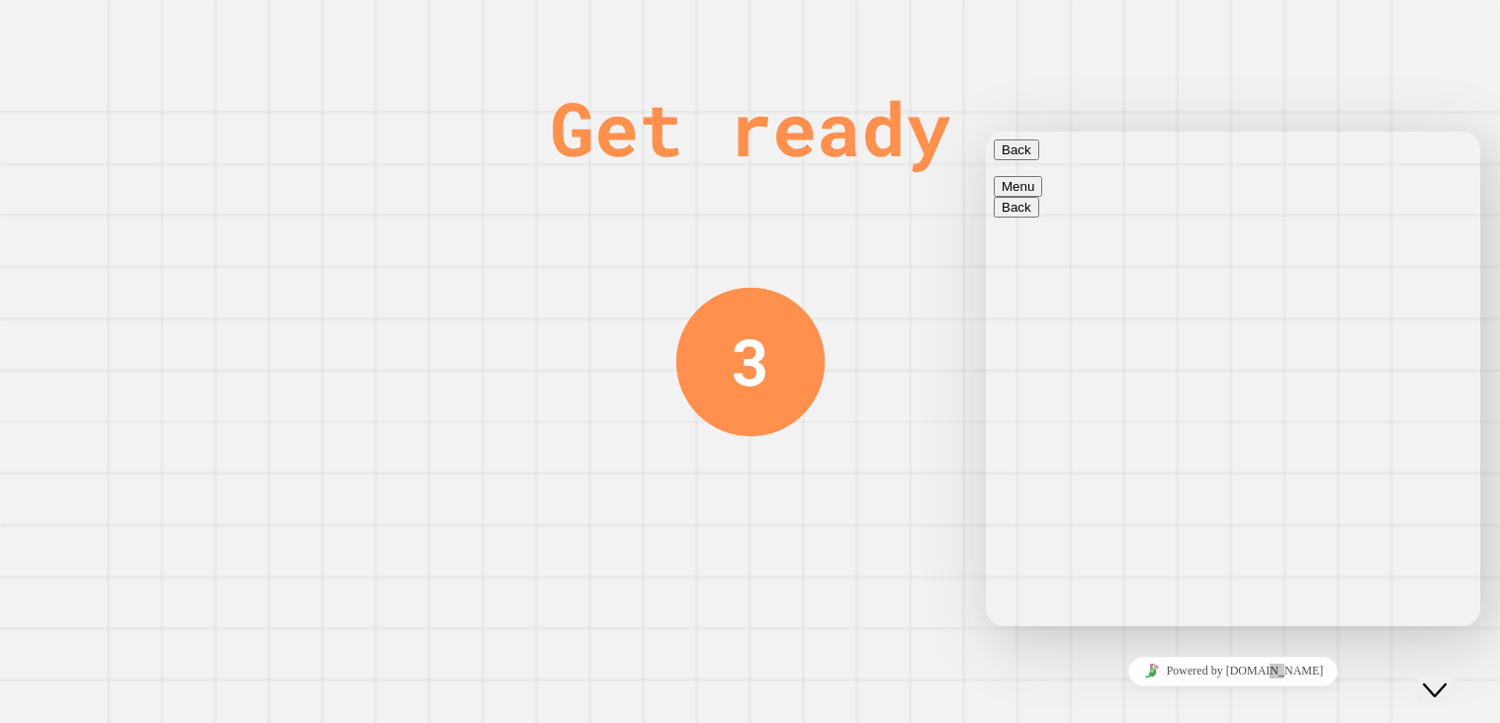
click at [1447, 678] on div "Close Chat This icon closes the chat window." at bounding box center [1435, 690] width 24 height 24
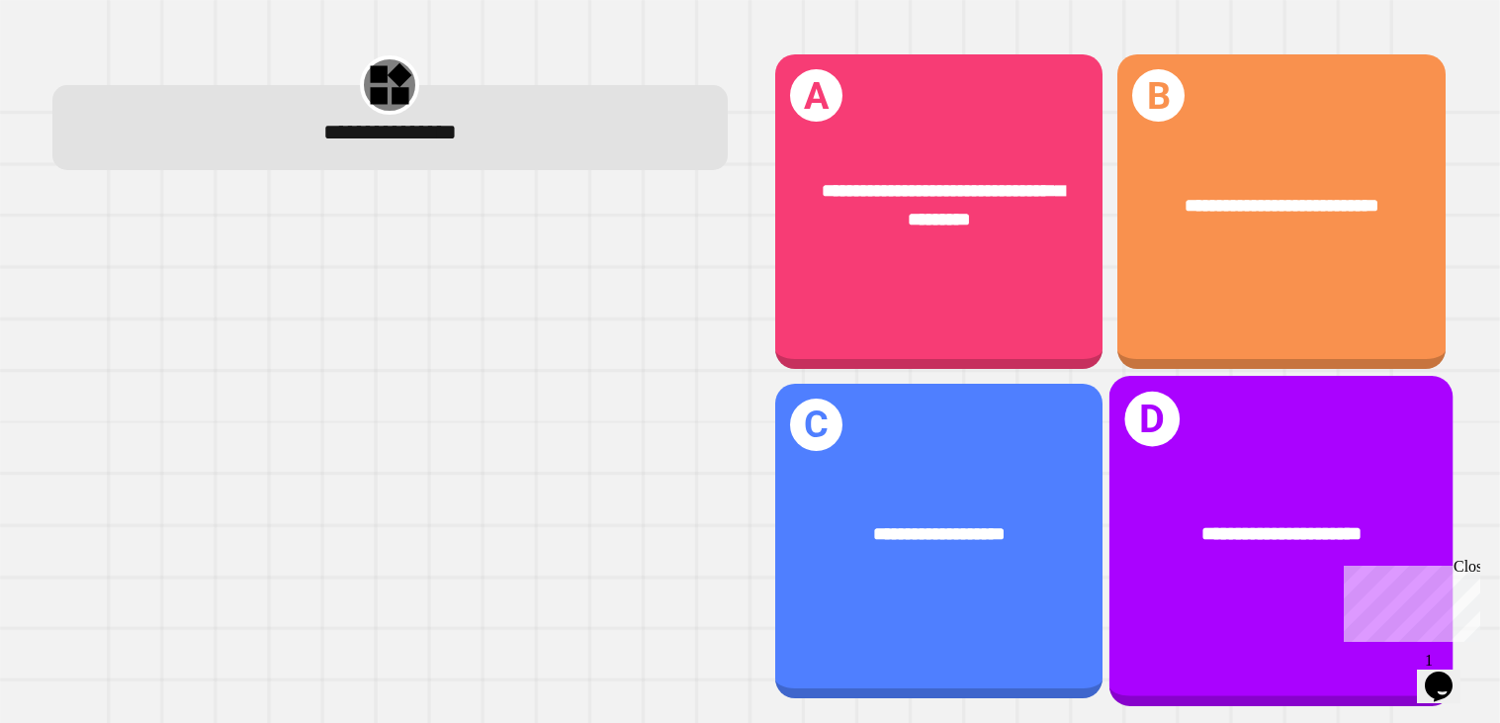
click at [1327, 491] on div "**********" at bounding box center [1281, 536] width 344 height 107
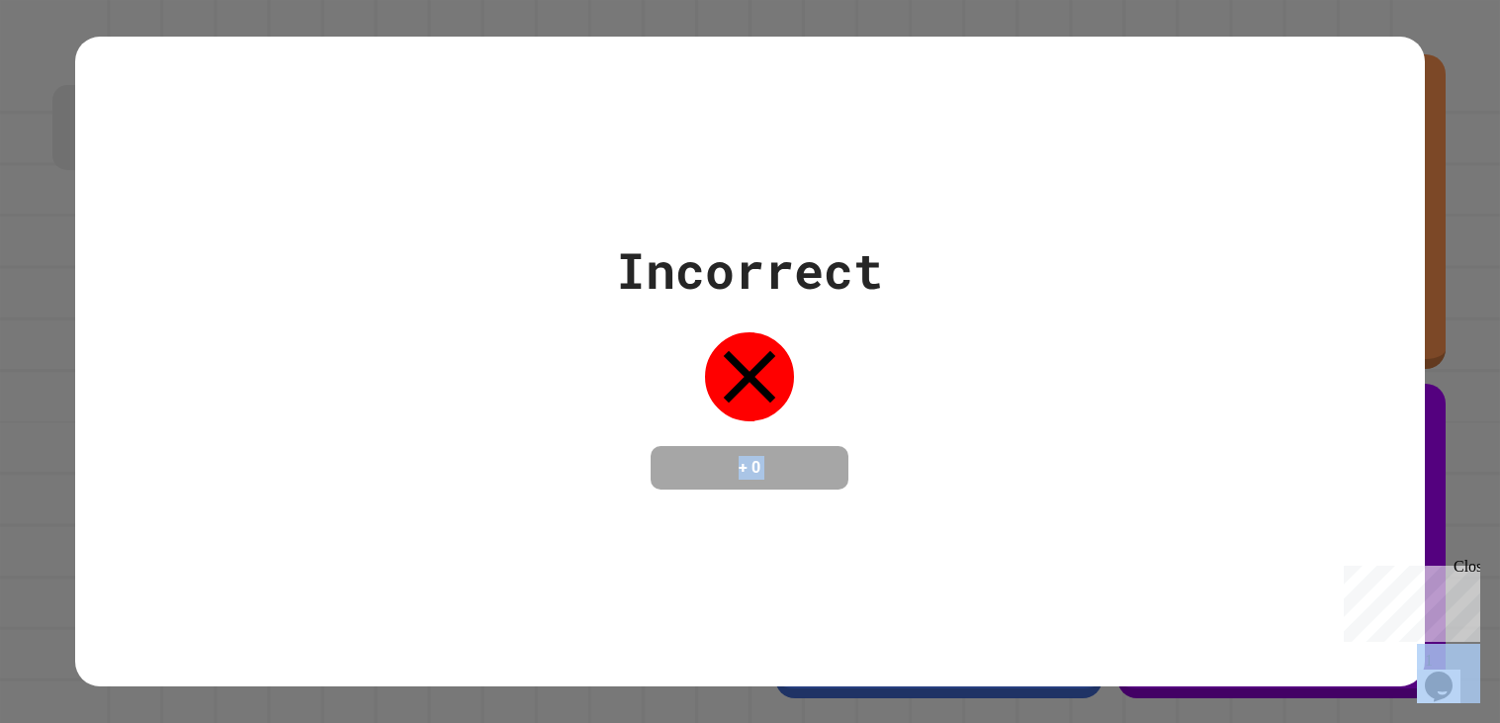
drag, startPoint x: 1327, startPoint y: 491, endPoint x: 727, endPoint y: 393, distance: 608.3
click at [643, 421] on div "Incorrect + 0" at bounding box center [749, 361] width 267 height 256
click at [554, 390] on div "Incorrect + 0" at bounding box center [750, 361] width 1350 height 256
click at [1336, 517] on div "Incorrect + 0" at bounding box center [750, 362] width 1350 height 651
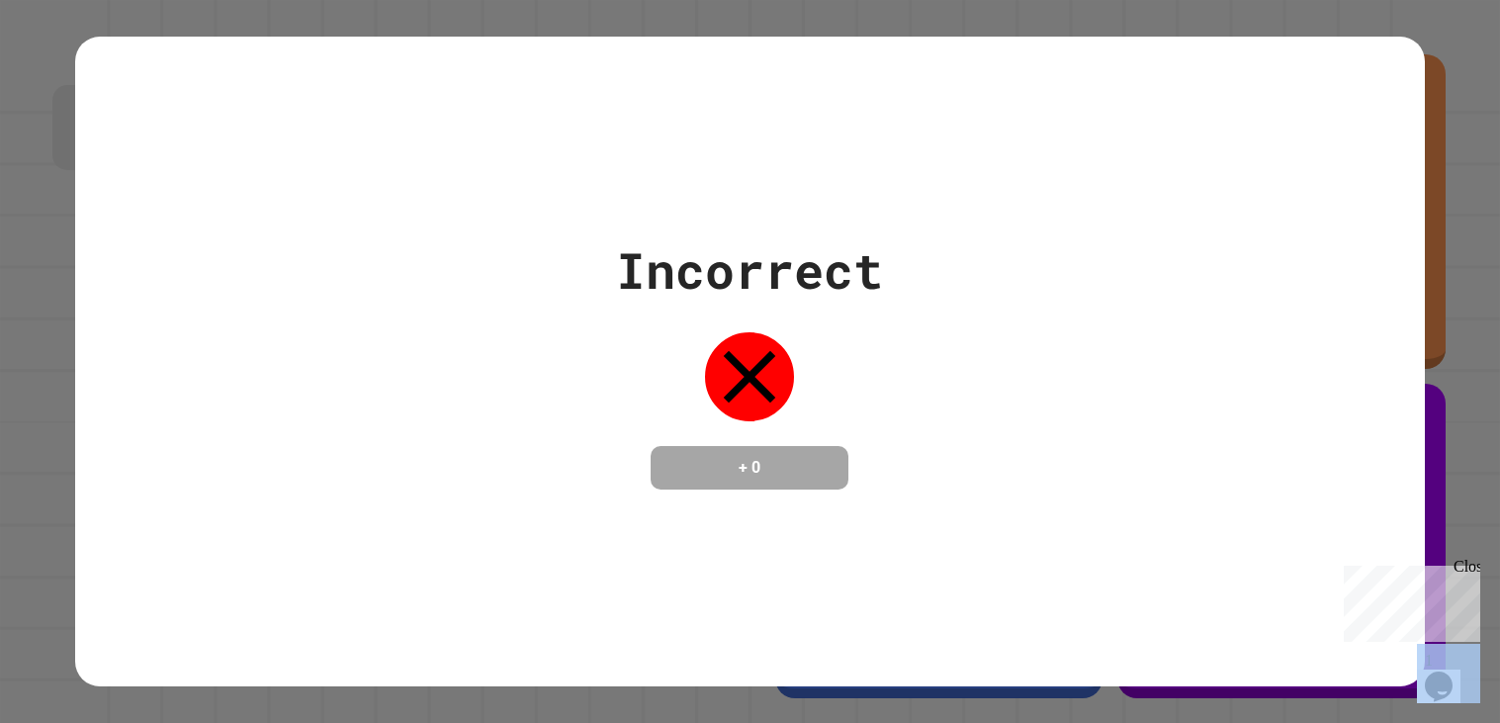
click at [1336, 517] on div "Incorrect + 0" at bounding box center [750, 362] width 1350 height 651
click at [1463, 575] on div "Close" at bounding box center [1466, 570] width 25 height 25
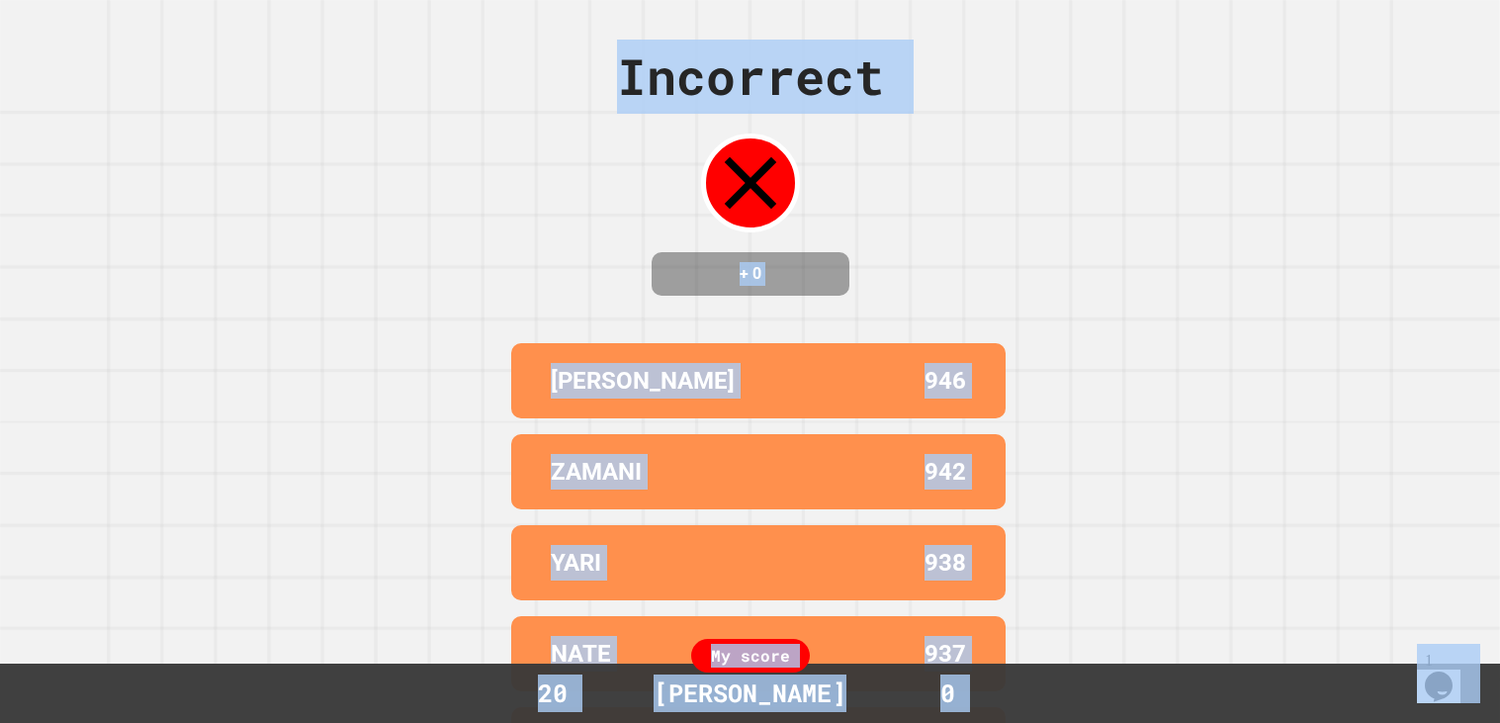
click at [1170, 299] on div "Incorrect + 0 [PERSON_NAME] 946 [PERSON_NAME] 942 YARI 938 NATE 937 [PERSON_NAM…" at bounding box center [750, 361] width 1500 height 723
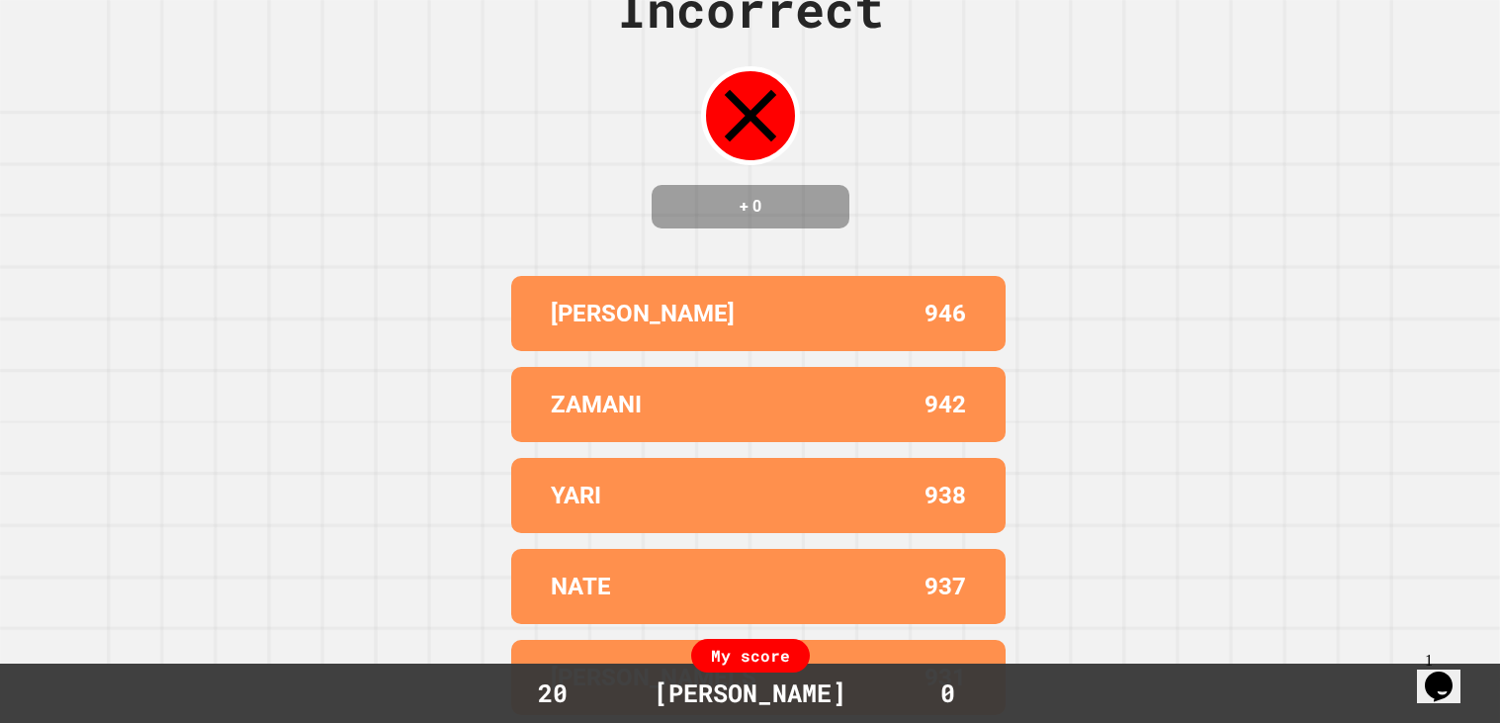
scroll to position [0, 0]
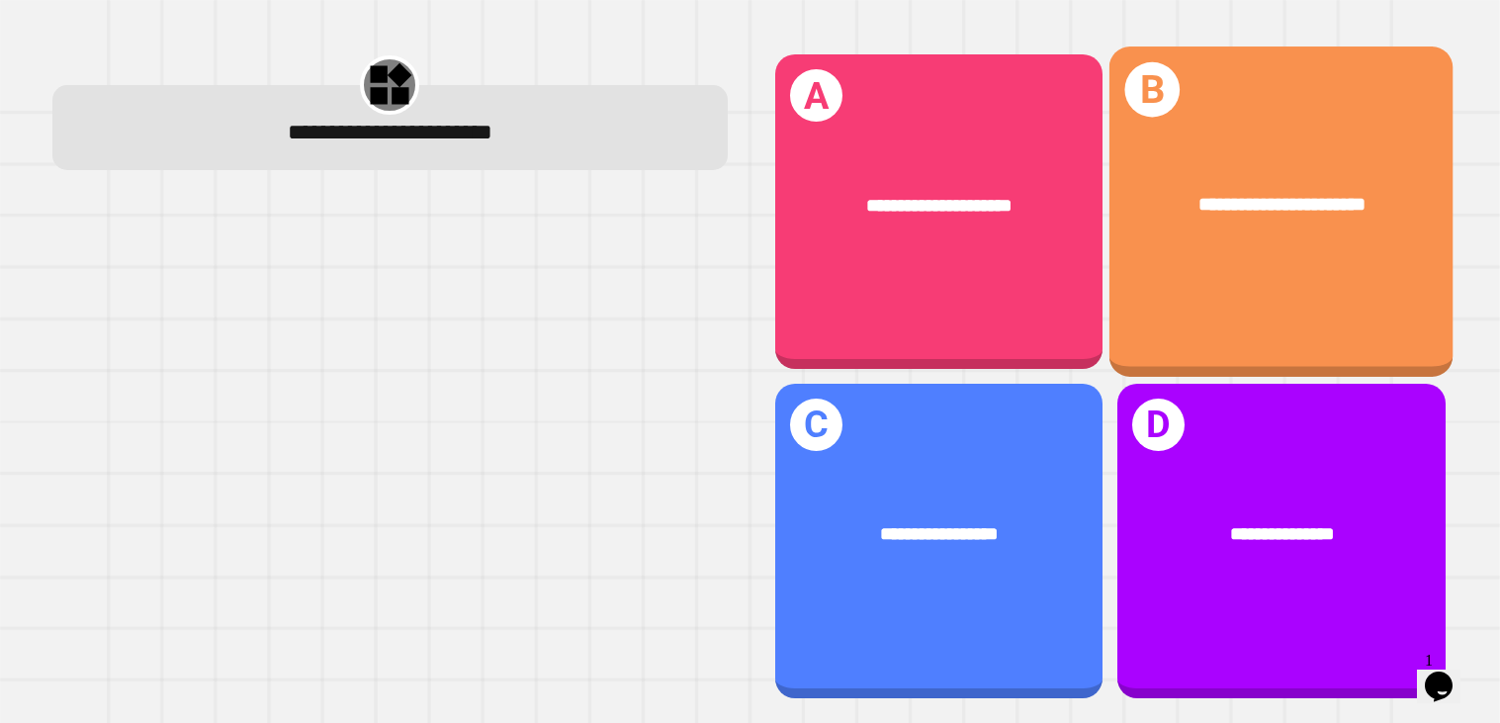
click at [1197, 227] on div "**********" at bounding box center [1281, 206] width 344 height 107
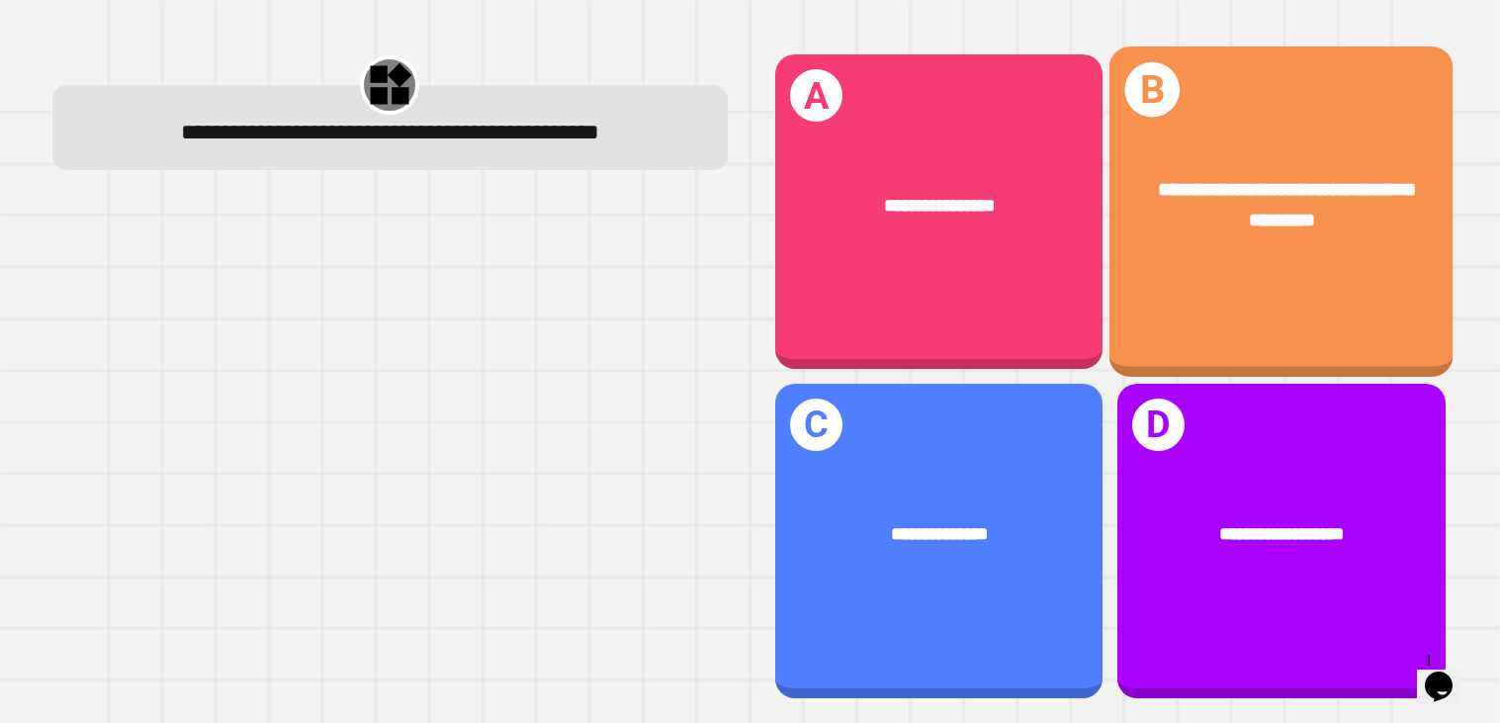
click at [1317, 263] on div "**********" at bounding box center [1281, 206] width 344 height 136
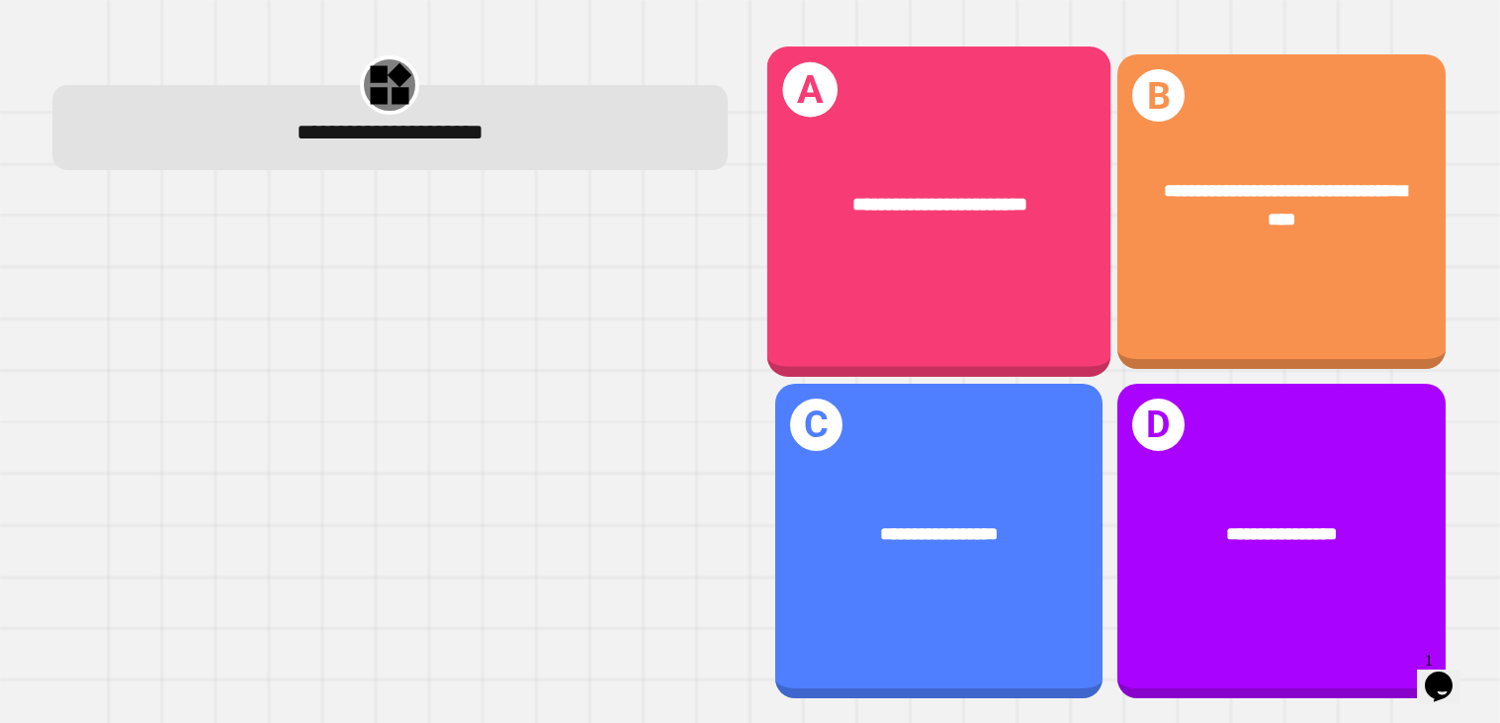
click at [1027, 164] on div "**********" at bounding box center [938, 206] width 344 height 107
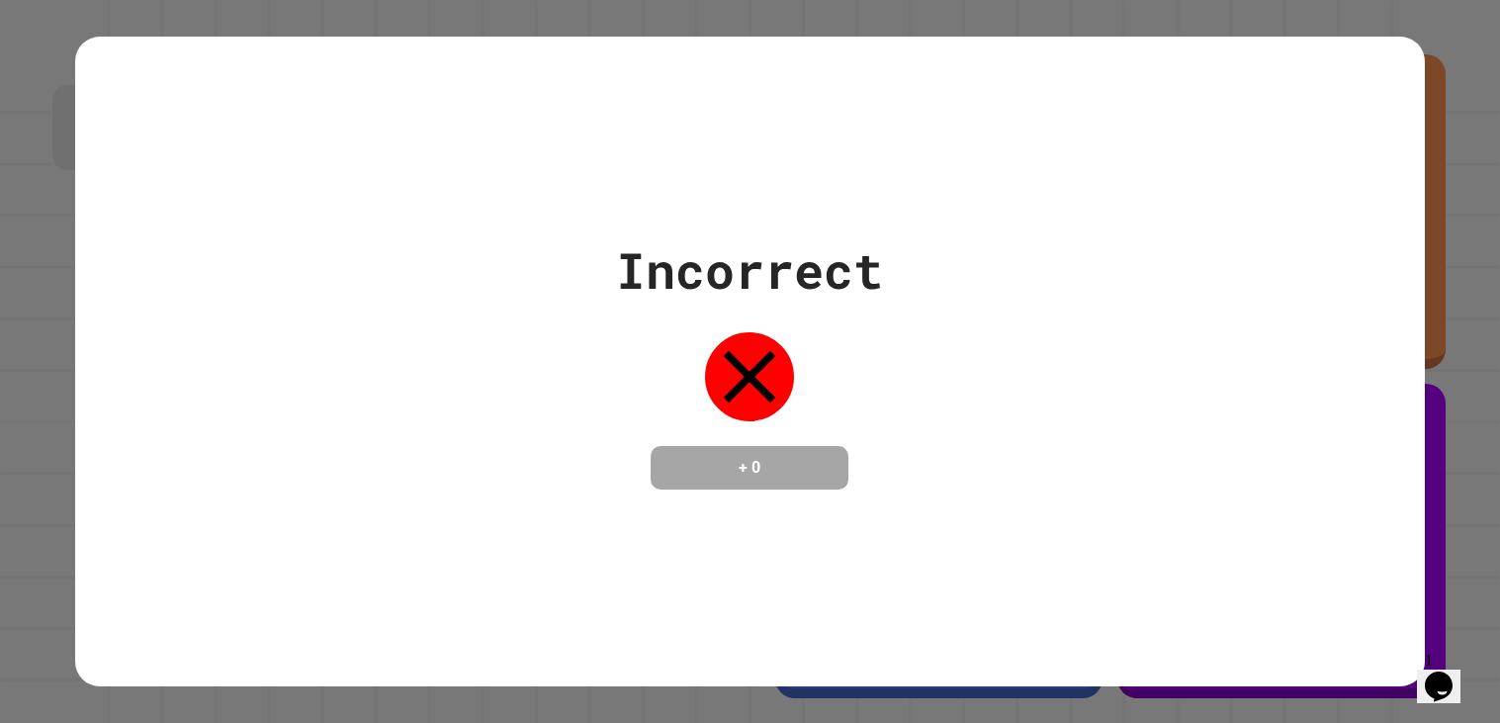
click at [148, 242] on div "Incorrect + 0" at bounding box center [750, 361] width 1350 height 256
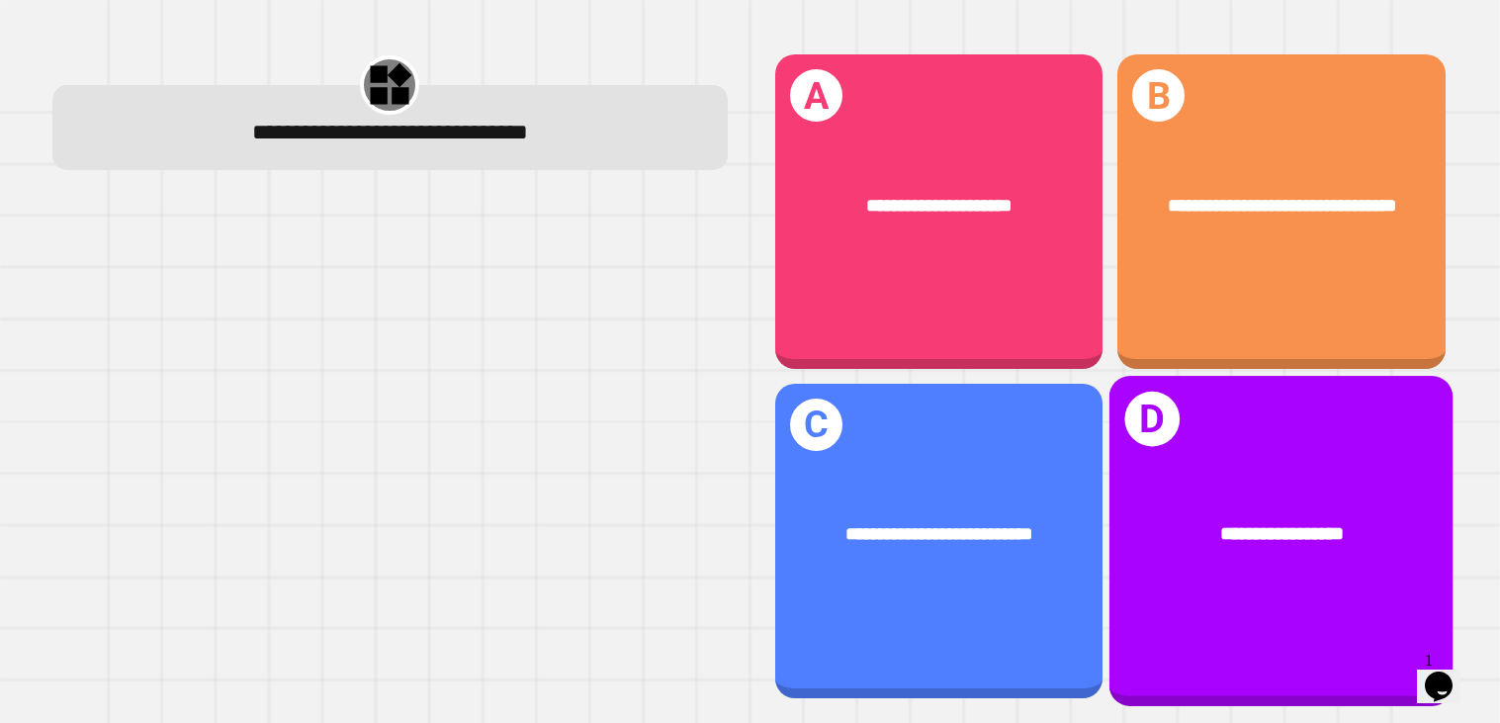
click at [1202, 551] on div "**********" at bounding box center [1281, 536] width 344 height 107
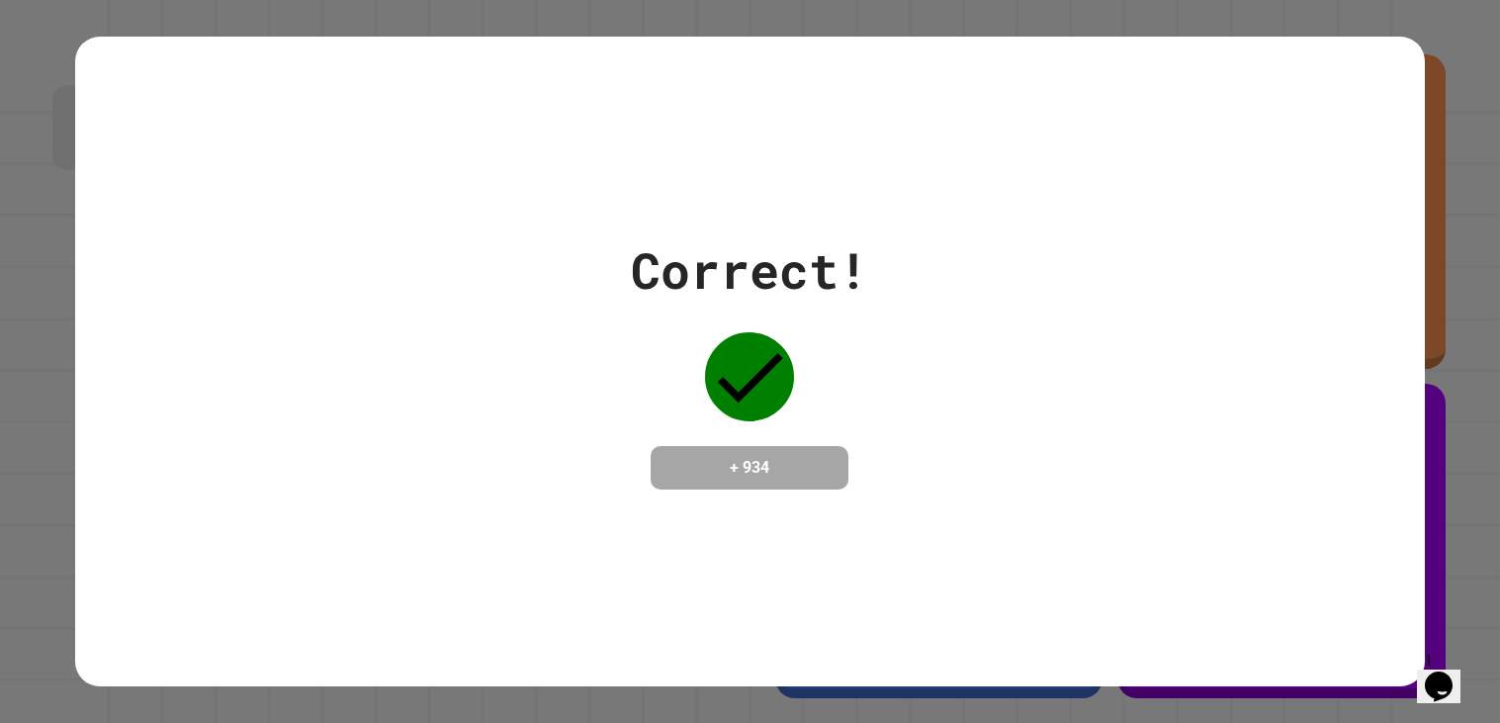
click at [887, 436] on div "Correct! + 934" at bounding box center [750, 361] width 1350 height 256
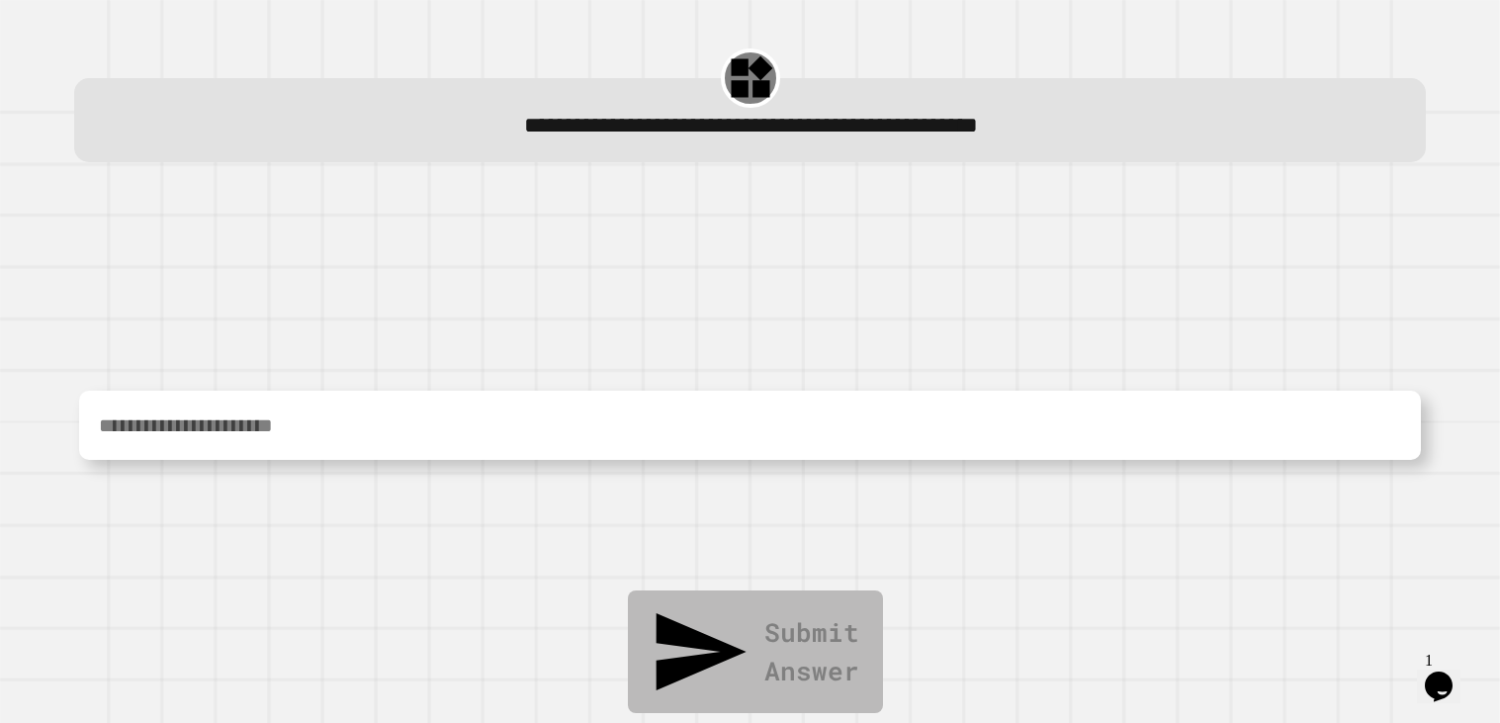
click at [495, 427] on textarea at bounding box center [749, 425] width 1341 height 69
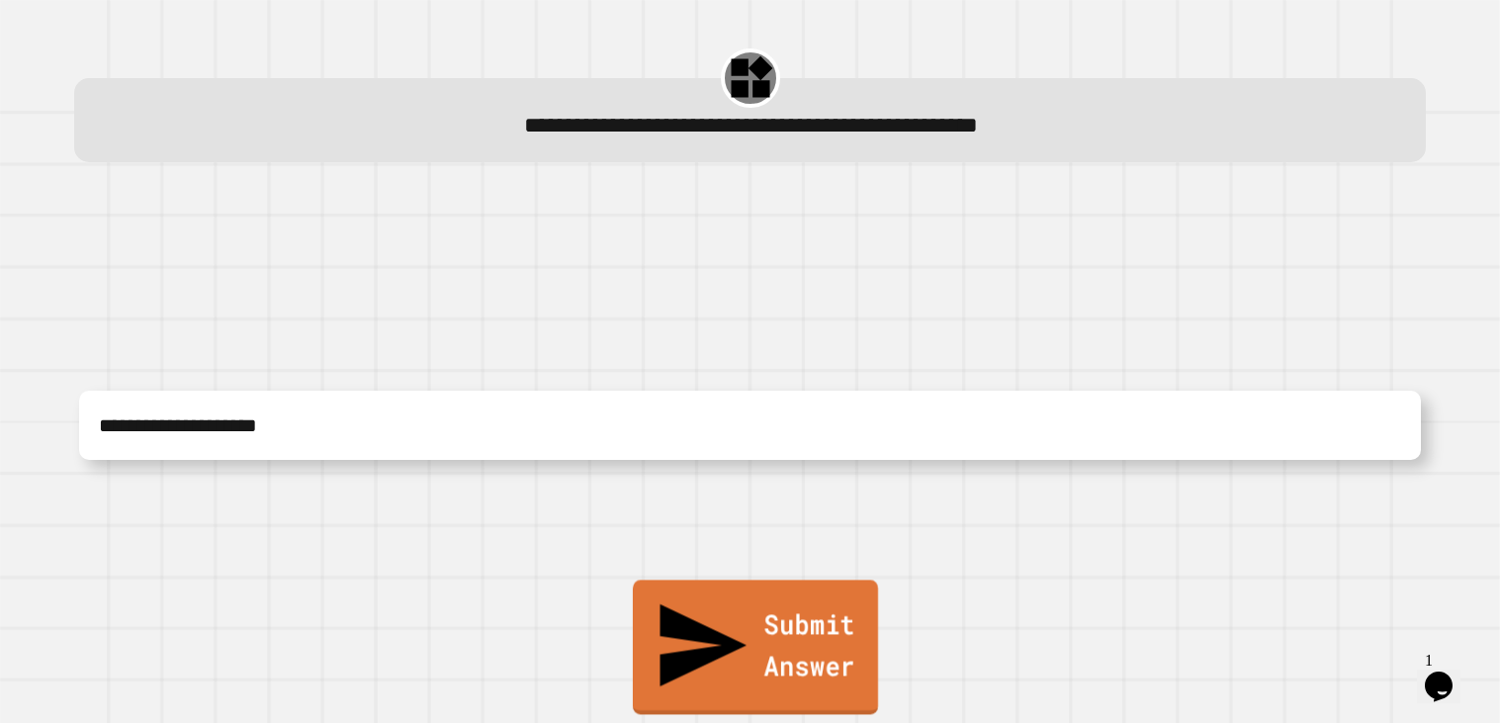
type textarea "**********"
click at [745, 697] on link "Submit Answer" at bounding box center [754, 646] width 245 height 134
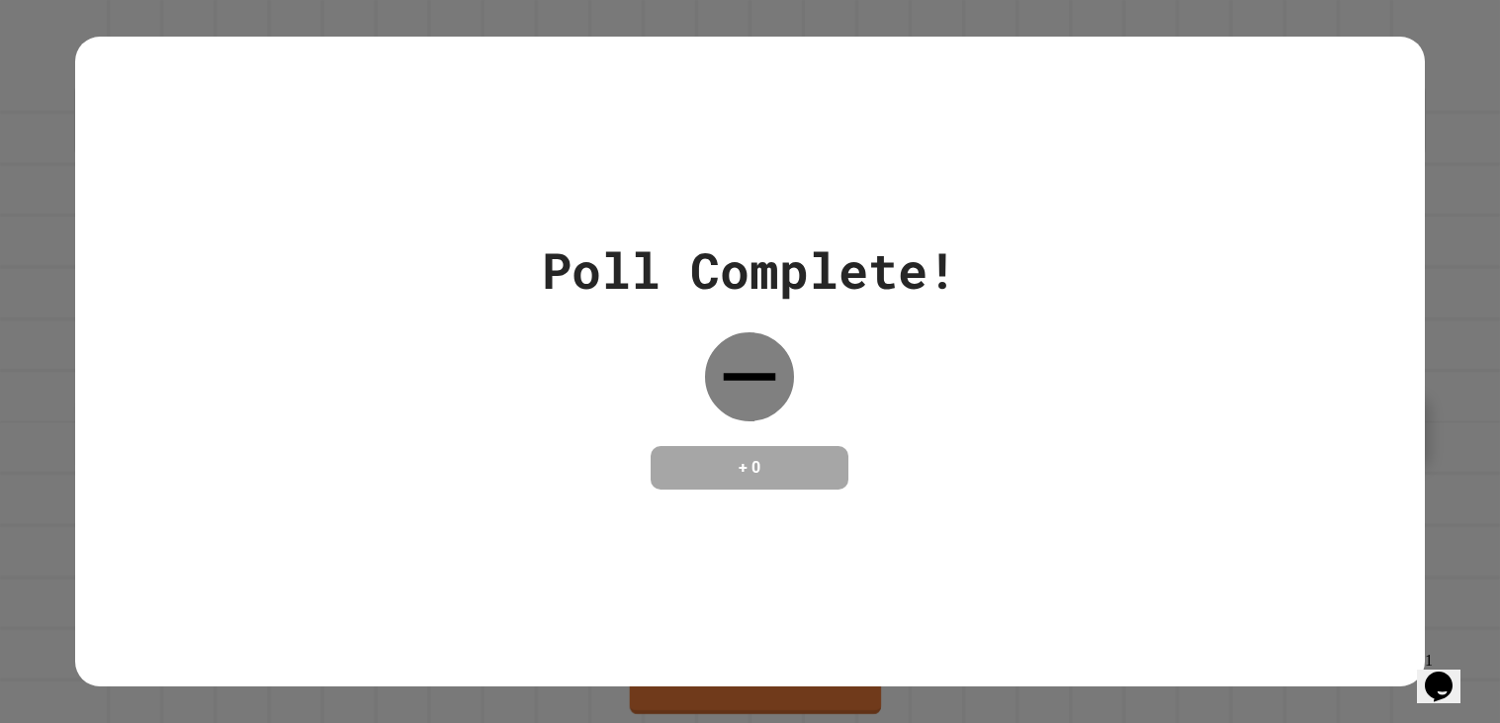
click at [777, 415] on div "Poll Complete! + 0" at bounding box center [749, 361] width 415 height 256
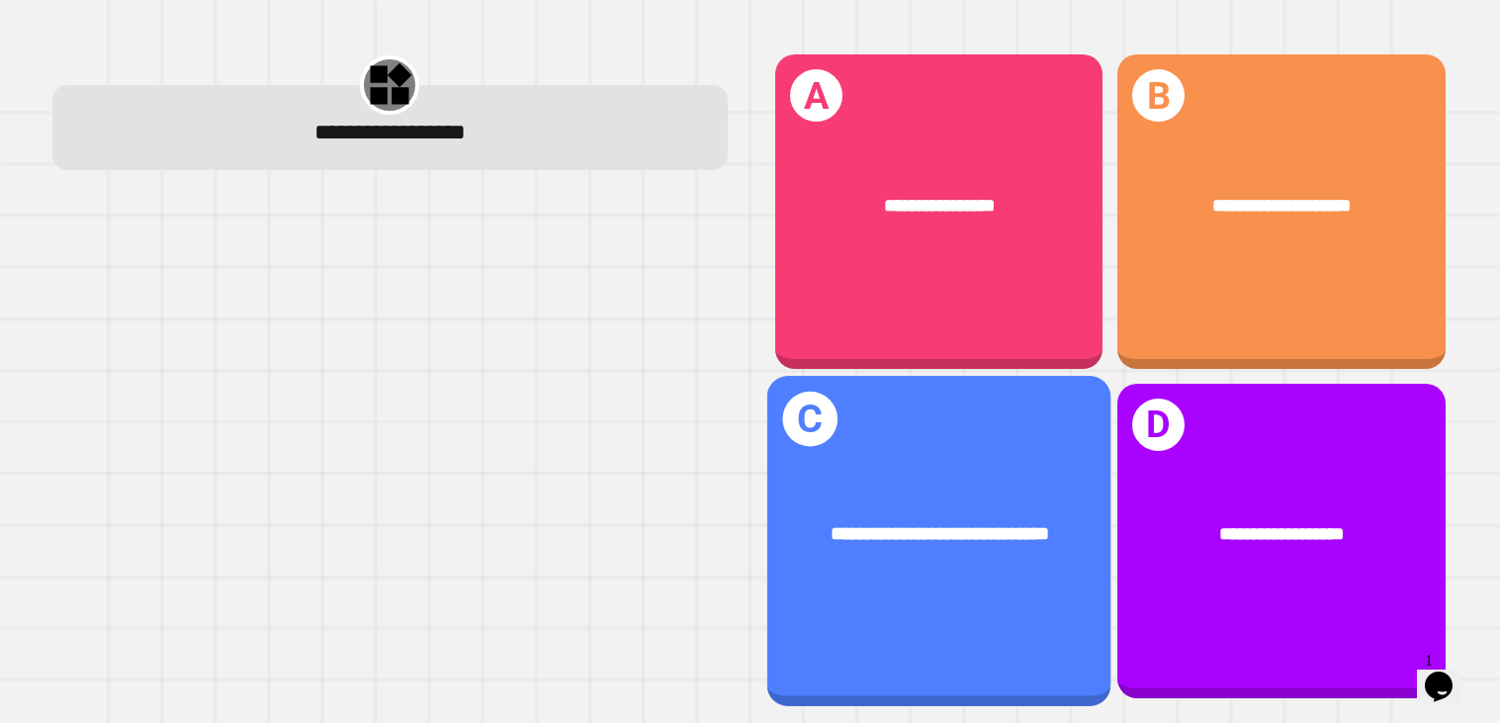
click at [1057, 446] on div "**********" at bounding box center [938, 540] width 344 height 329
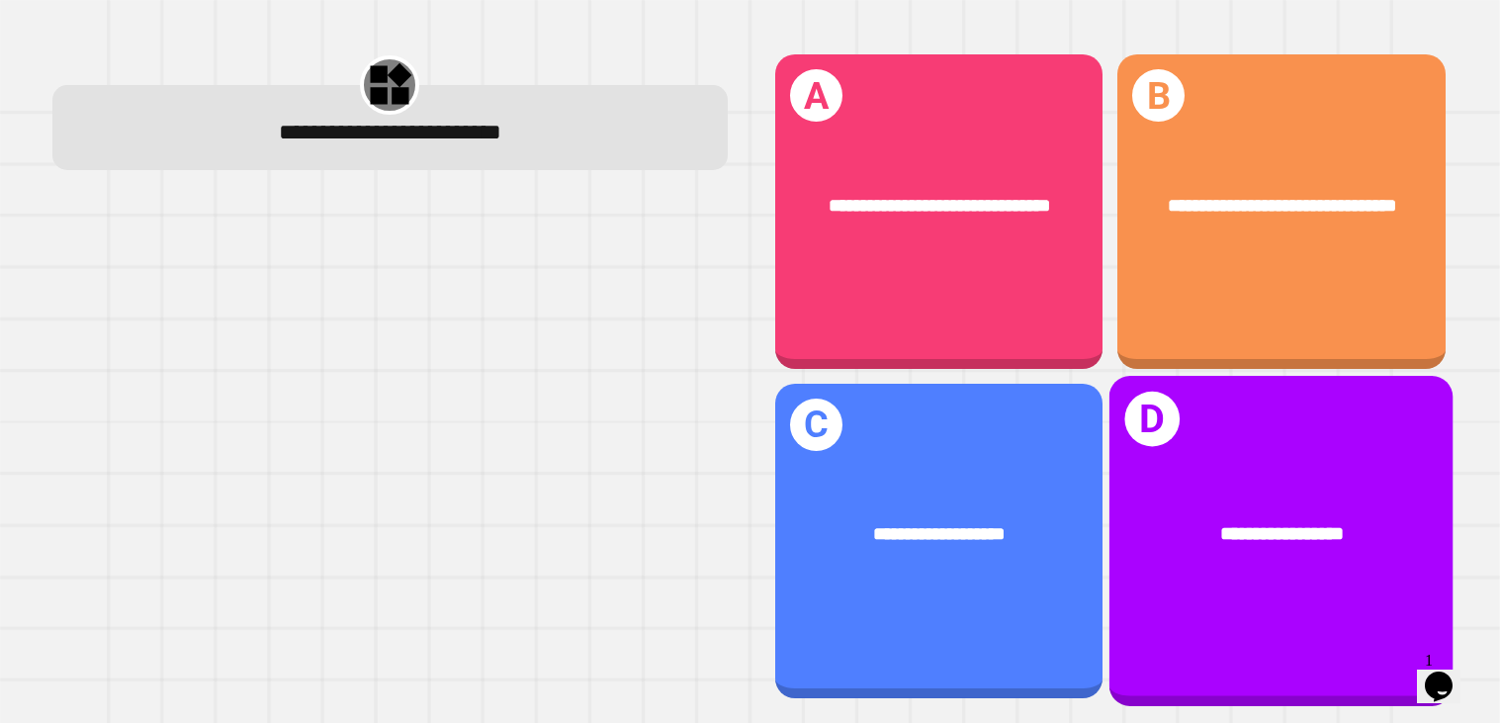
click at [1244, 525] on span "**********" at bounding box center [1282, 534] width 124 height 19
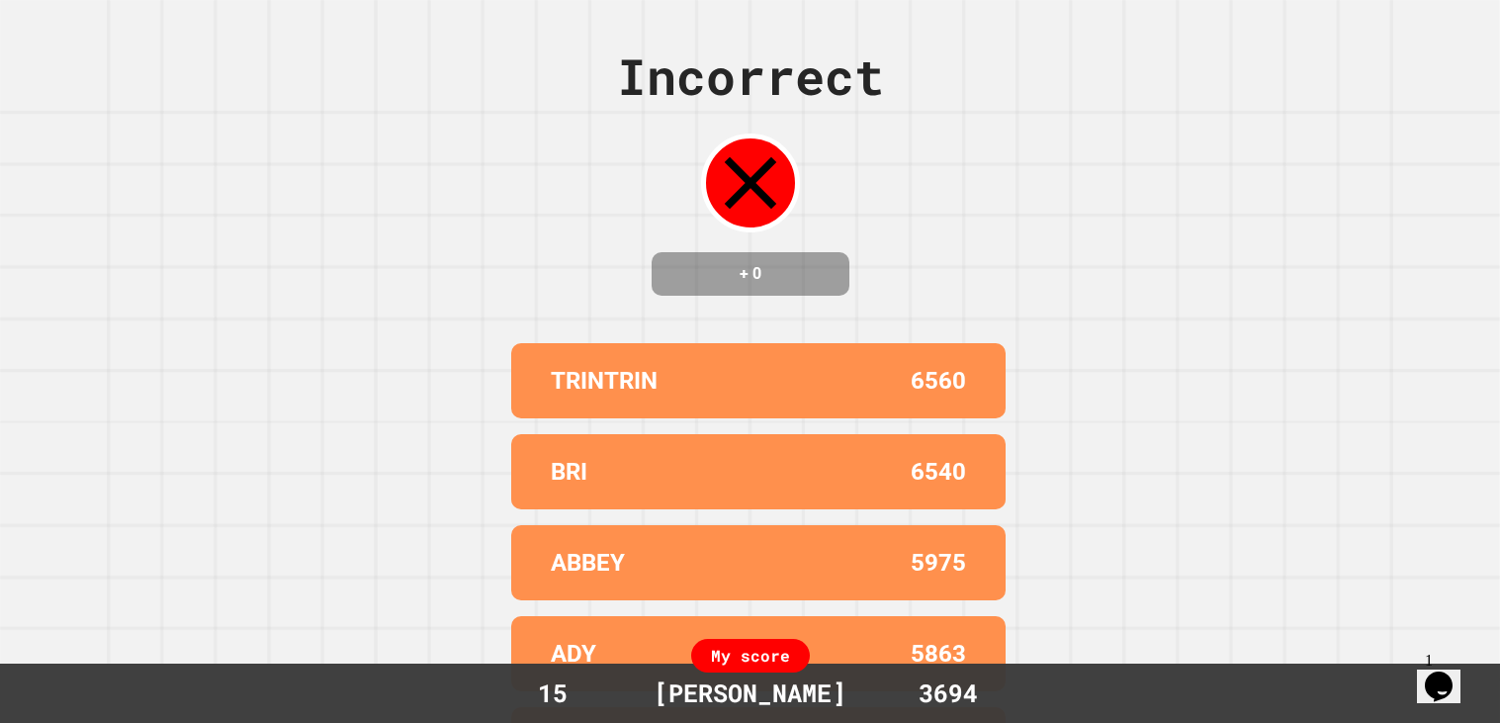
click at [493, 463] on div "Incorrect + 0 TRINTRIN 6560 BRI 6540 ABBEY 5975 ADY 5863 NATE 5708 My score 15 …" at bounding box center [750, 361] width 1500 height 723
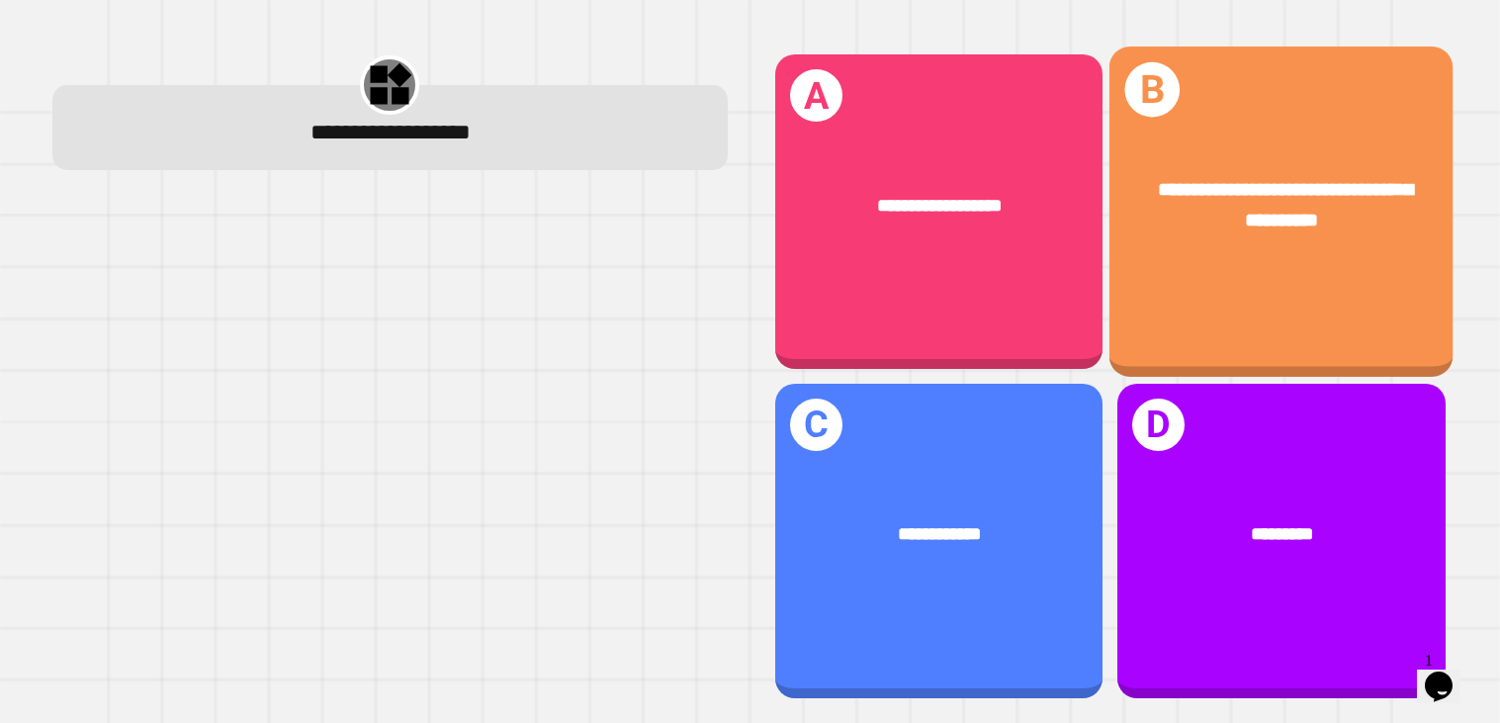
click at [1241, 159] on div "**********" at bounding box center [1281, 206] width 344 height 136
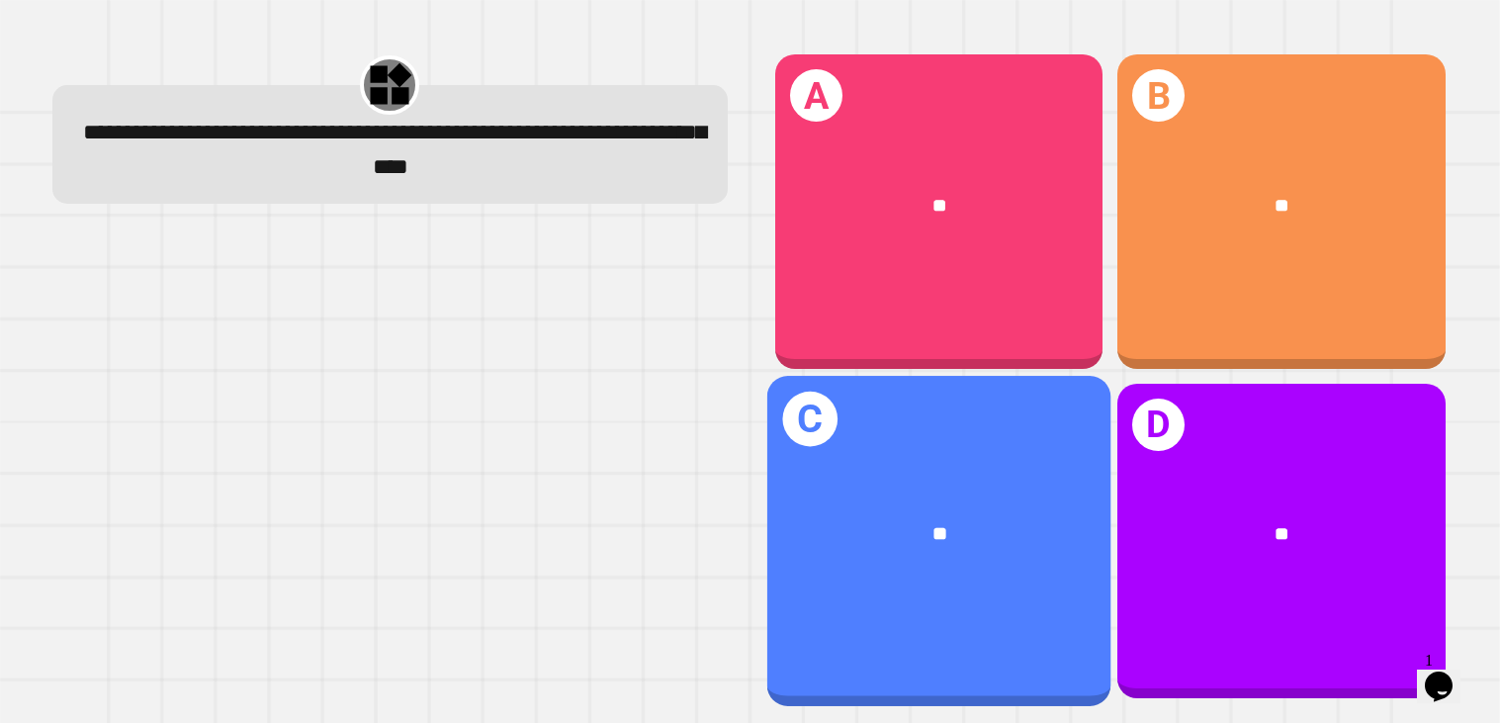
click at [890, 485] on div "**" at bounding box center [938, 536] width 344 height 107
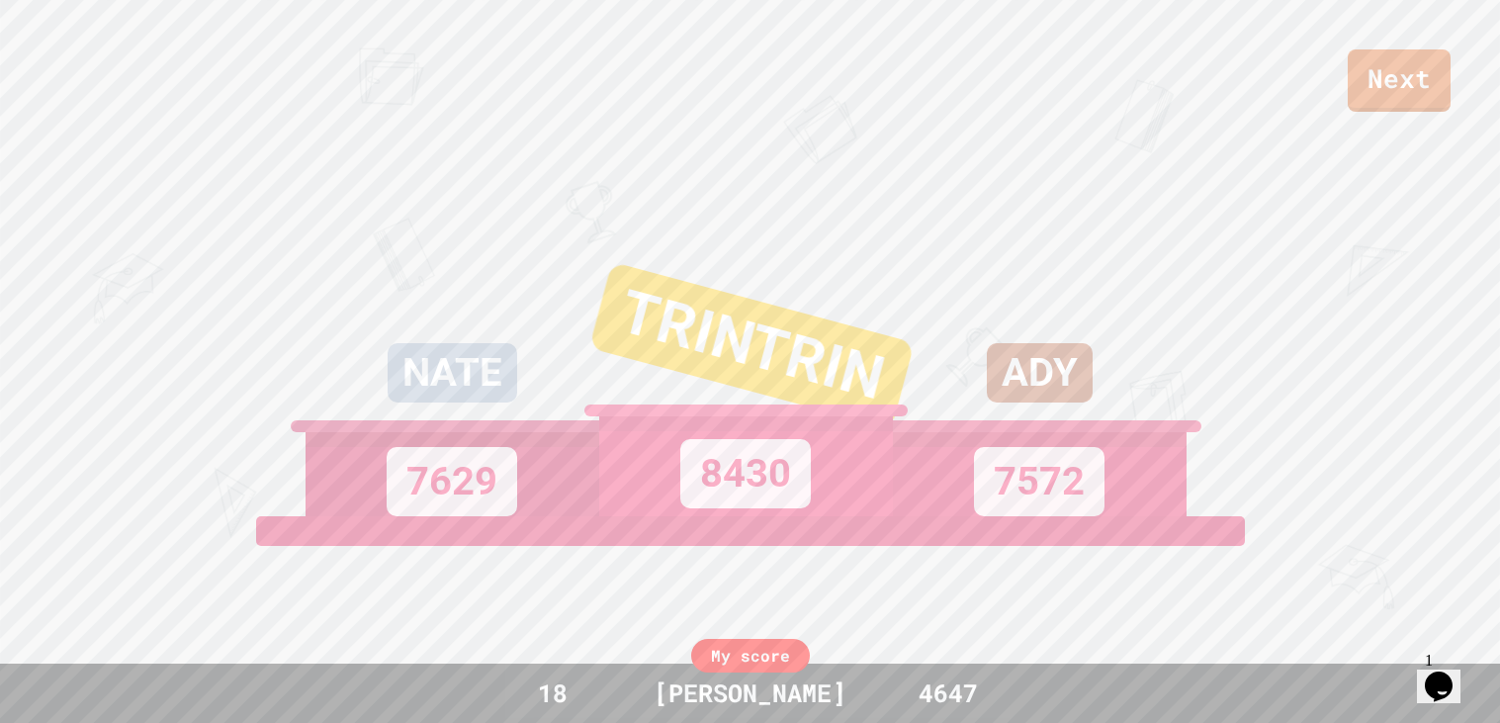
click at [741, 673] on div "My score 18 [PERSON_NAME] 4647" at bounding box center [750, 693] width 1500 height 59
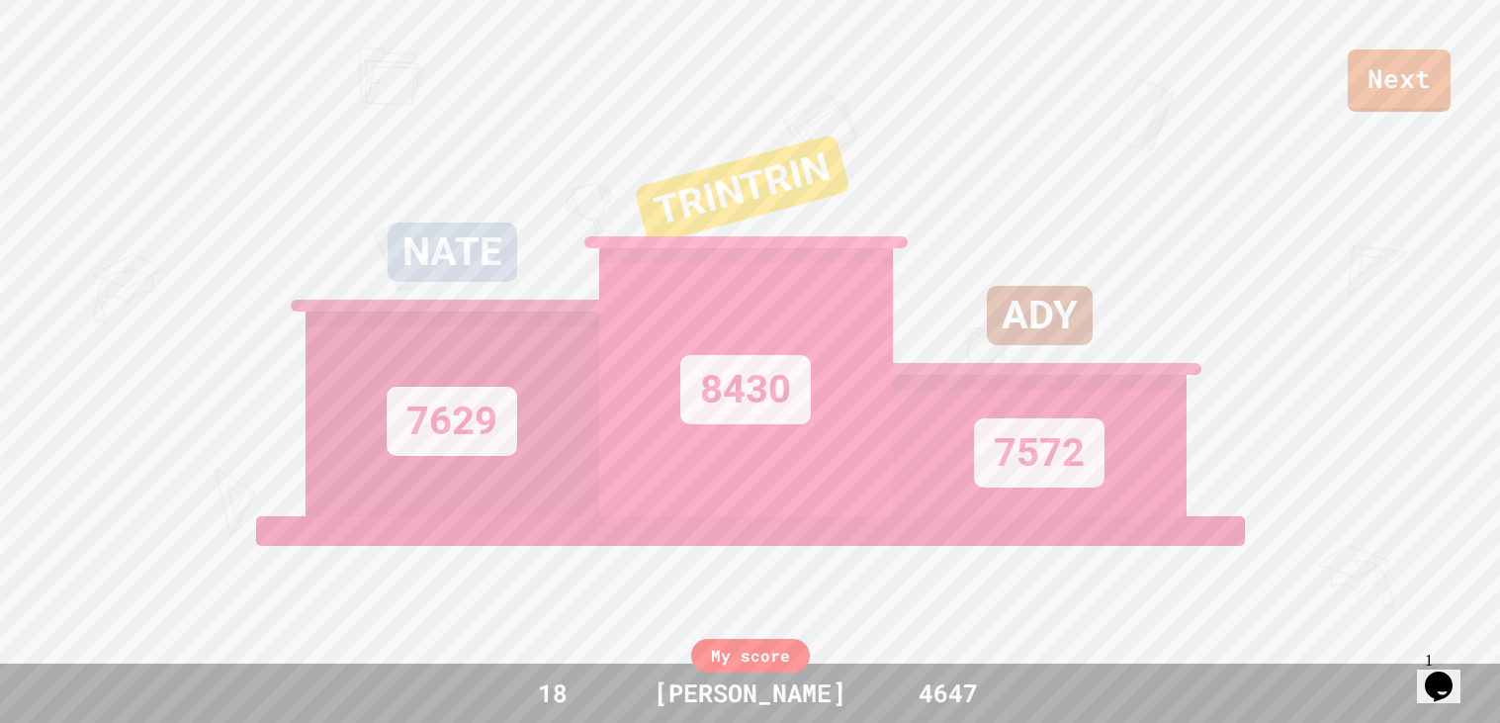
click at [743, 664] on div "My score" at bounding box center [750, 656] width 119 height 34
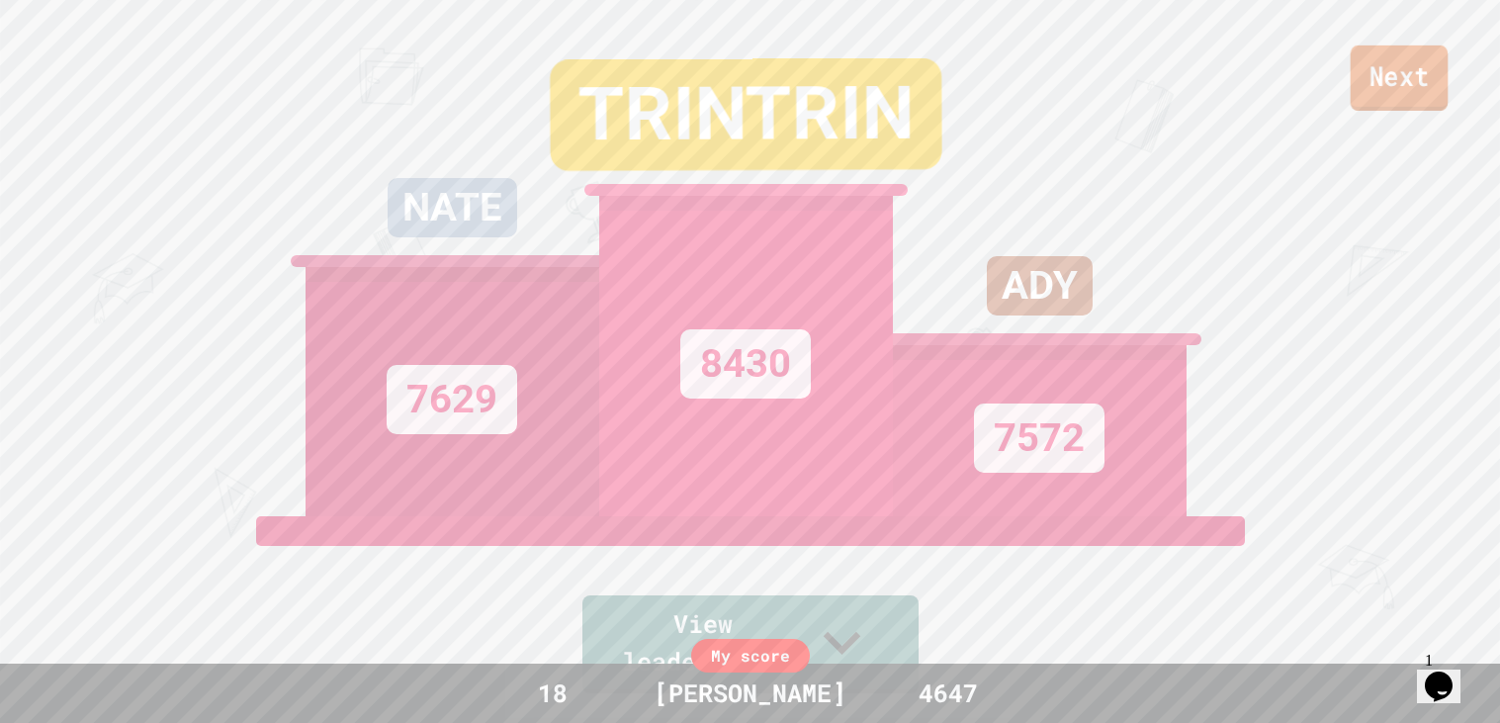
click at [1365, 61] on link "Next" at bounding box center [1400, 77] width 98 height 65
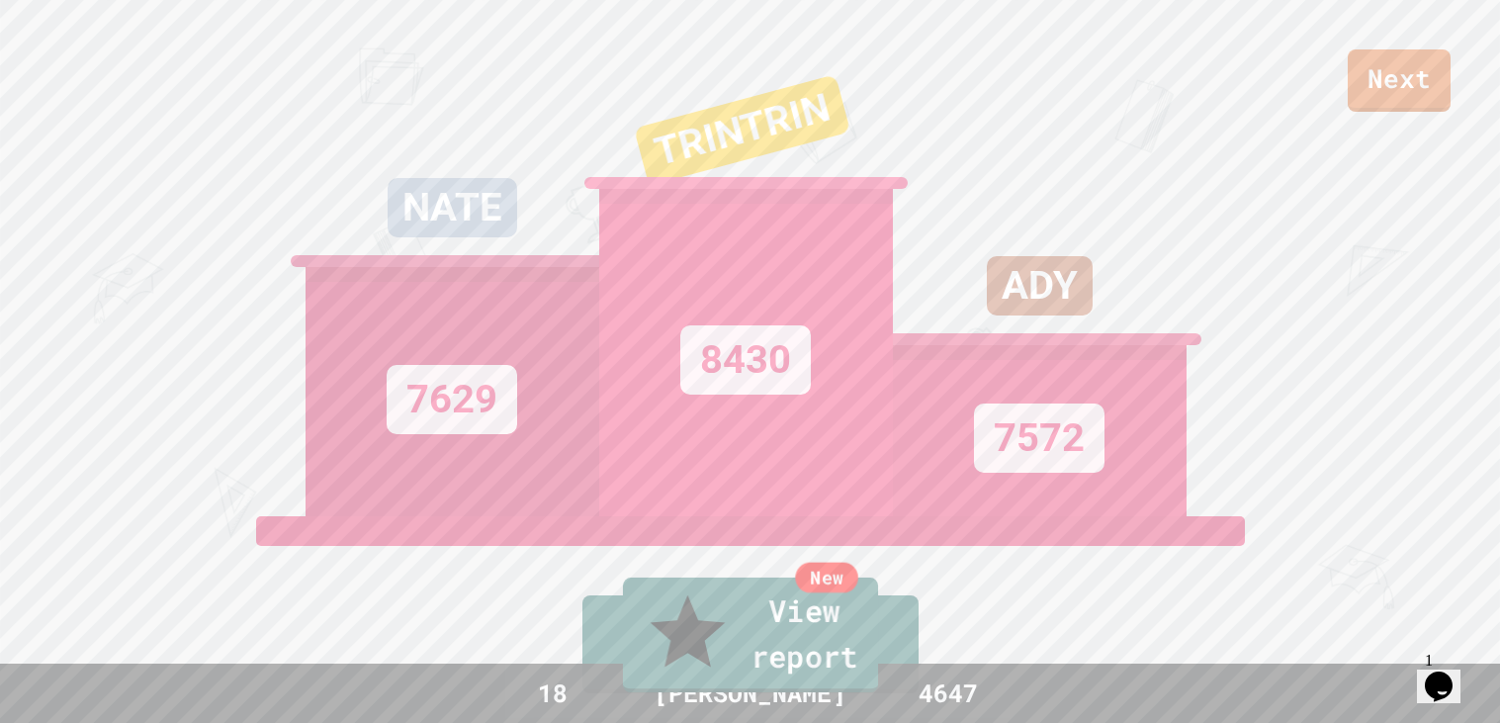
click at [708, 668] on link "New View report" at bounding box center [749, 634] width 255 height 115
